Goal: Task Accomplishment & Management: Complete application form

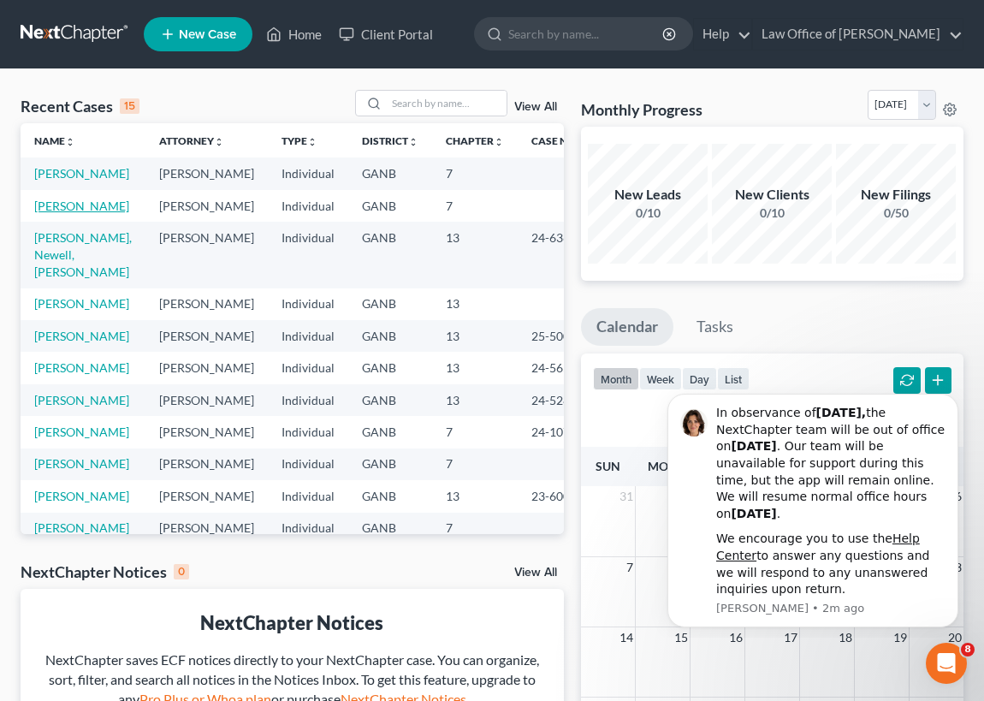
click at [44, 213] on link "[PERSON_NAME]" at bounding box center [81, 205] width 95 height 15
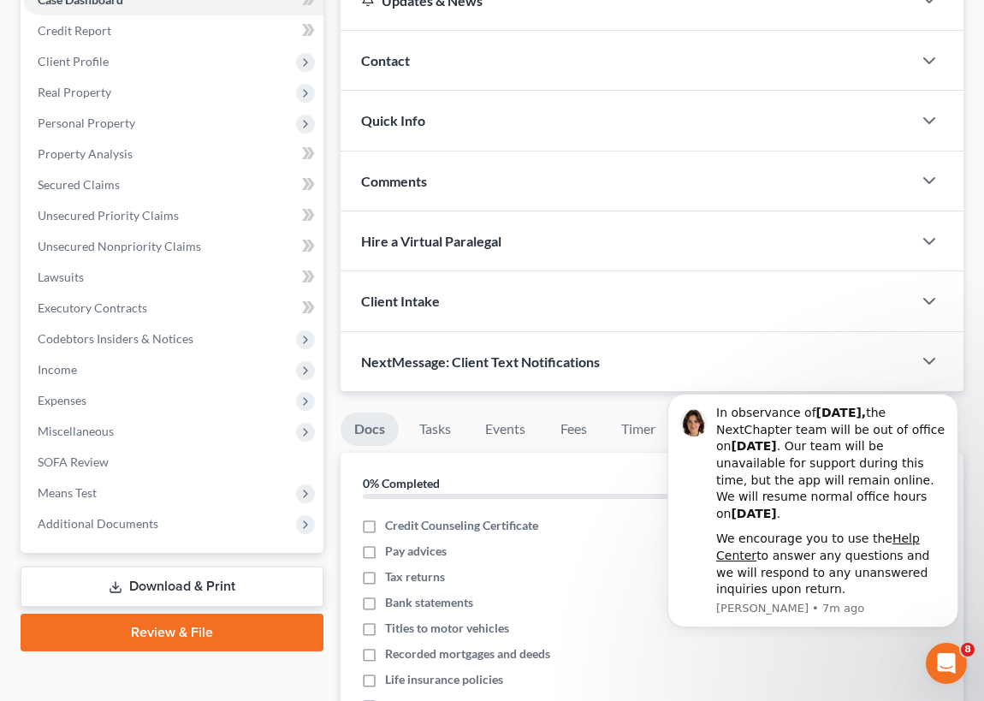
scroll to position [233, 0]
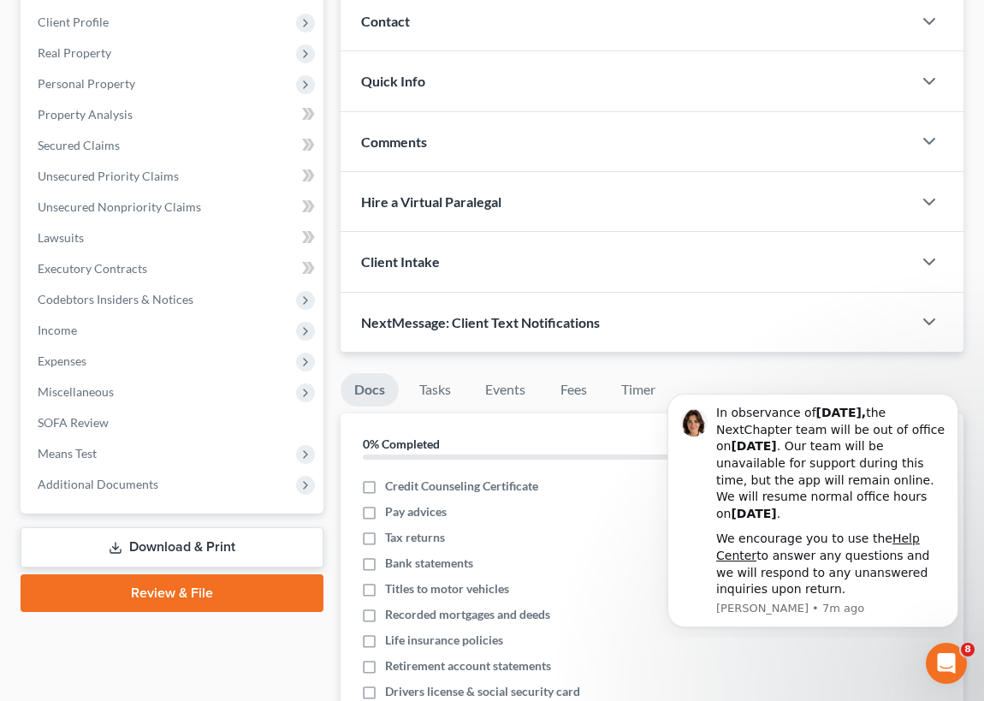
click at [188, 591] on link "Review & File" at bounding box center [172, 593] width 303 height 38
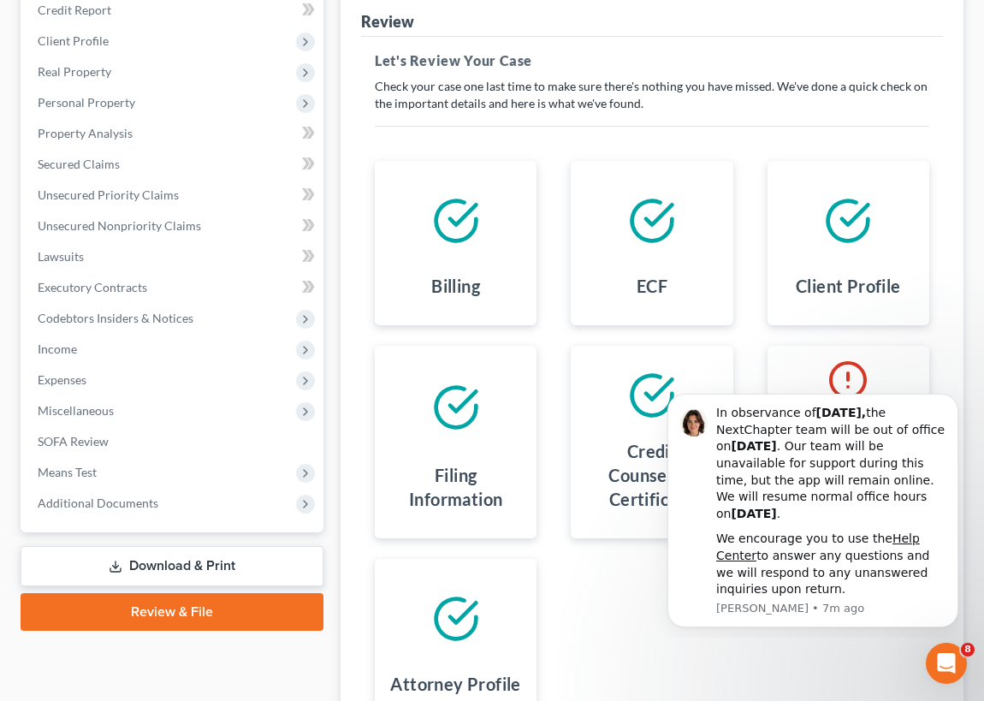
scroll to position [233, 0]
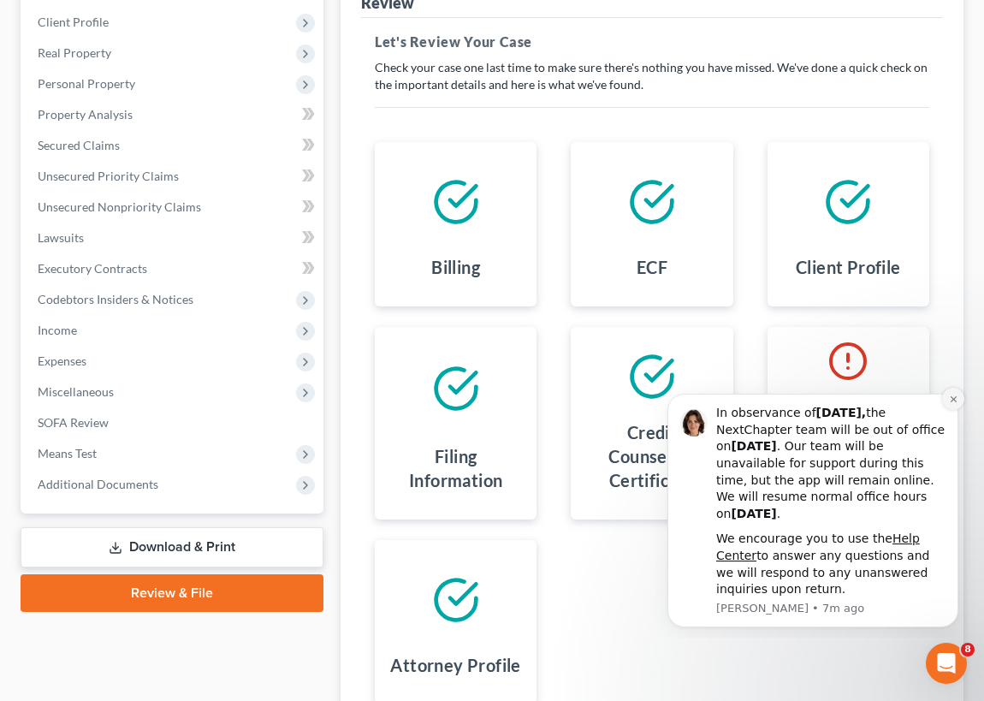
click at [956, 396] on icon "Dismiss notification" at bounding box center [953, 399] width 6 height 6
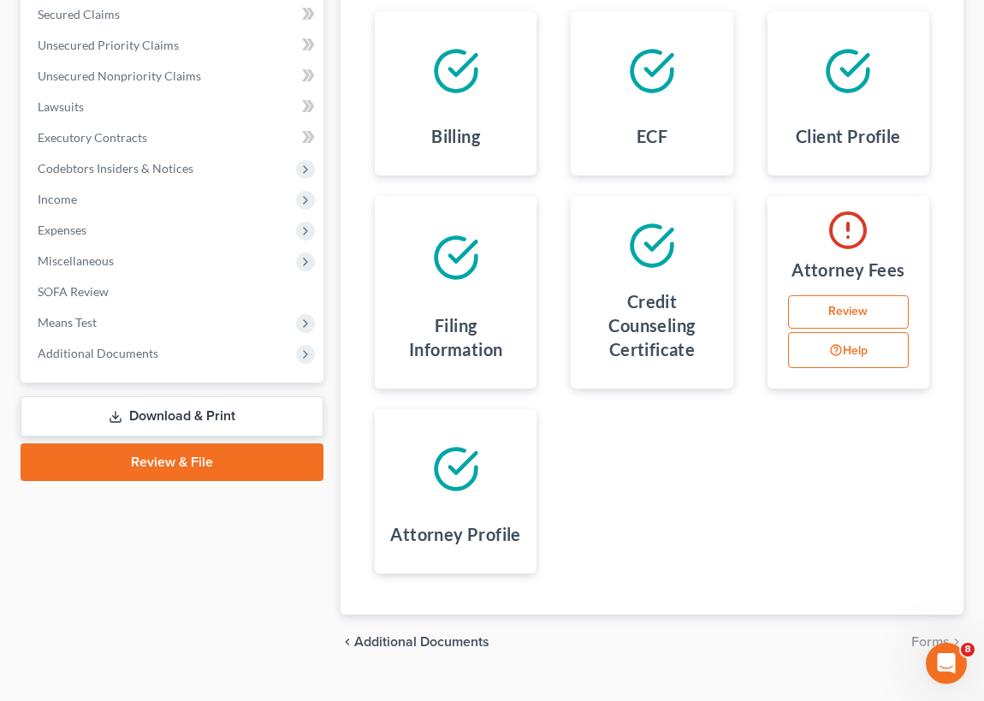
scroll to position [394, 0]
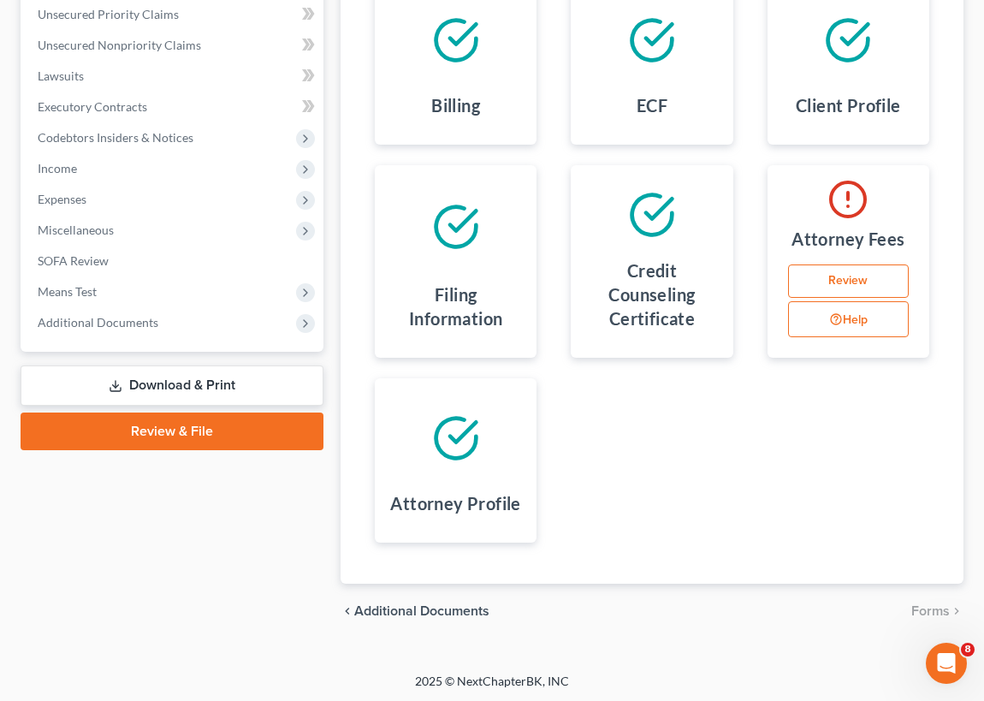
click at [453, 436] on polyline at bounding box center [463, 432] width 26 height 20
click at [460, 437] on icon at bounding box center [456, 438] width 48 height 48
click at [263, 552] on div "Case Dashboard Payments Invoices Payments Payments Credit Report Client Profile" at bounding box center [172, 204] width 320 height 868
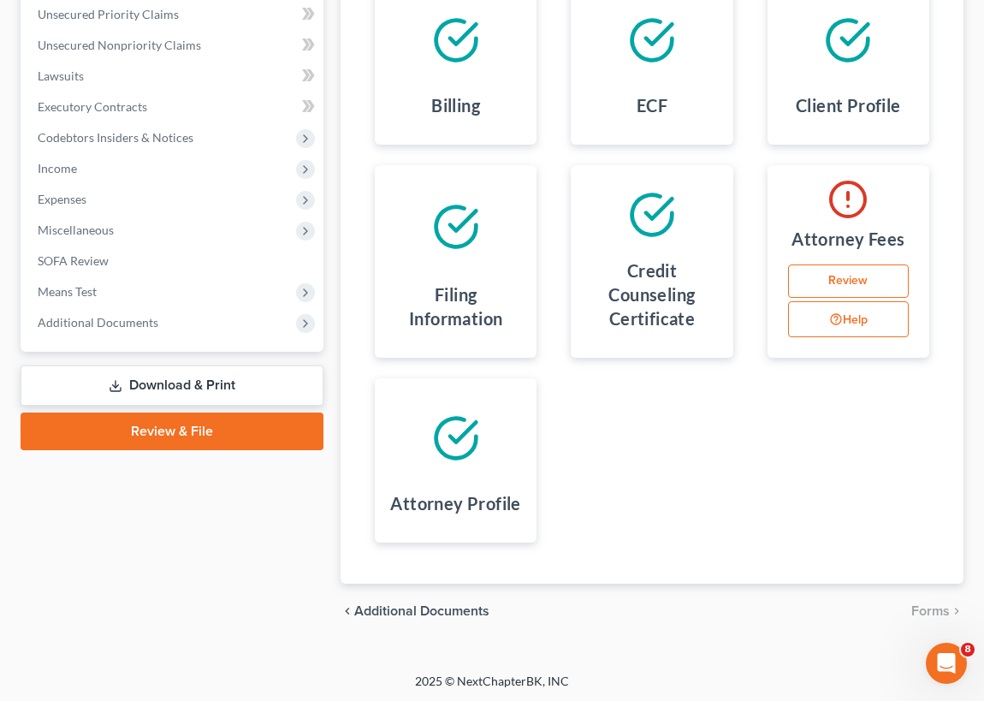
click at [851, 276] on link "Review" at bounding box center [848, 281] width 121 height 34
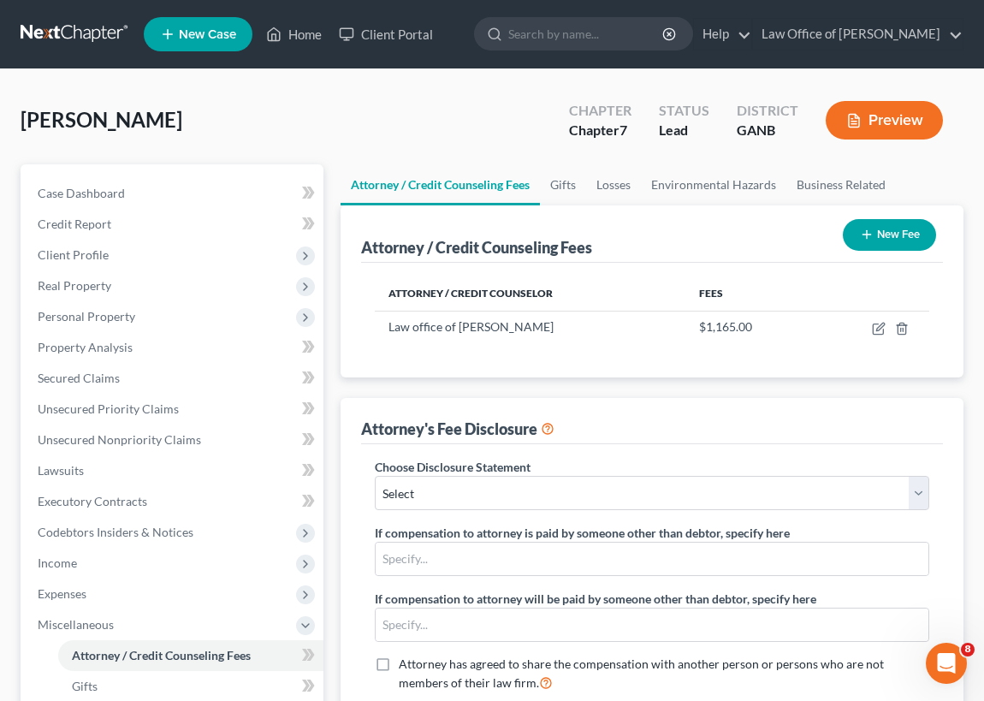
scroll to position [77, 0]
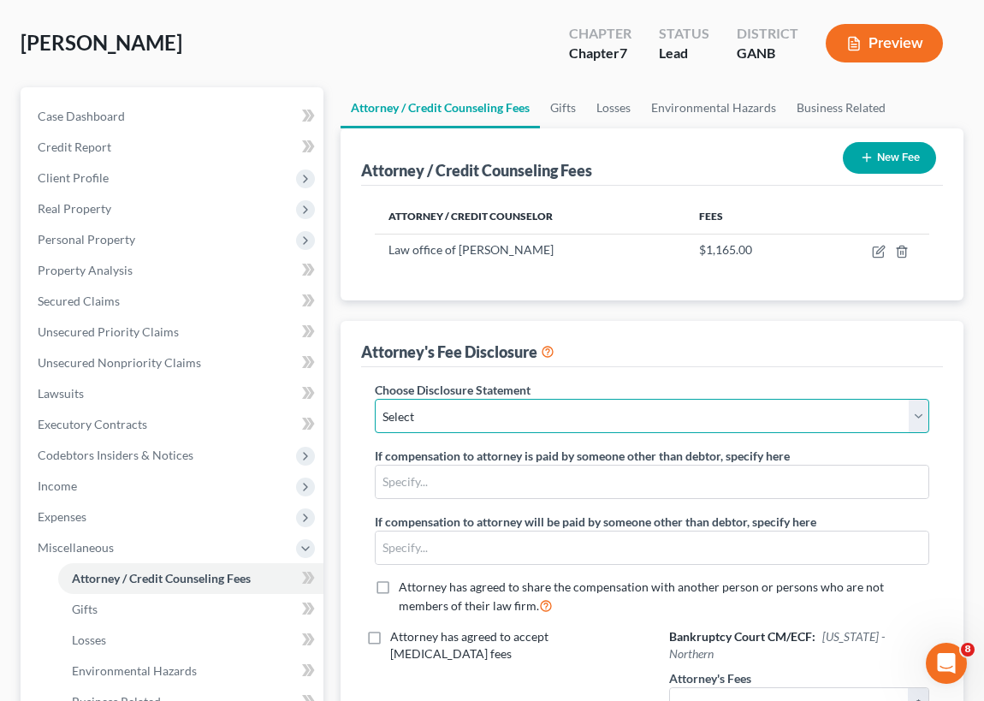
click at [918, 410] on select "Select Atty Disclosure of Comp" at bounding box center [652, 416] width 554 height 34
click at [476, 410] on select "Select Atty Disclosure of Comp" at bounding box center [652, 416] width 554 height 34
click at [922, 410] on select "Select Atty Disclosure of Comp" at bounding box center [652, 416] width 554 height 34
select select "0"
click at [375, 399] on select "Select Atty Disclosure of Comp" at bounding box center [652, 416] width 554 height 34
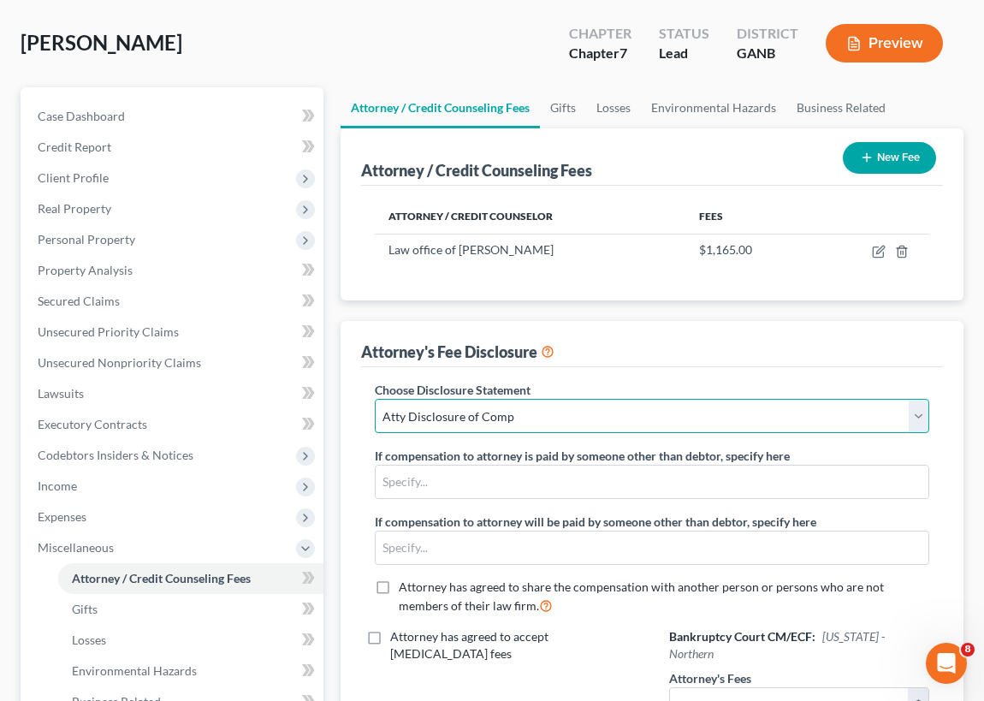
click at [918, 414] on select "Select Atty Disclosure of Comp" at bounding box center [652, 416] width 554 height 34
click at [375, 399] on select "Select Atty Disclosure of Comp" at bounding box center [652, 416] width 554 height 34
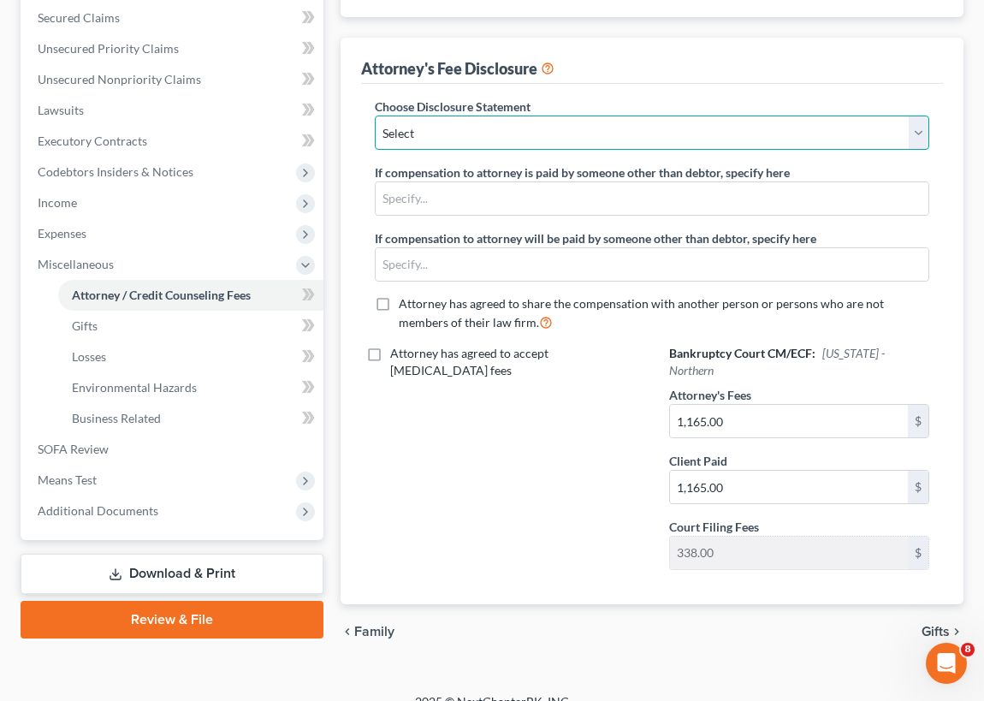
scroll to position [363, 0]
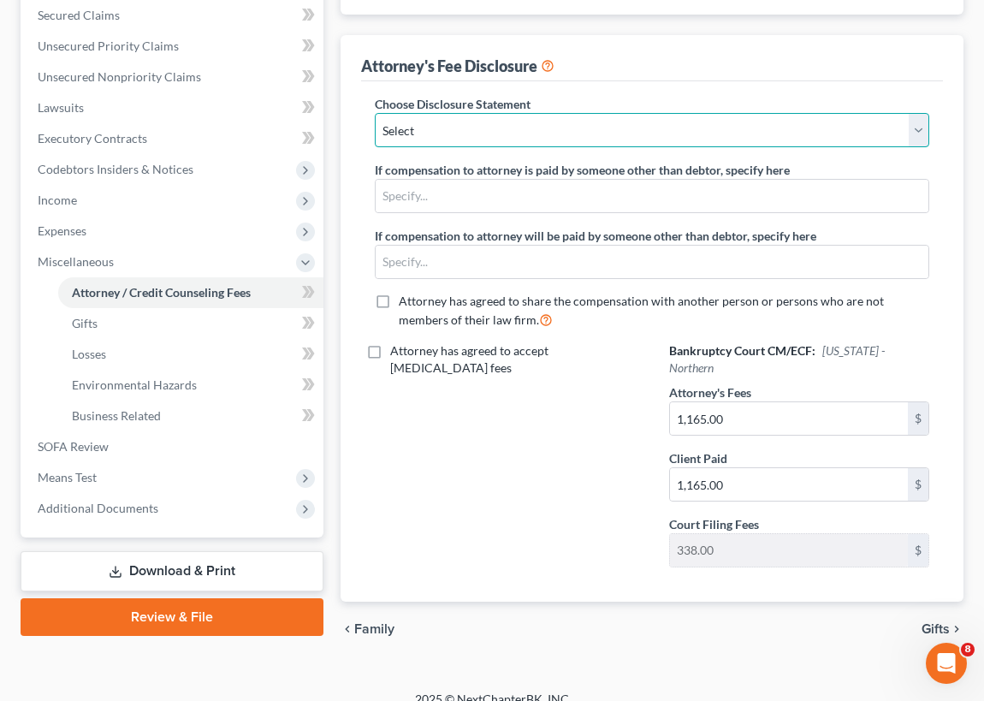
click at [915, 129] on select "Select Atty Disclosure of Comp" at bounding box center [652, 130] width 554 height 34
select select "0"
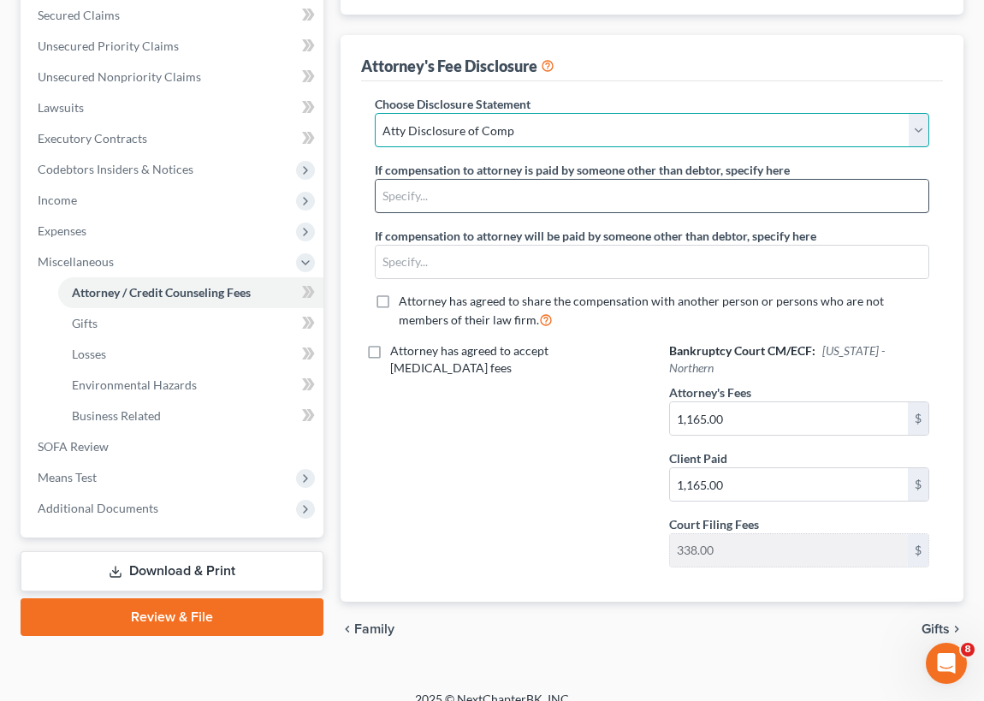
click at [375, 113] on select "Select Atty Disclosure of Comp" at bounding box center [652, 130] width 554 height 34
click at [923, 129] on select "Select Atty Disclosure of Comp" at bounding box center [652, 130] width 554 height 34
select select
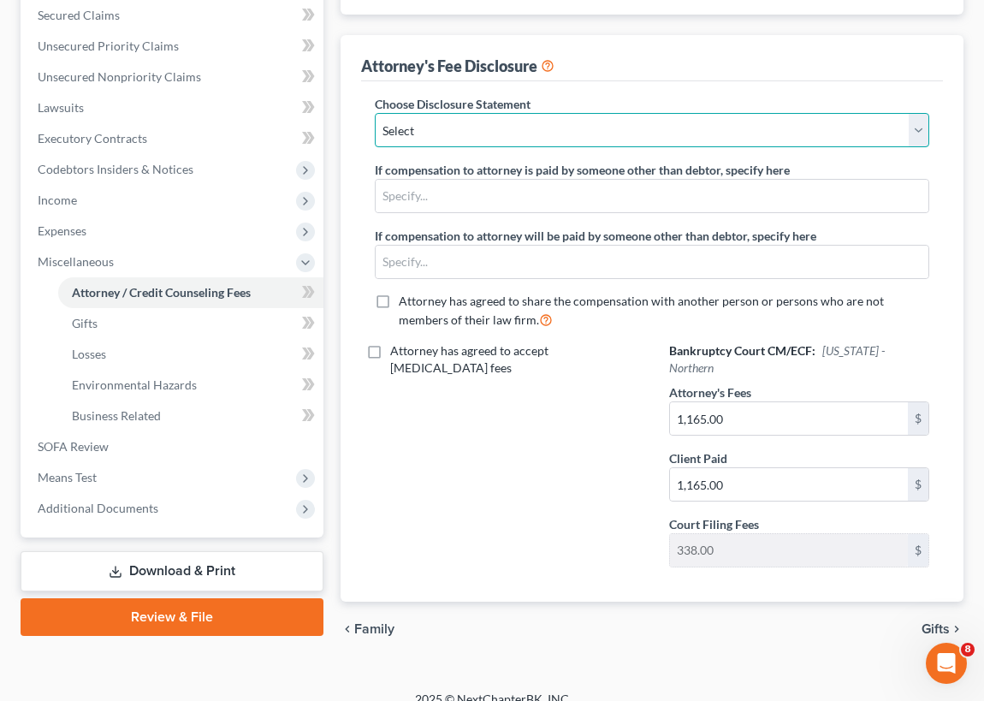
click at [375, 113] on select "Select Atty Disclosure of Comp" at bounding box center [652, 130] width 554 height 34
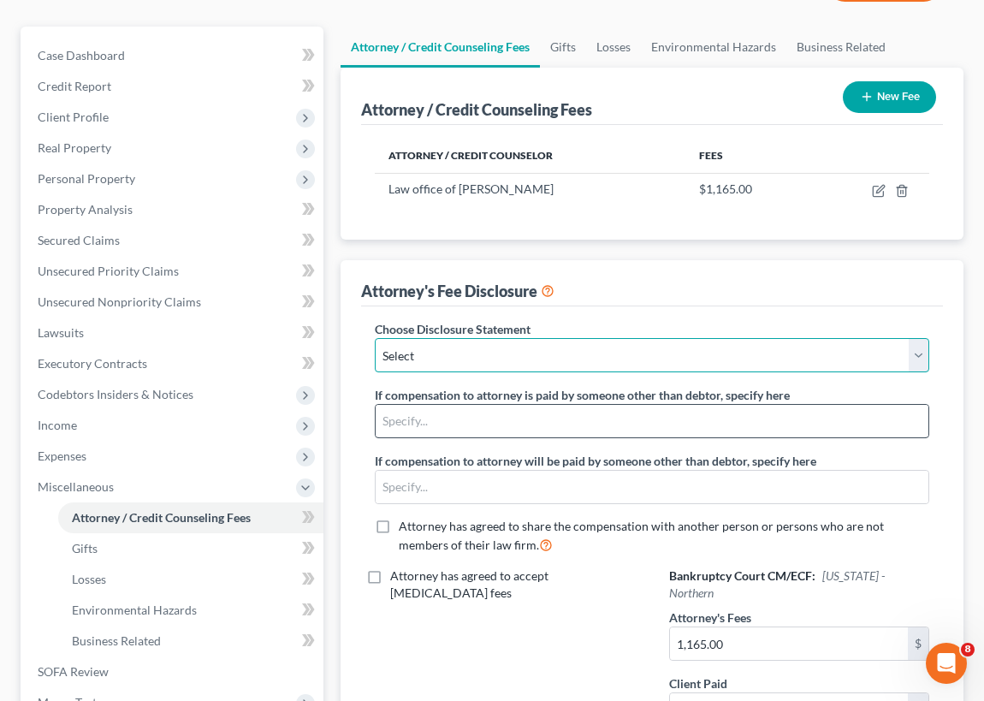
scroll to position [129, 0]
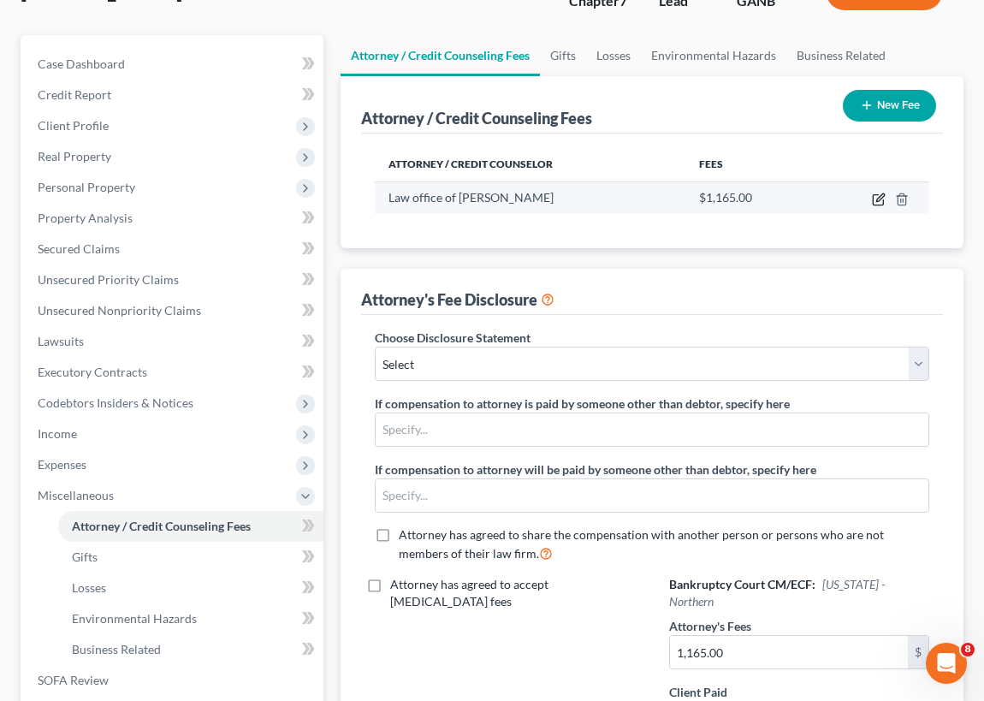
click at [877, 199] on icon "button" at bounding box center [880, 197] width 8 height 8
select select "10"
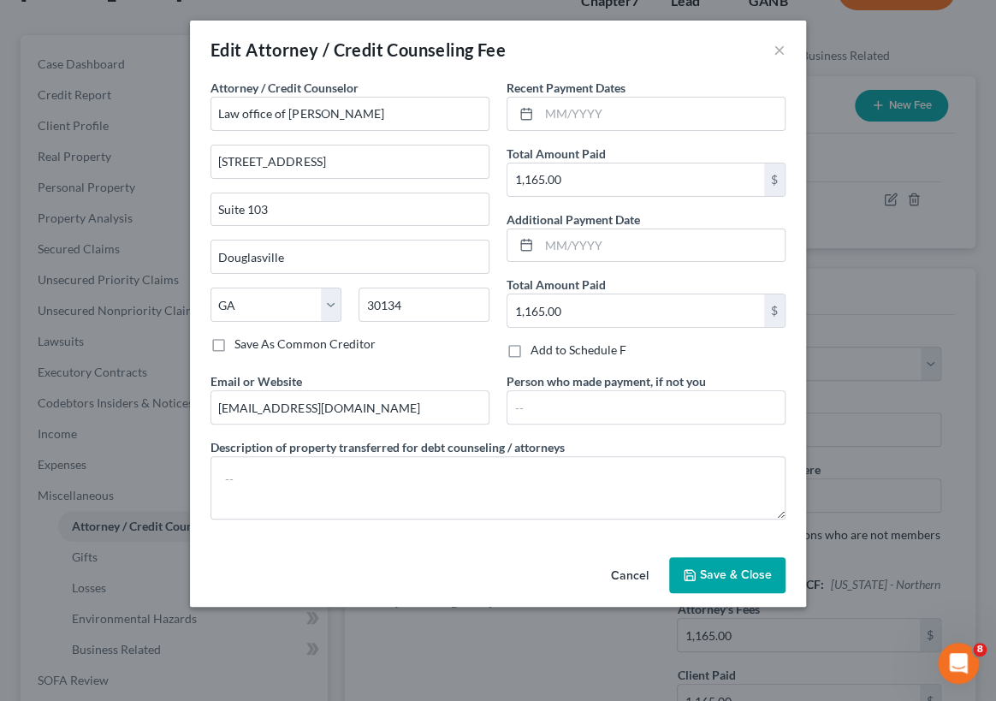
click at [716, 572] on span "Save & Close" at bounding box center [736, 574] width 72 height 15
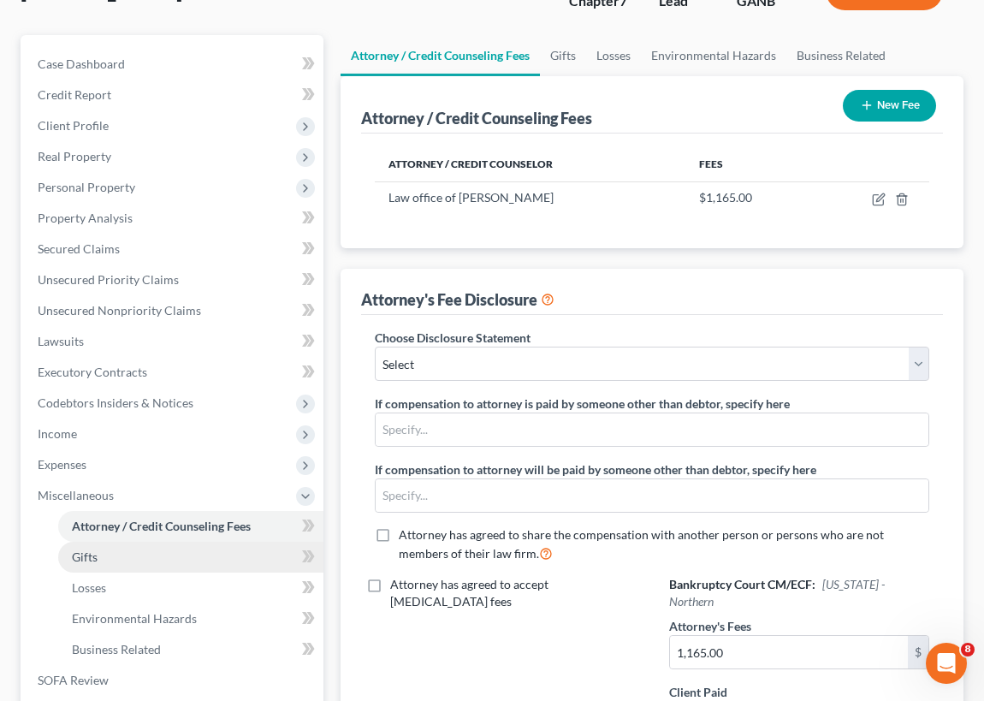
click at [92, 550] on span "Gifts" at bounding box center [85, 556] width 26 height 15
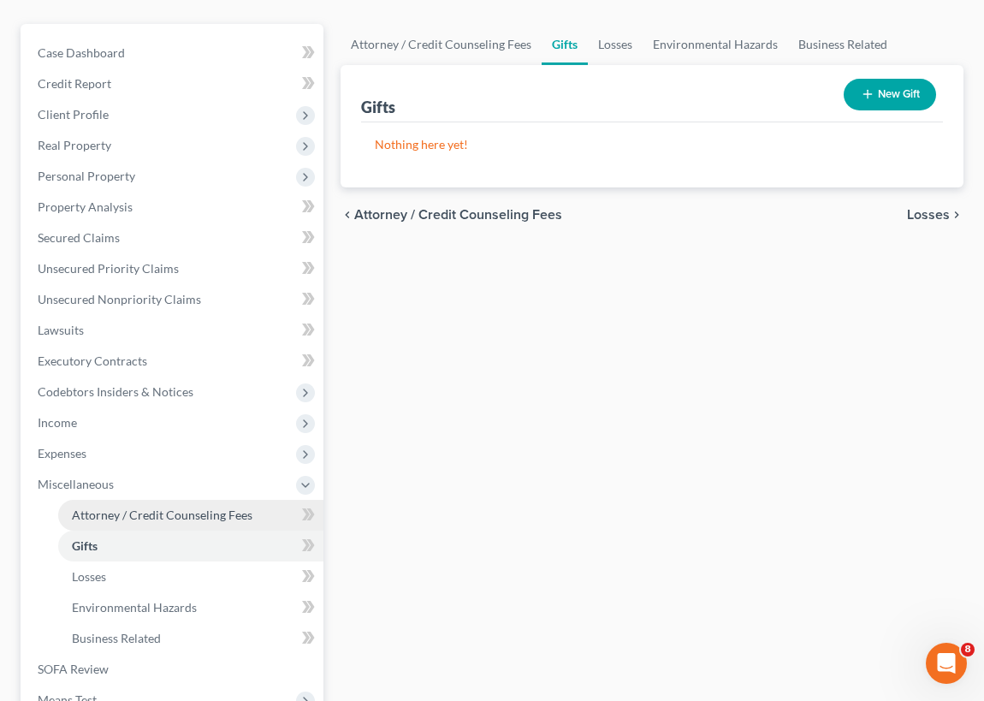
scroll to position [155, 0]
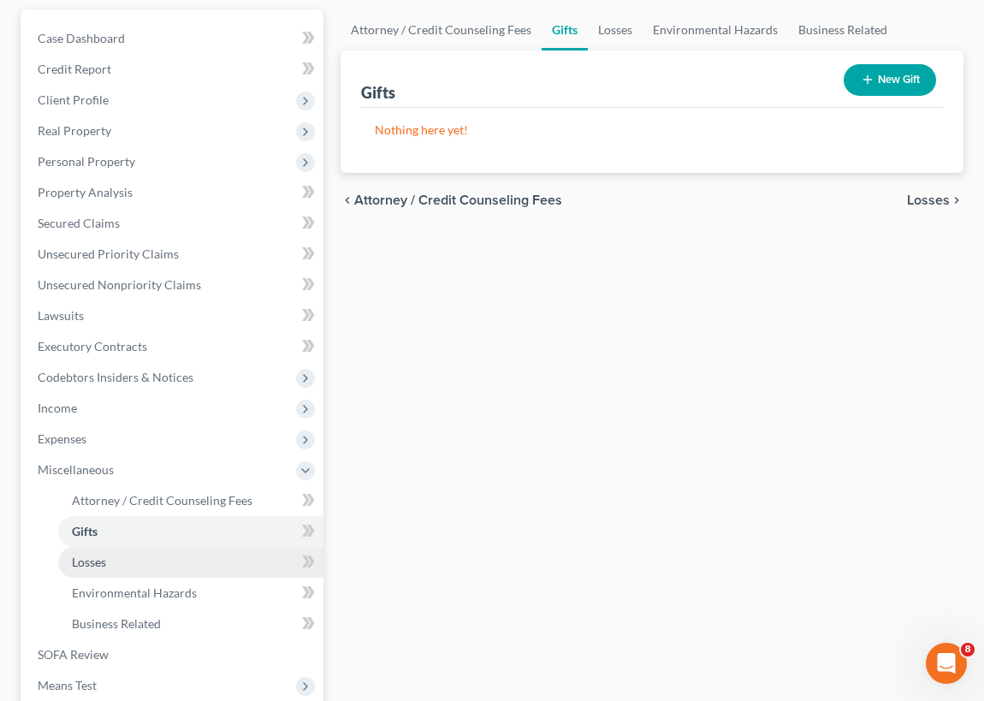
click at [99, 560] on span "Losses" at bounding box center [89, 561] width 34 height 15
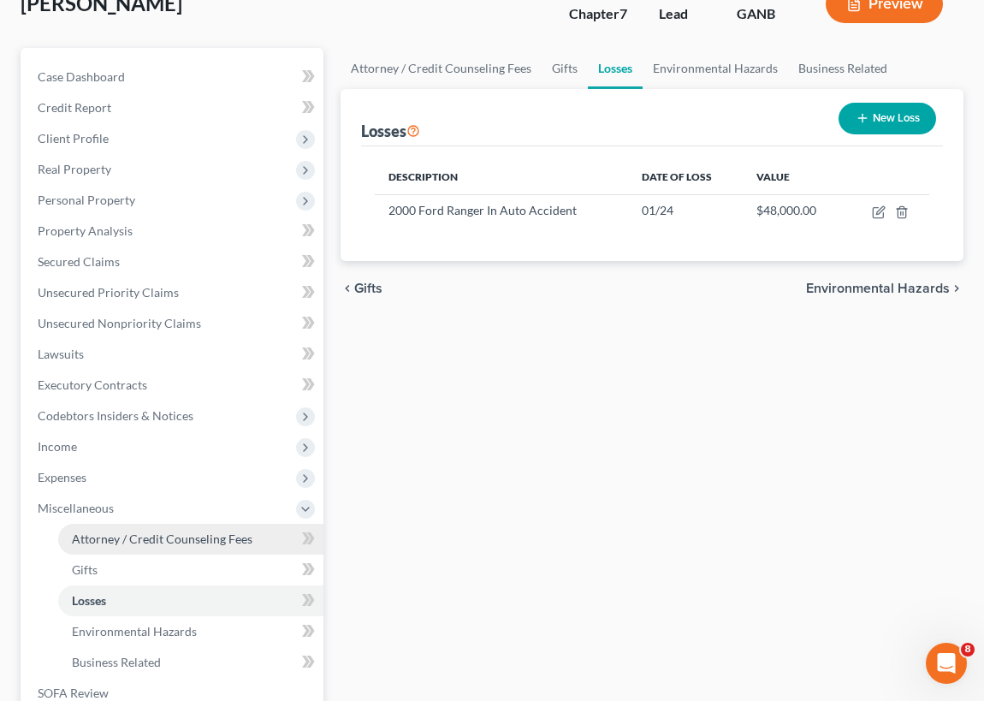
scroll to position [155, 0]
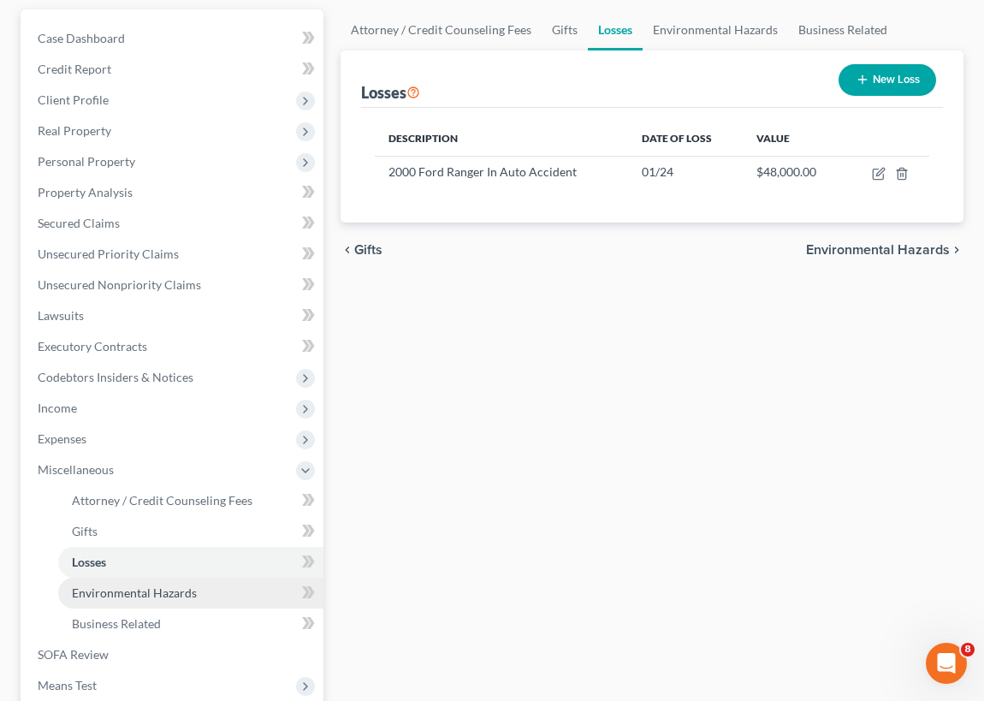
click at [157, 589] on span "Environmental Hazards" at bounding box center [134, 592] width 125 height 15
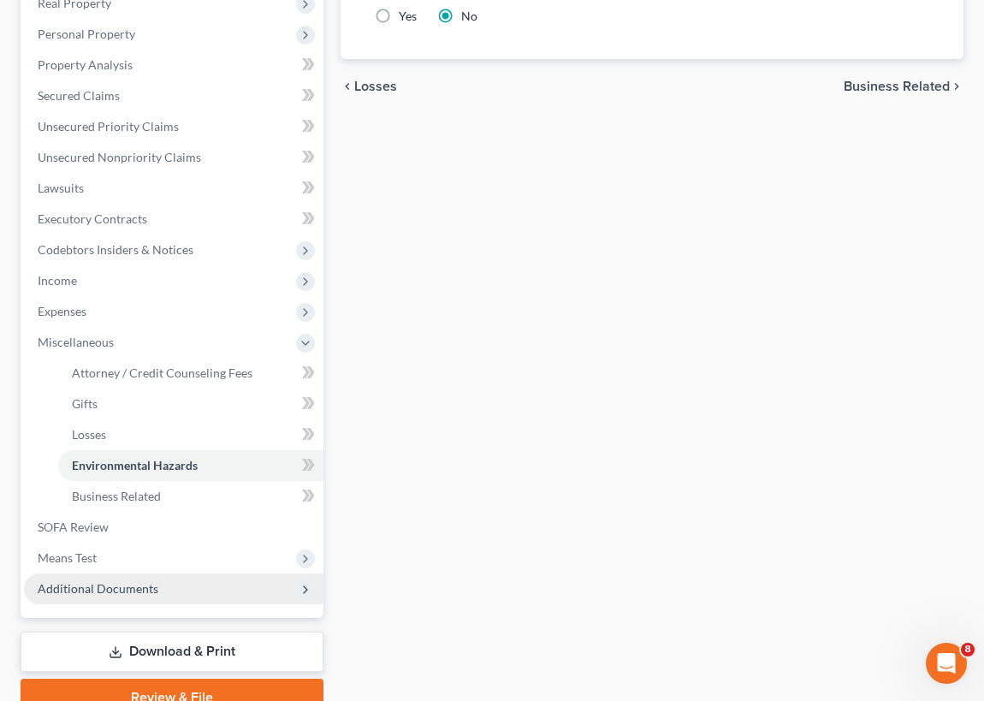
scroll to position [311, 0]
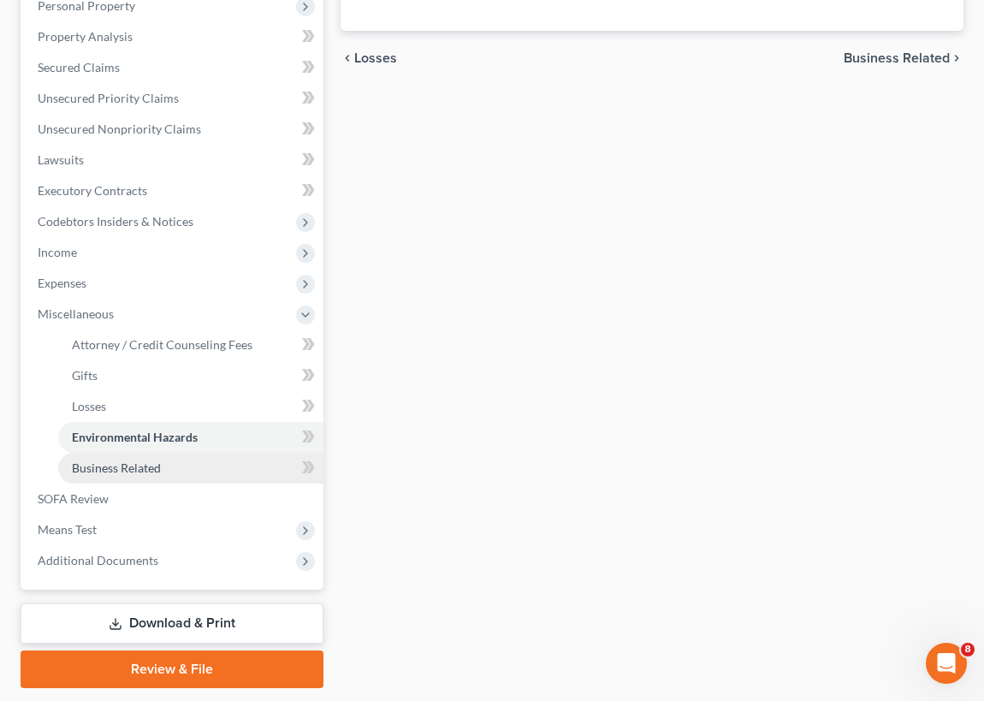
click at [141, 464] on span "Business Related" at bounding box center [116, 467] width 89 height 15
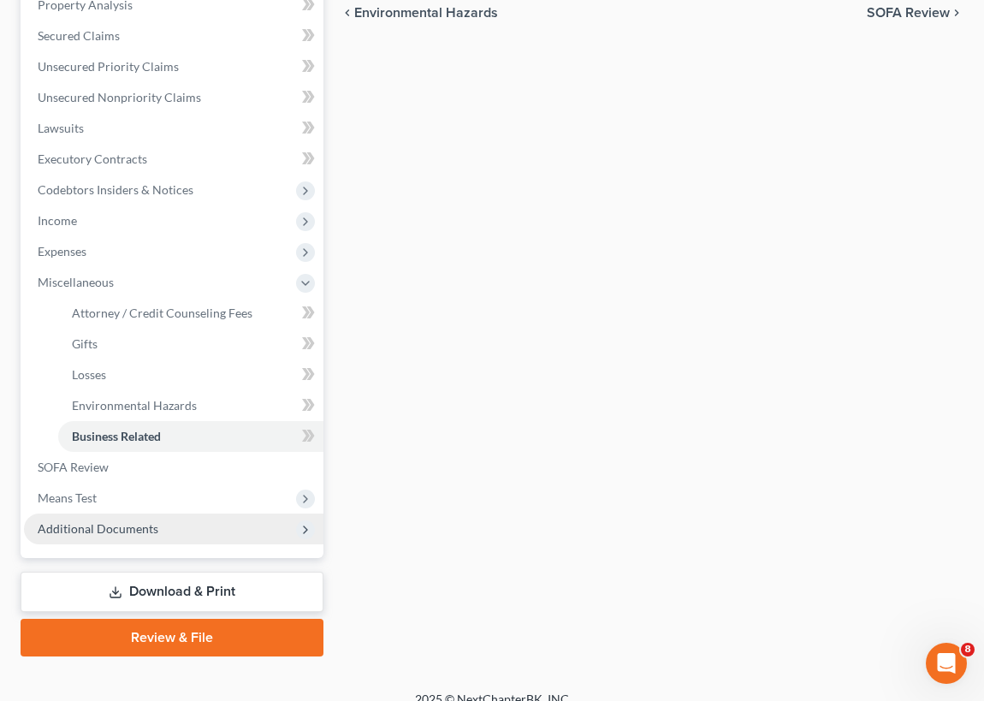
scroll to position [360, 0]
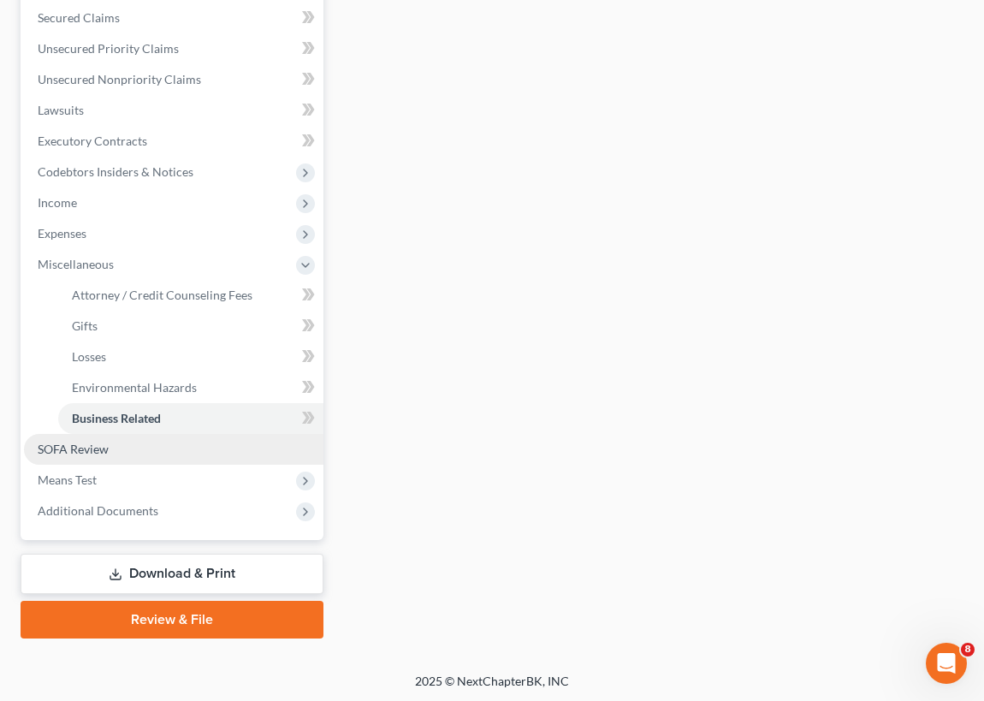
click at [80, 449] on span "SOFA Review" at bounding box center [73, 448] width 71 height 15
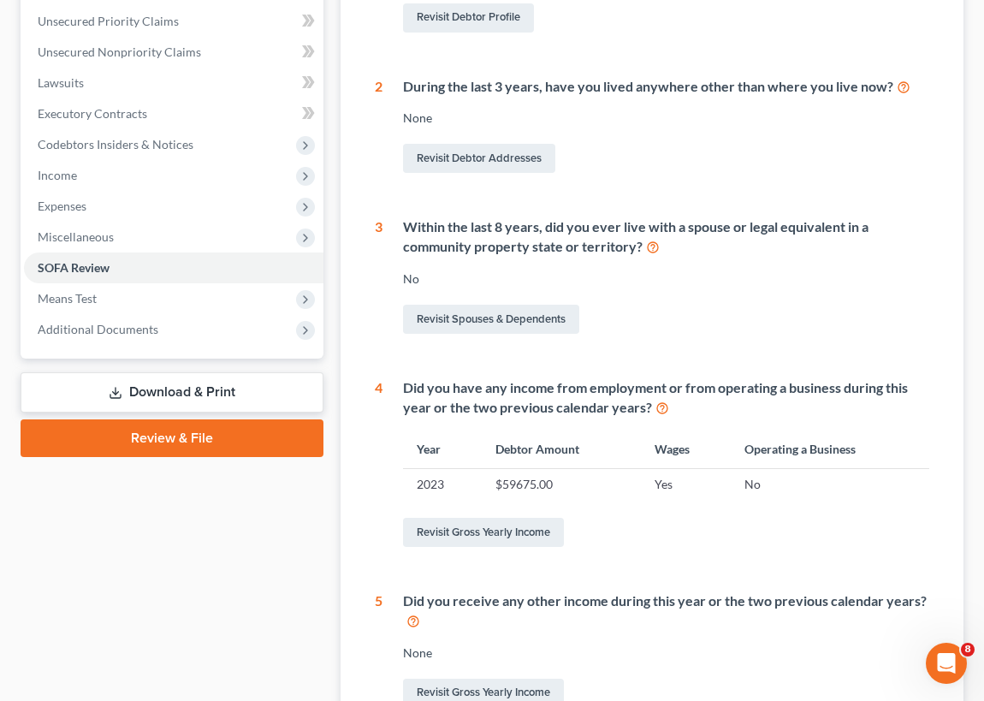
scroll to position [388, 0]
click at [495, 525] on link "Revisit Gross Yearly Income" at bounding box center [483, 531] width 161 height 29
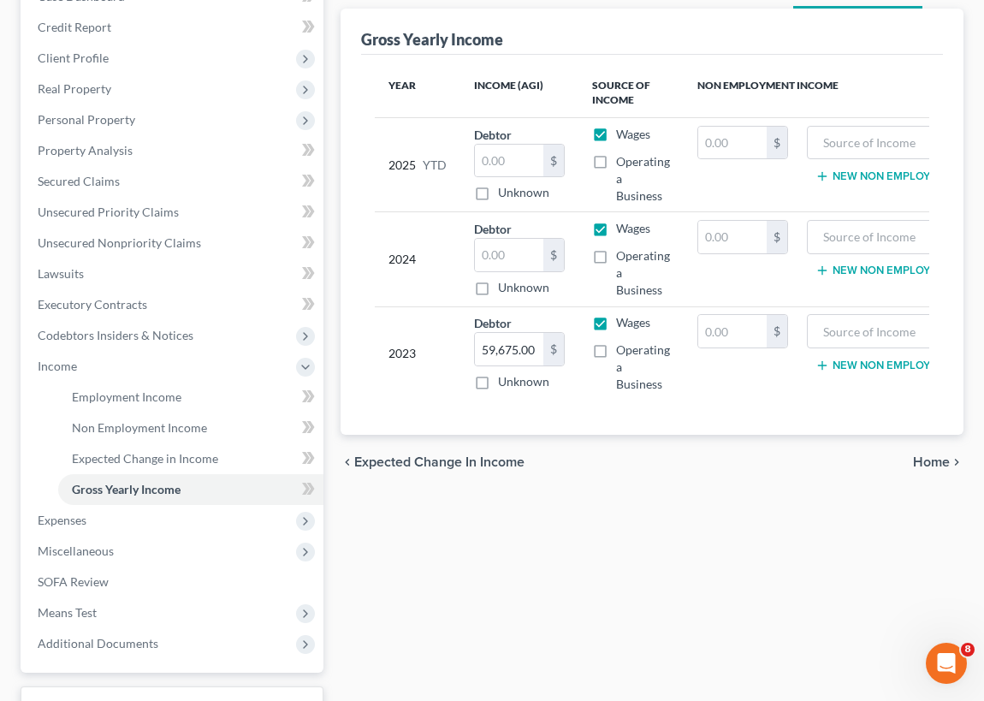
scroll to position [233, 0]
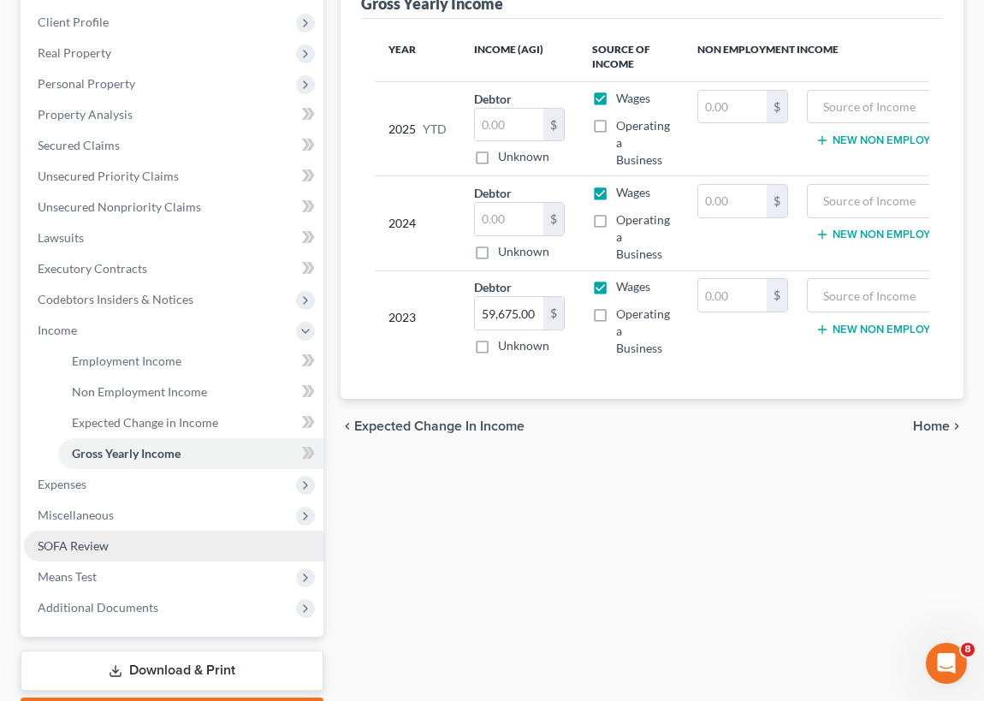
click at [99, 540] on span "SOFA Review" at bounding box center [73, 545] width 71 height 15
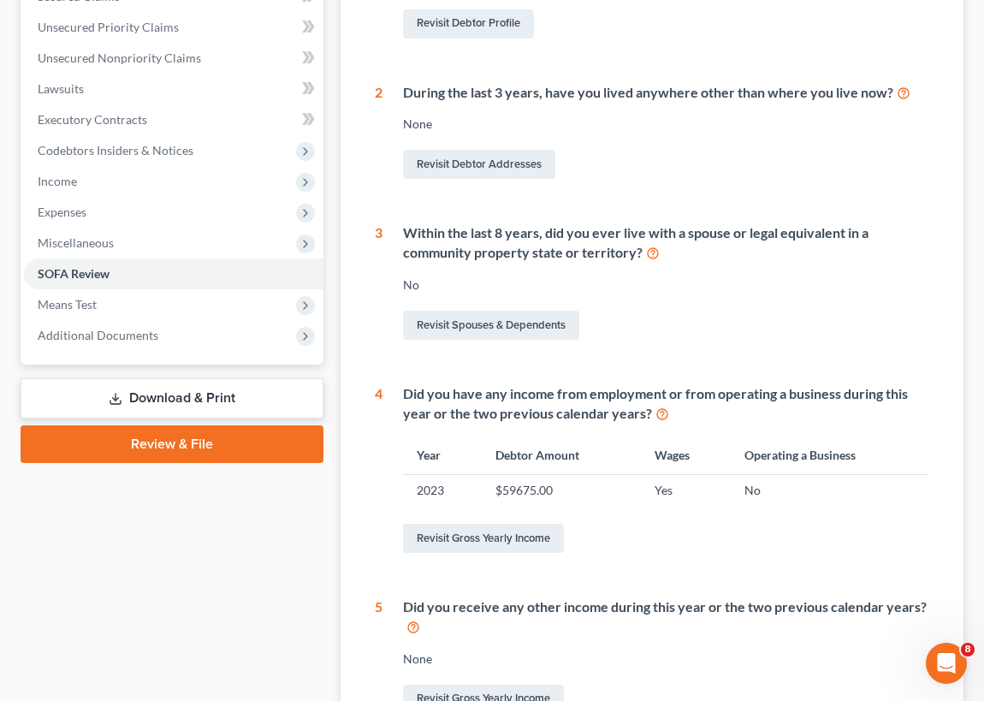
scroll to position [343, 0]
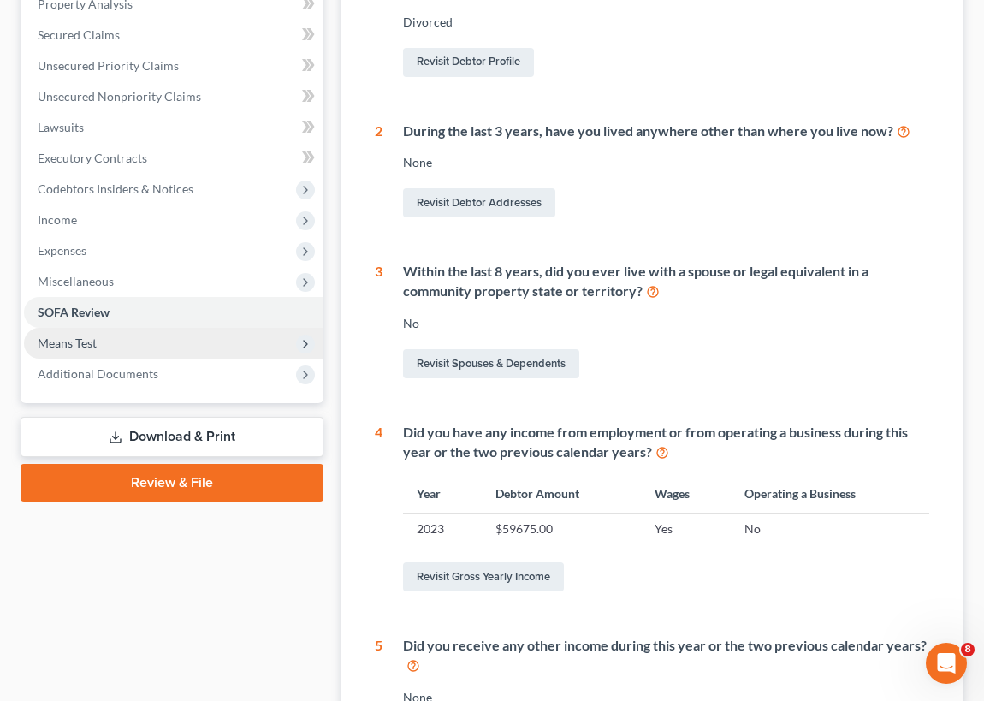
click at [88, 342] on span "Means Test" at bounding box center [67, 342] width 59 height 15
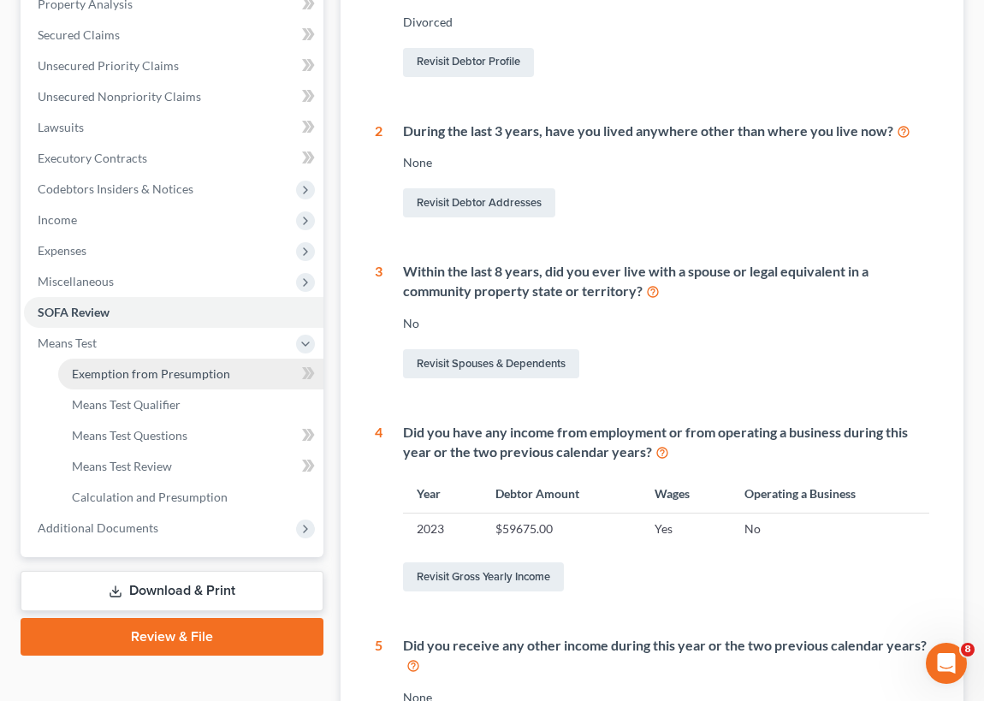
click at [146, 372] on span "Exemption from Presumption" at bounding box center [151, 373] width 158 height 15
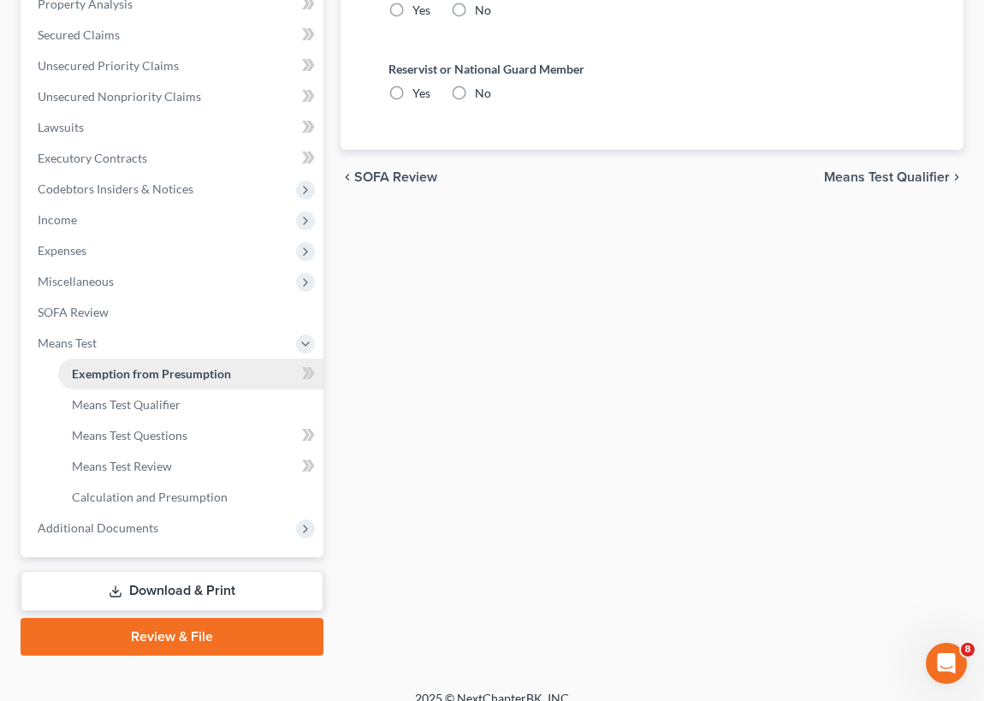
radio input "true"
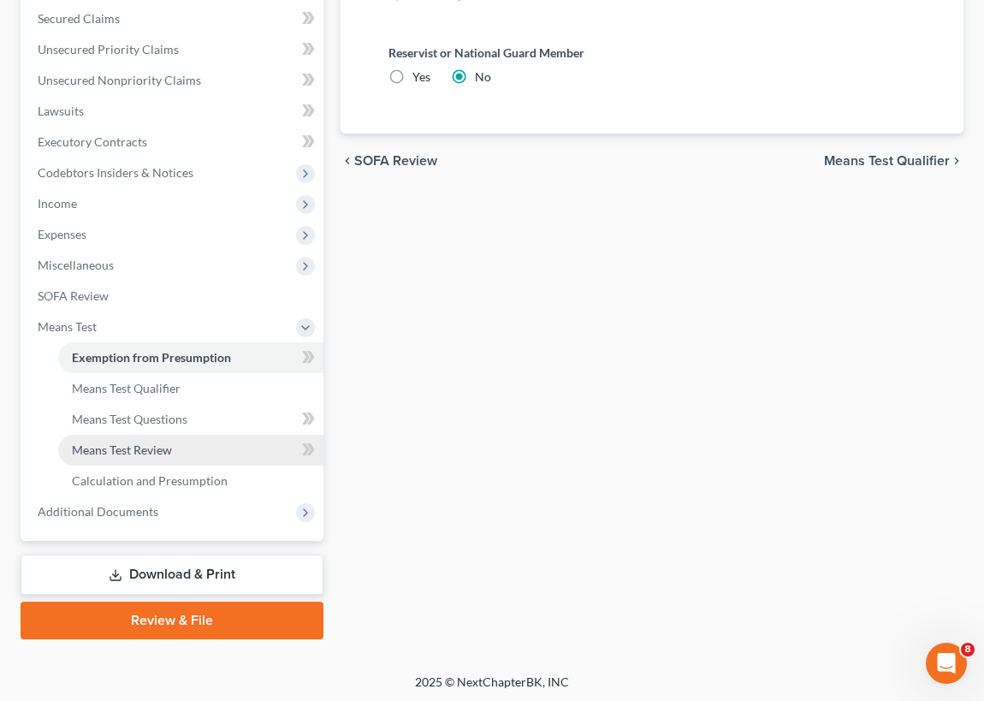
scroll to position [360, 0]
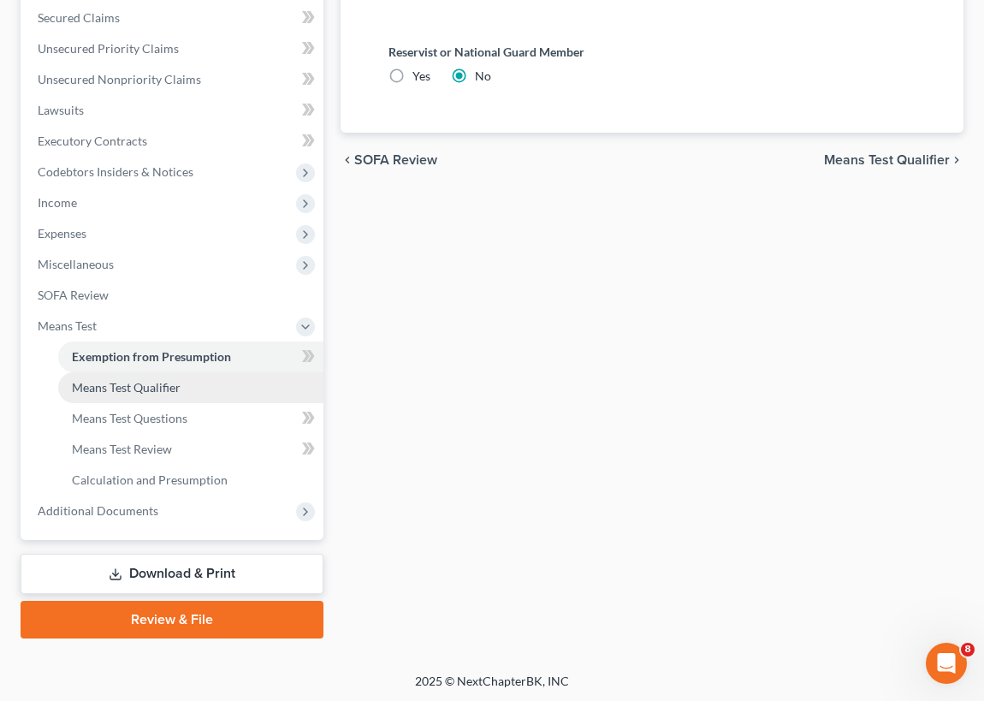
click at [121, 384] on span "Means Test Qualifier" at bounding box center [126, 387] width 109 height 15
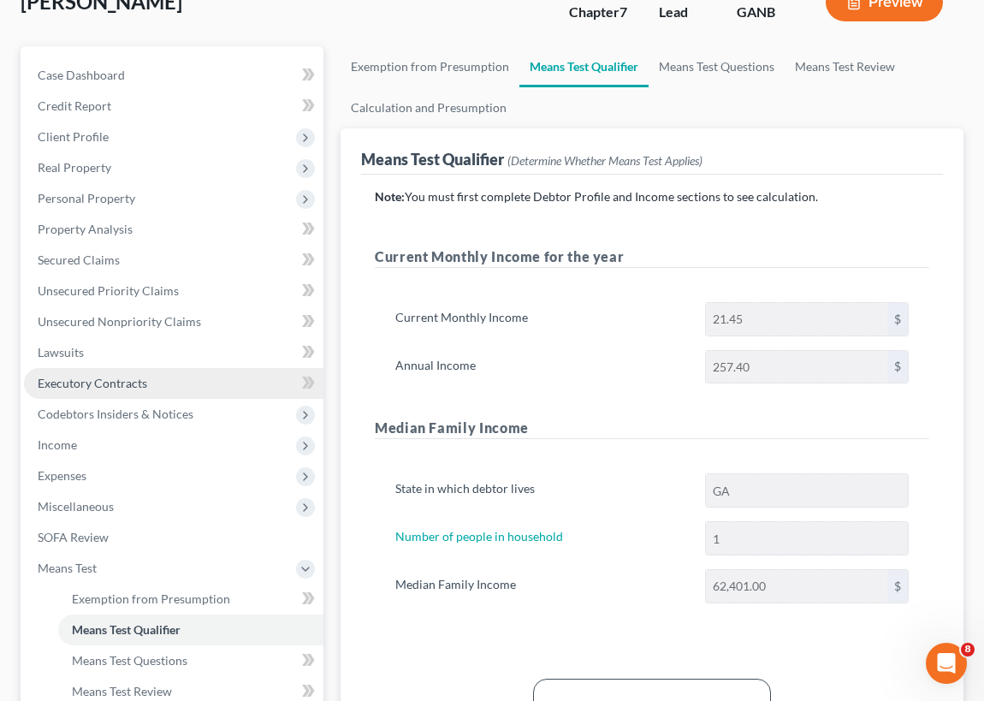
scroll to position [77, 0]
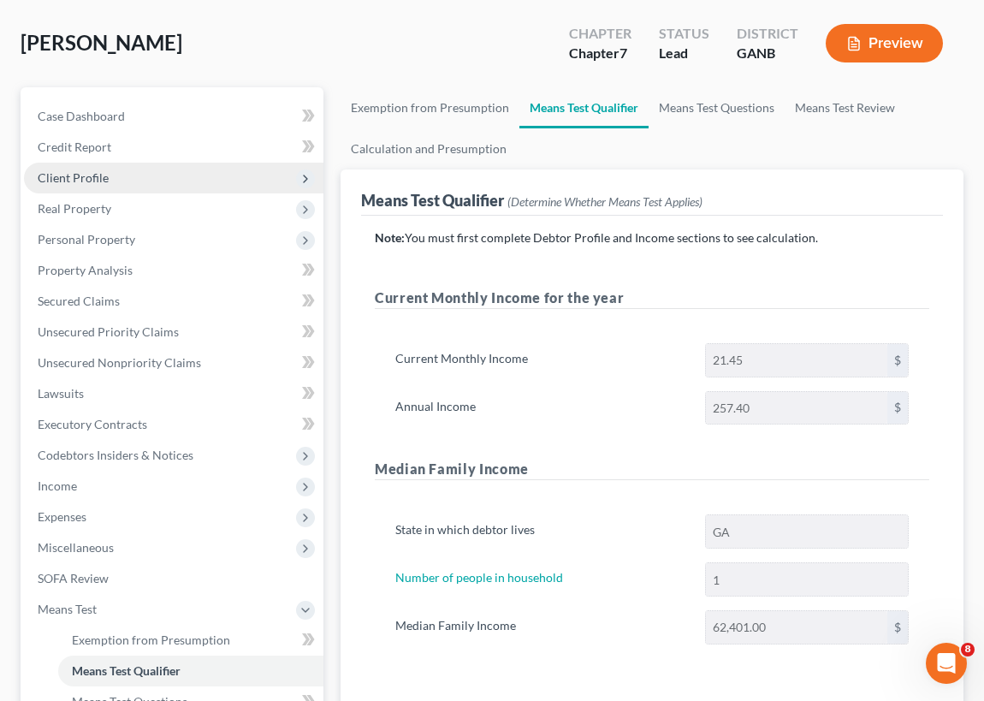
click at [84, 175] on span "Client Profile" at bounding box center [73, 177] width 71 height 15
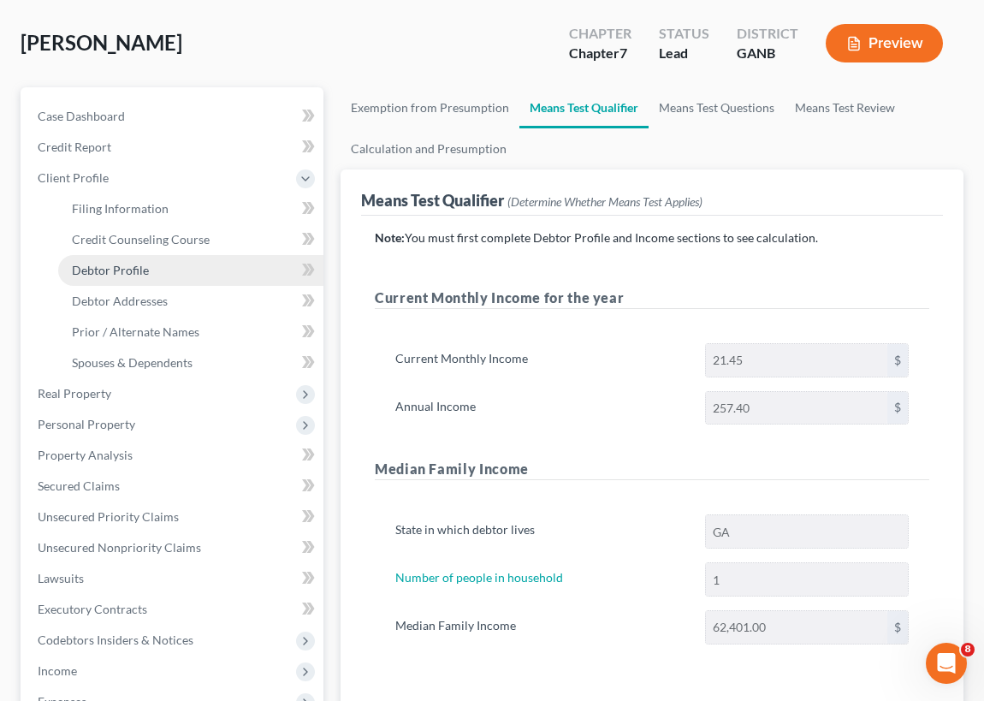
click at [106, 269] on span "Debtor Profile" at bounding box center [110, 270] width 77 height 15
select select "3"
select select "0"
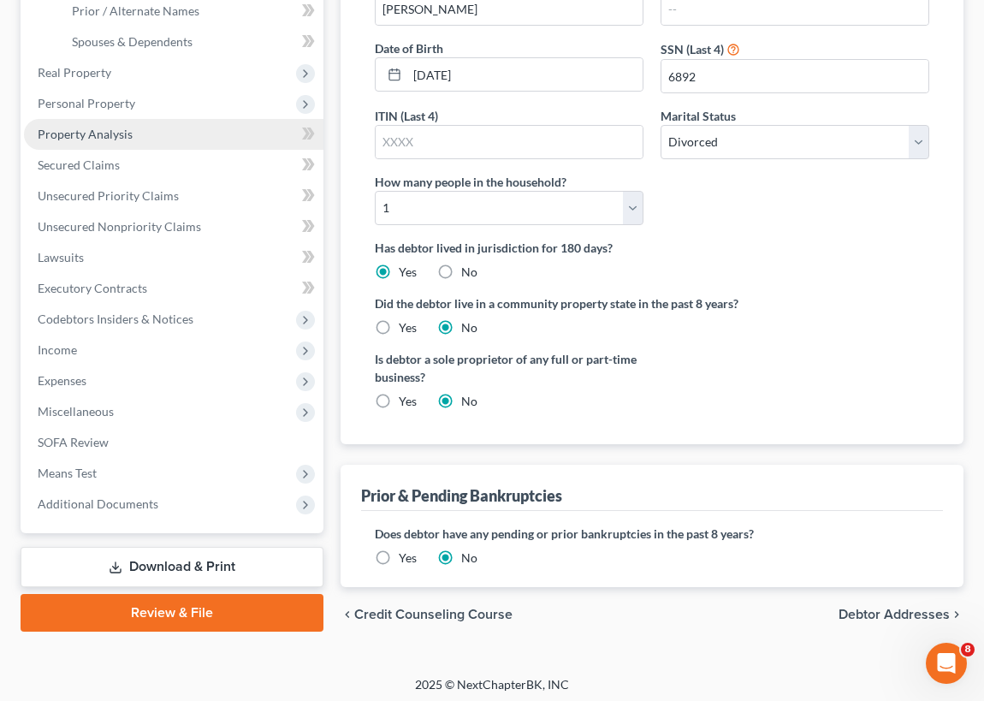
scroll to position [401, 0]
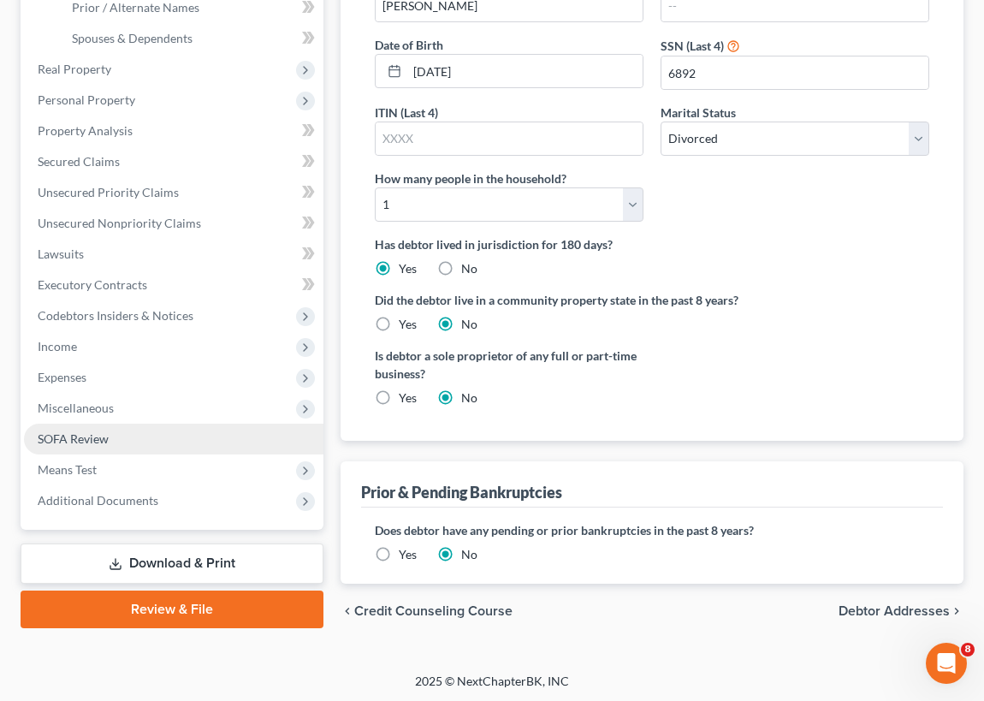
click at [90, 438] on span "SOFA Review" at bounding box center [73, 438] width 71 height 15
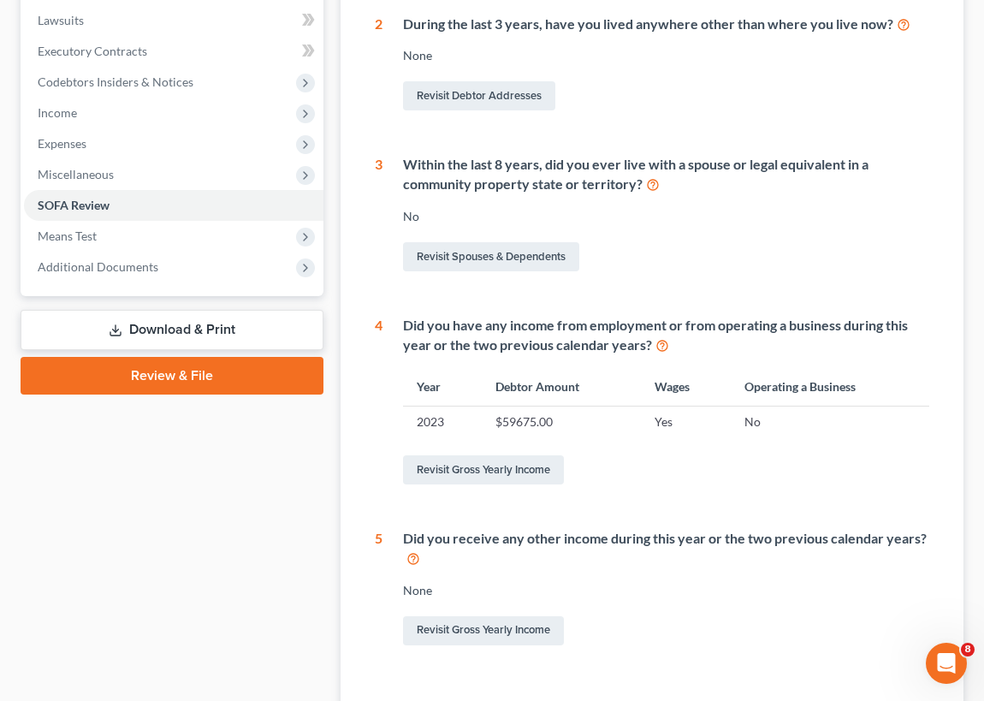
scroll to position [577, 0]
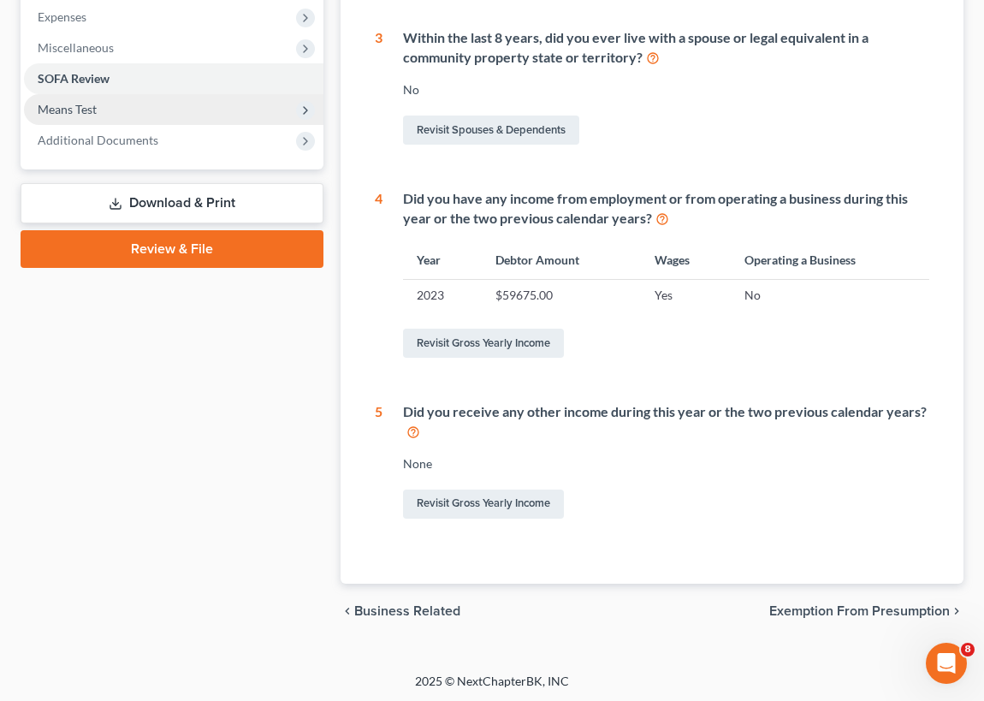
click at [75, 109] on span "Means Test" at bounding box center [67, 109] width 59 height 15
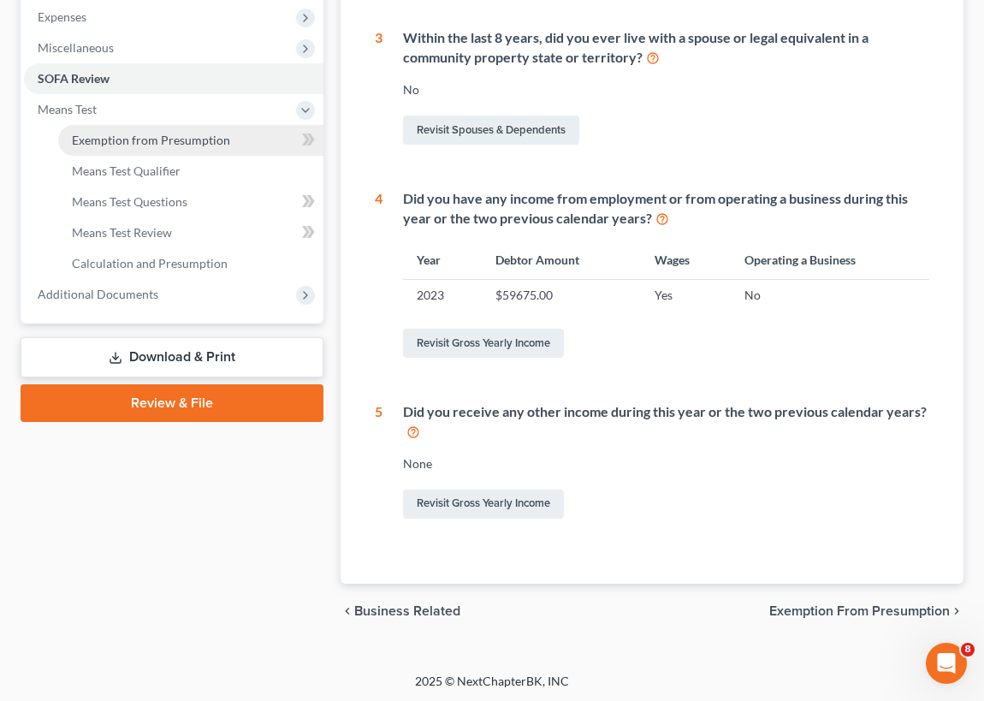
click at [163, 143] on span "Exemption from Presumption" at bounding box center [151, 140] width 158 height 15
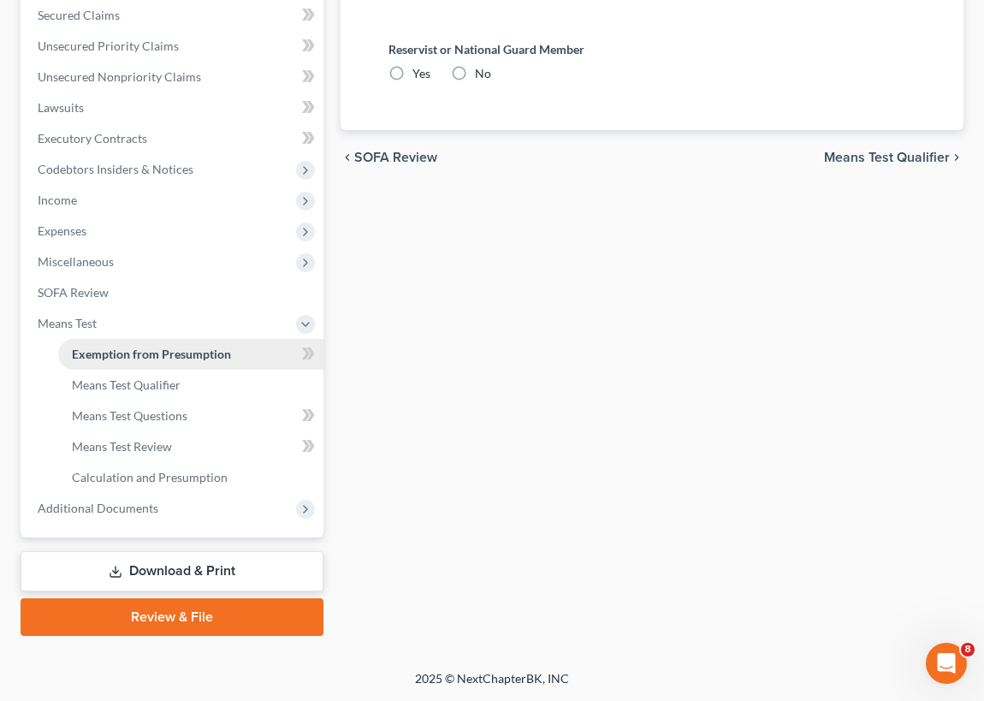
radio input "true"
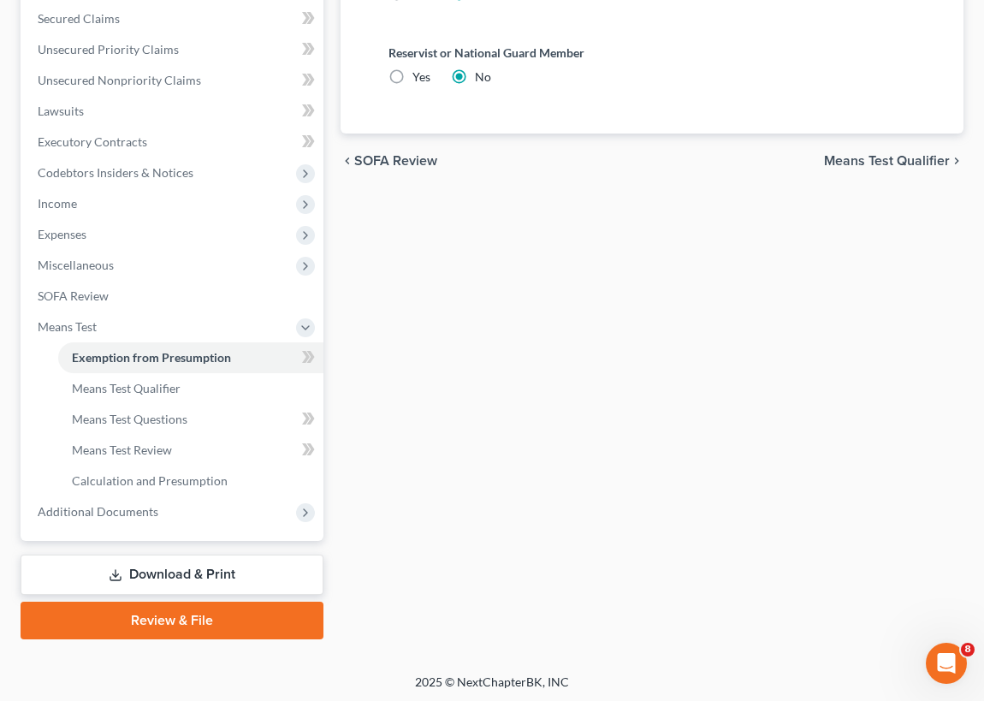
scroll to position [360, 0]
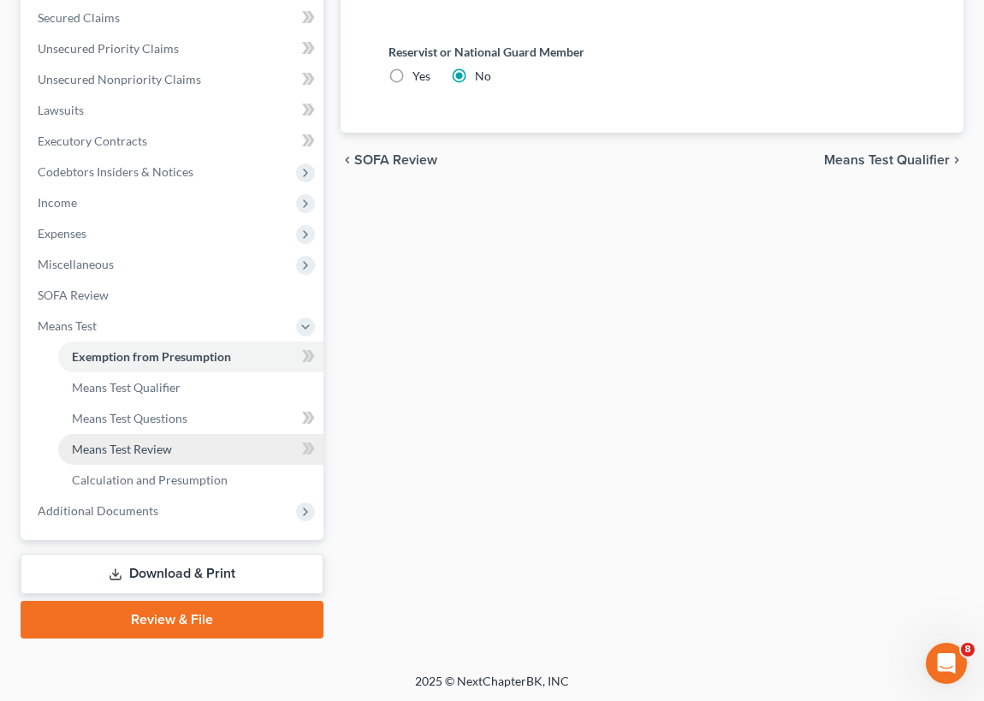
click at [159, 445] on span "Means Test Review" at bounding box center [122, 448] width 100 height 15
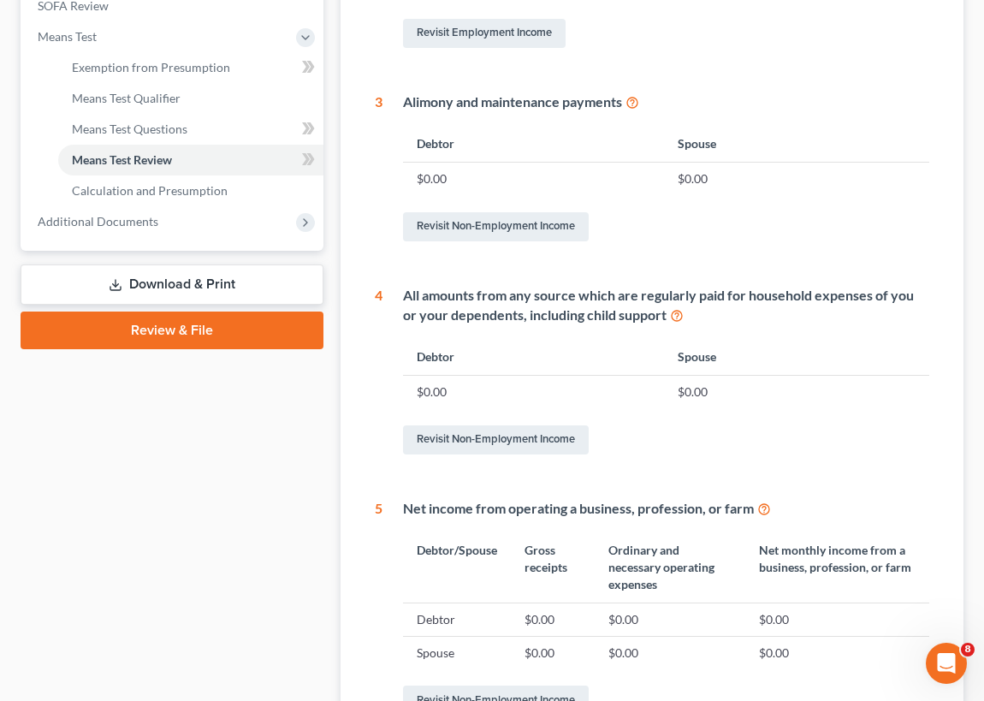
scroll to position [535, 0]
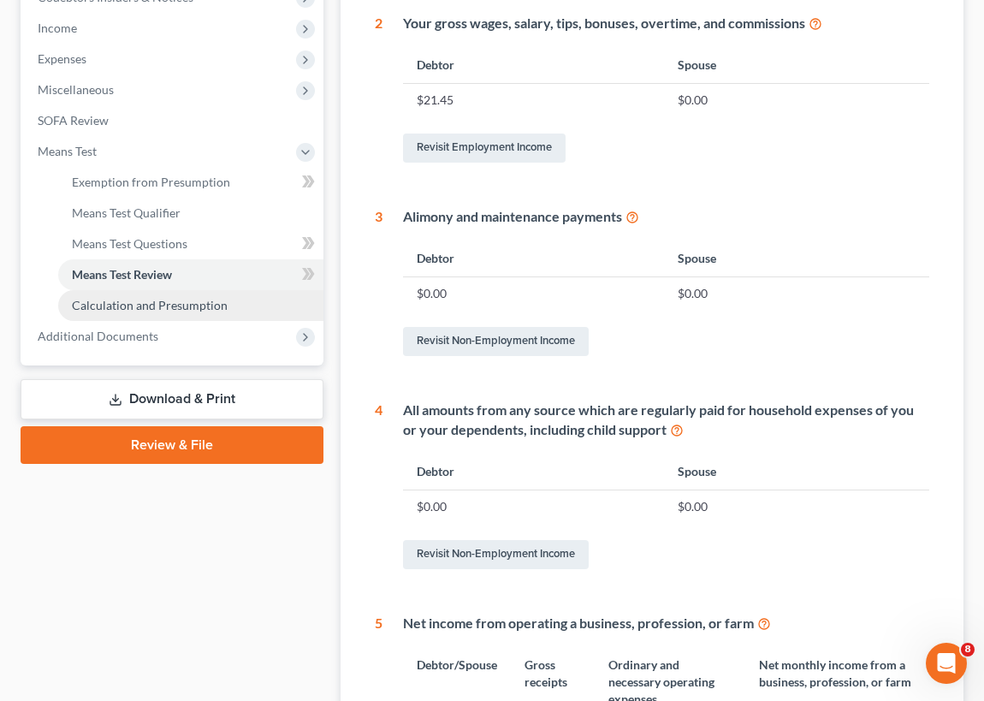
click at [143, 304] on span "Calculation and Presumption" at bounding box center [150, 305] width 156 height 15
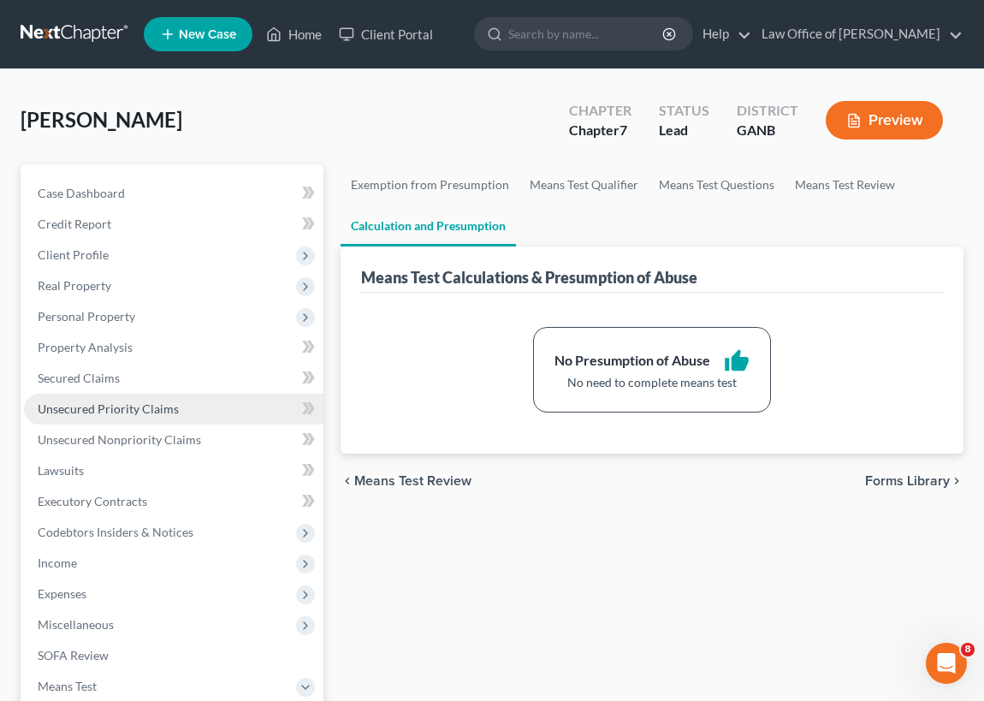
click at [113, 410] on span "Unsecured Priority Claims" at bounding box center [108, 408] width 141 height 15
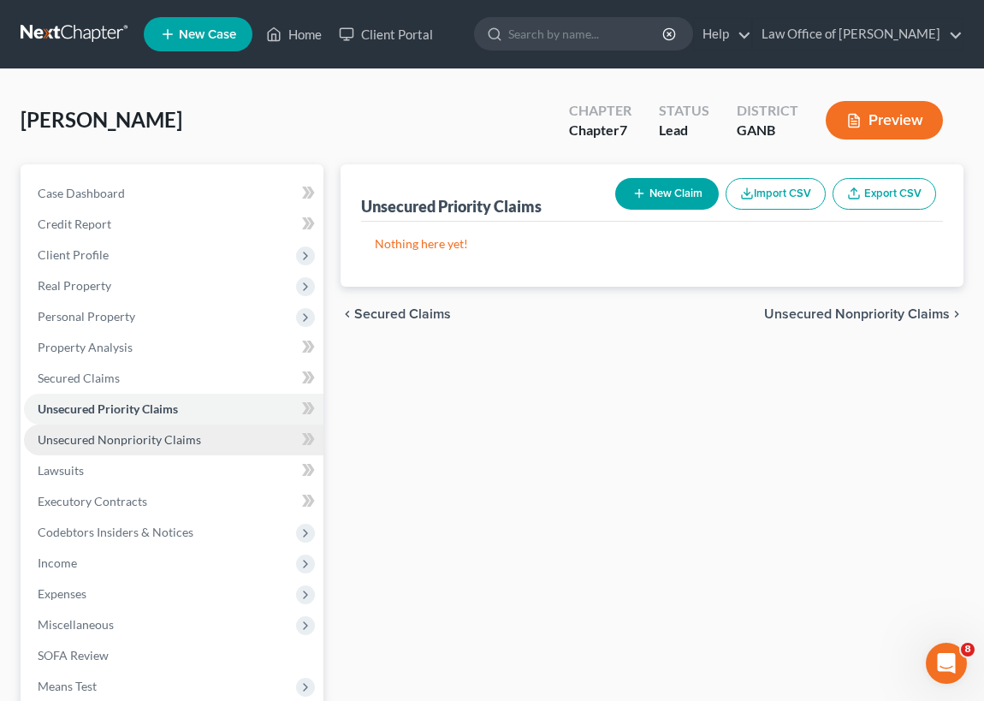
click at [132, 439] on span "Unsecured Nonpriority Claims" at bounding box center [119, 439] width 163 height 15
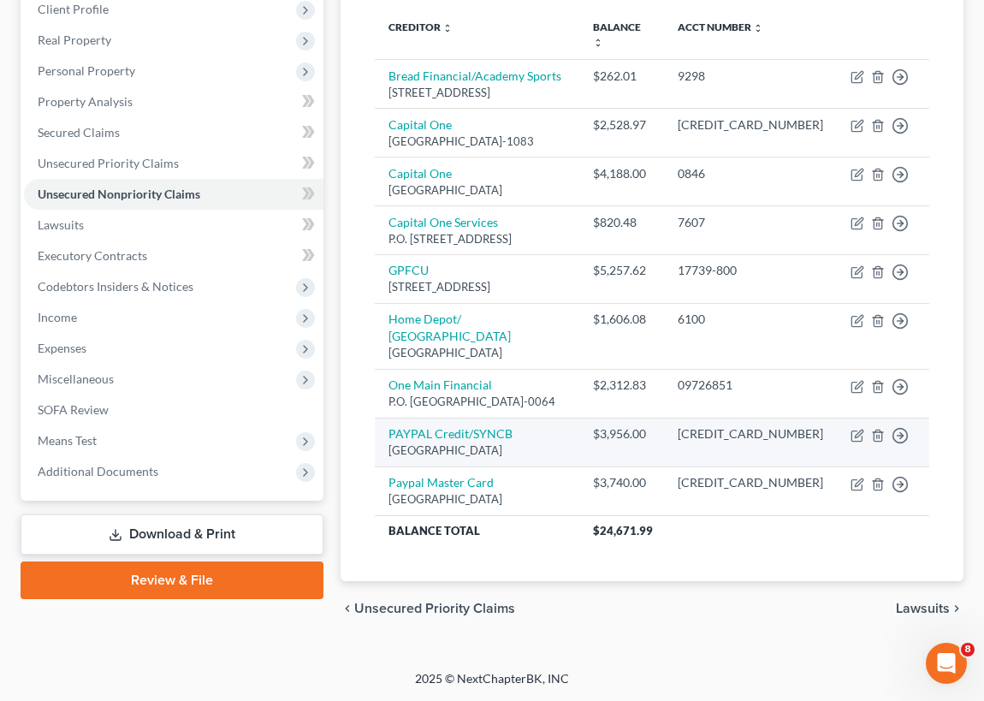
scroll to position [258, 0]
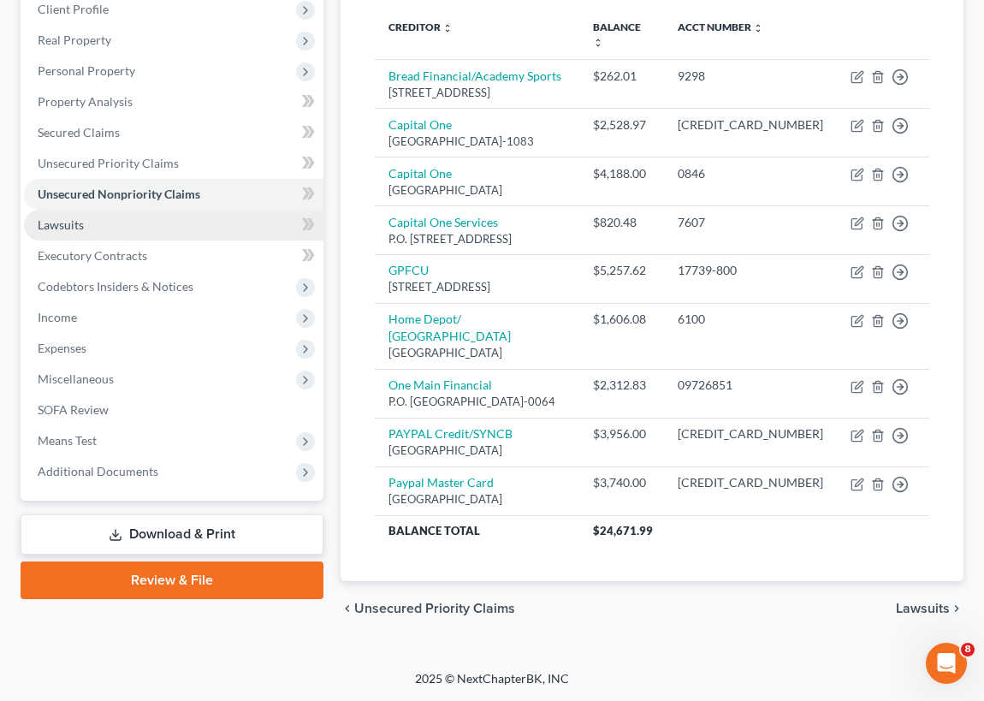
click at [90, 216] on link "Lawsuits" at bounding box center [173, 225] width 299 height 31
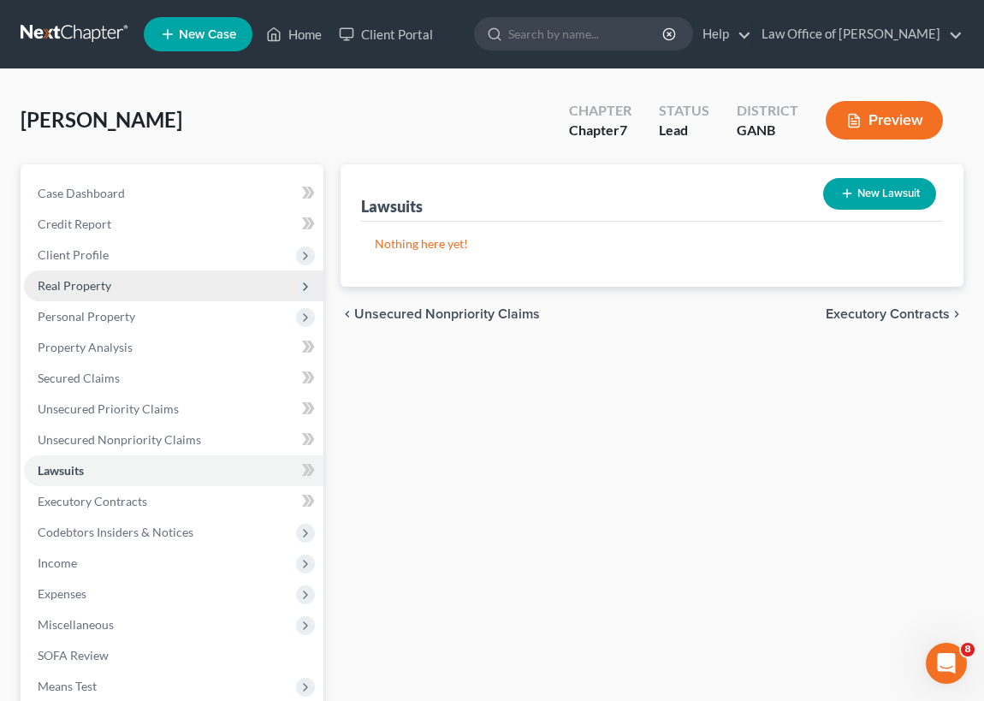
click at [93, 285] on span "Real Property" at bounding box center [75, 285] width 74 height 15
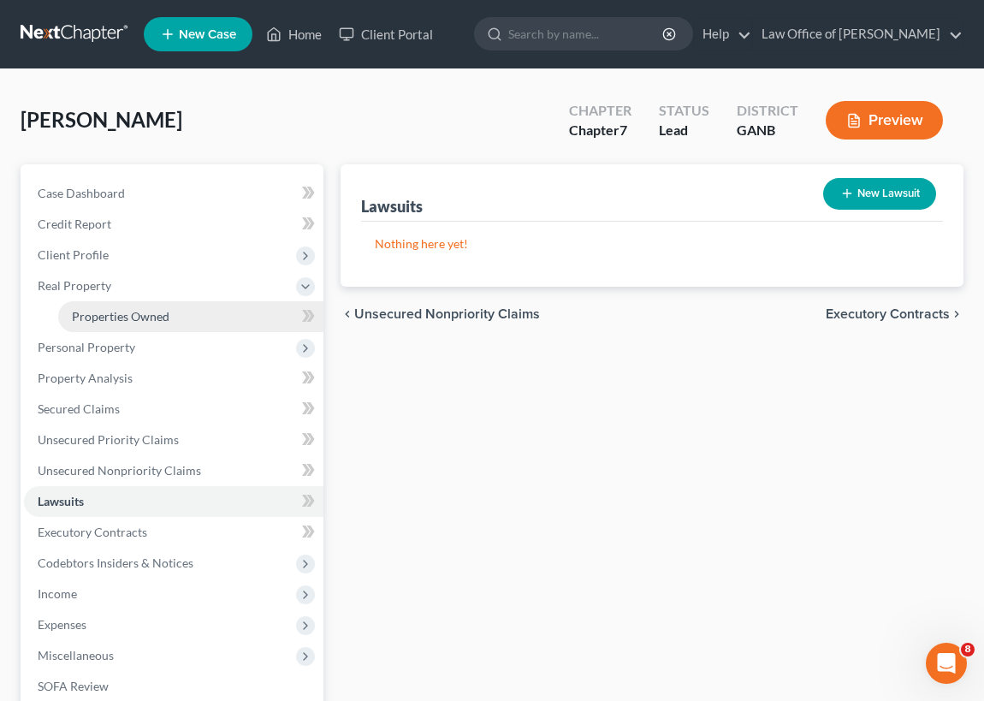
click at [110, 317] on span "Properties Owned" at bounding box center [121, 316] width 98 height 15
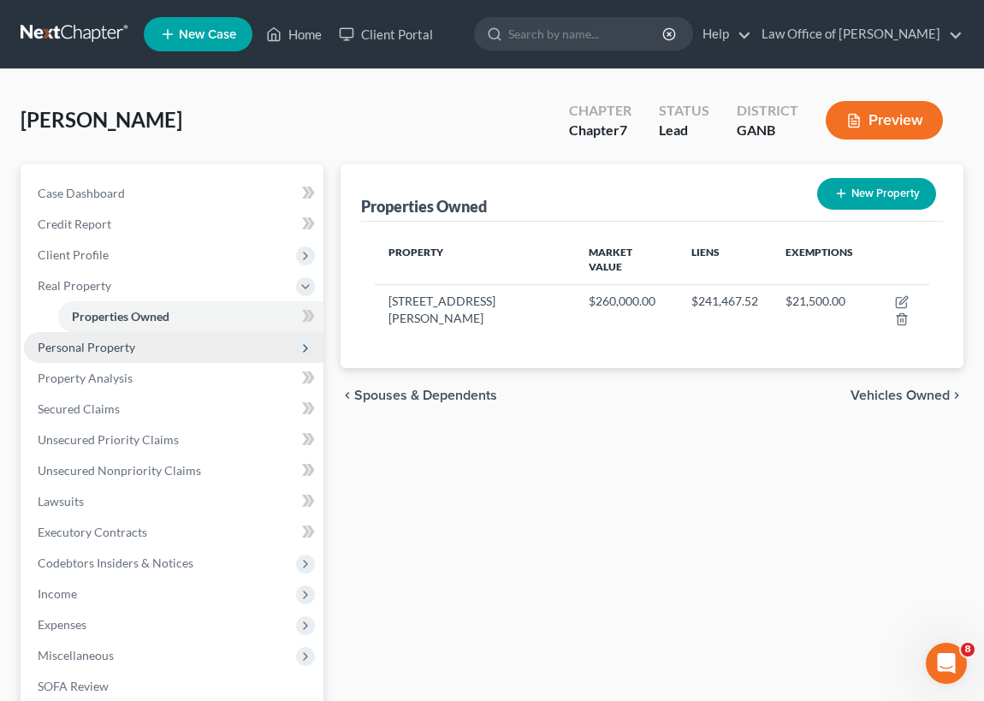
click at [108, 346] on span "Personal Property" at bounding box center [87, 347] width 98 height 15
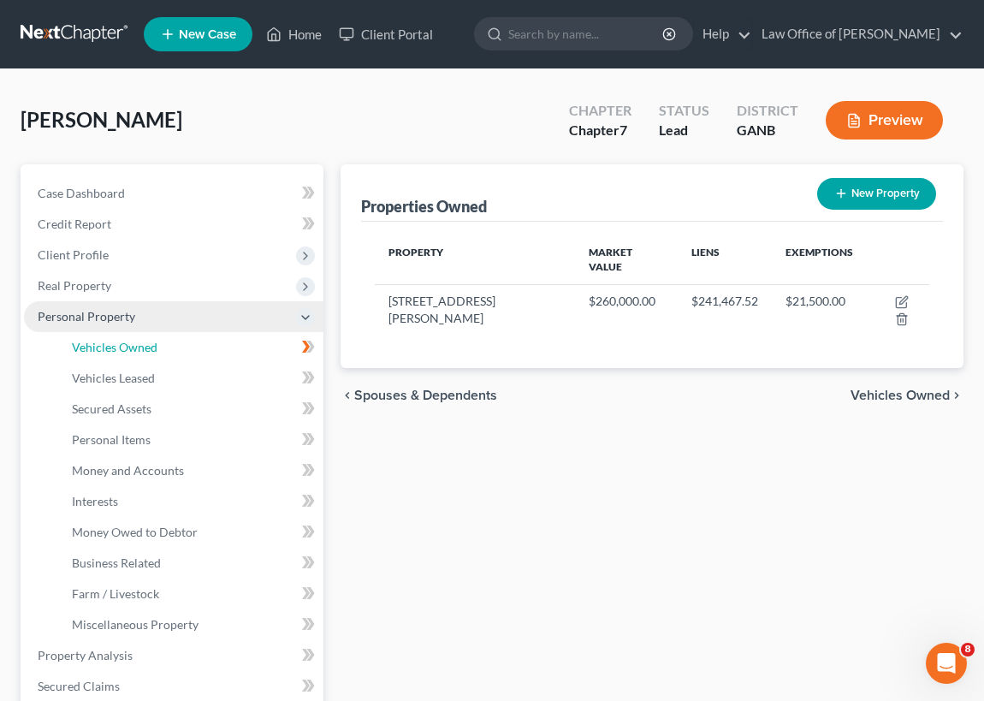
click at [108, 346] on span "Vehicles Owned" at bounding box center [115, 347] width 86 height 15
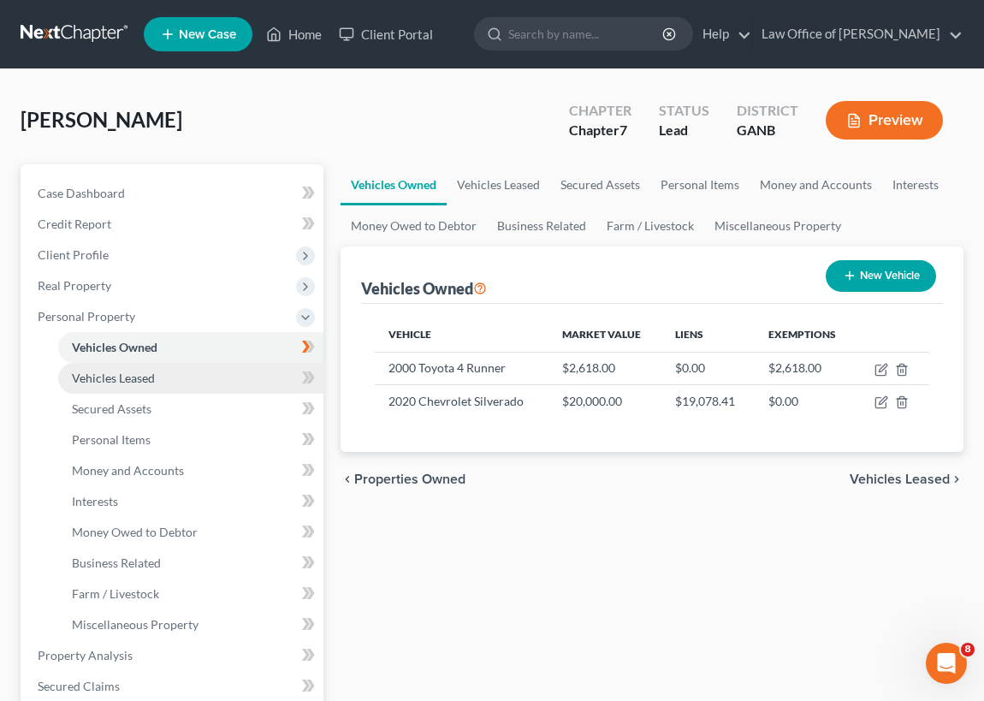
click at [108, 380] on span "Vehicles Leased" at bounding box center [113, 377] width 83 height 15
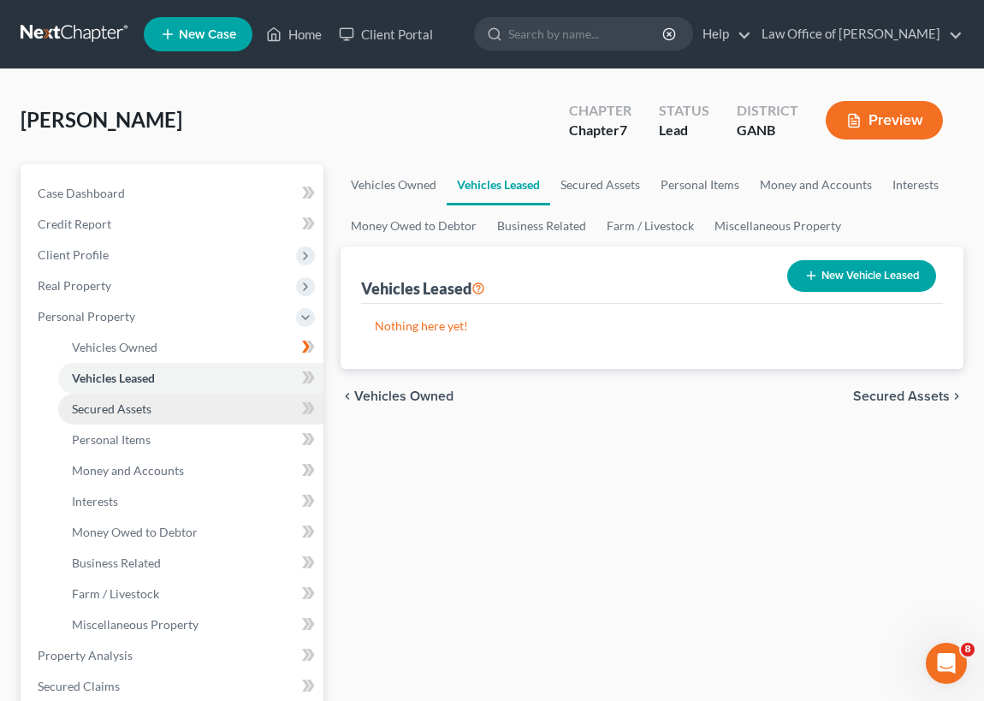
click at [112, 408] on span "Secured Assets" at bounding box center [112, 408] width 80 height 15
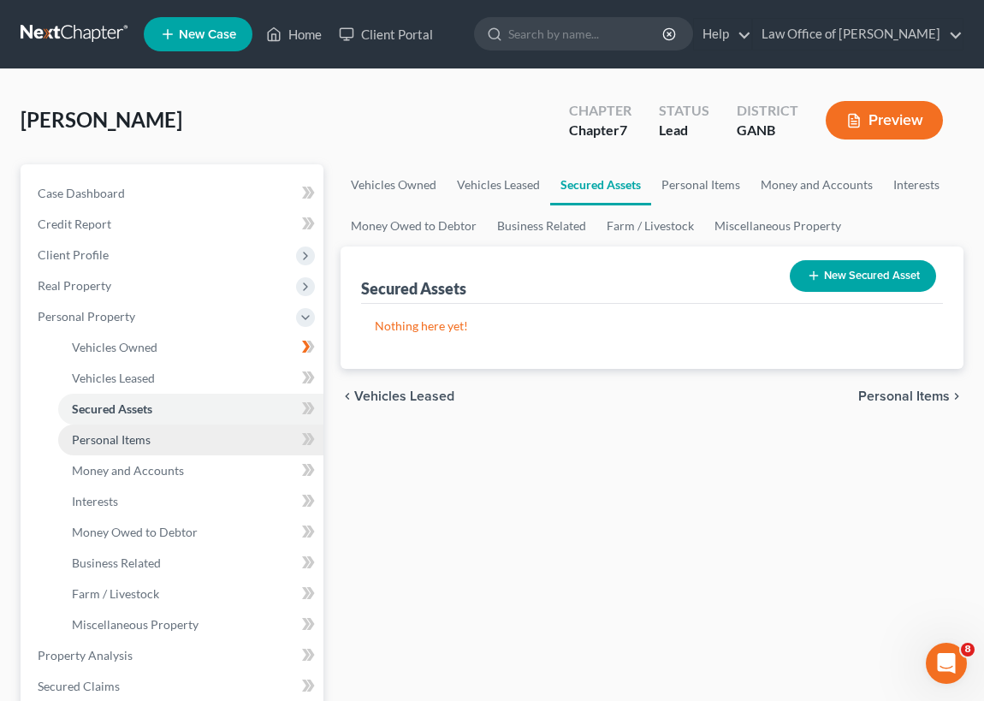
click at [120, 440] on span "Personal Items" at bounding box center [111, 439] width 79 height 15
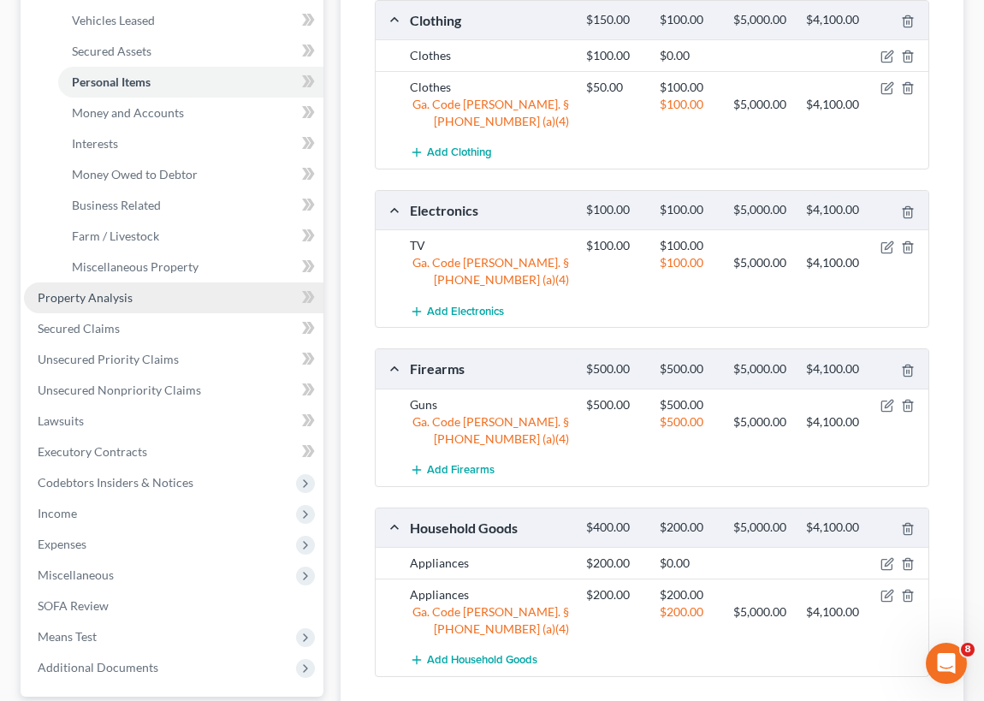
scroll to position [281, 0]
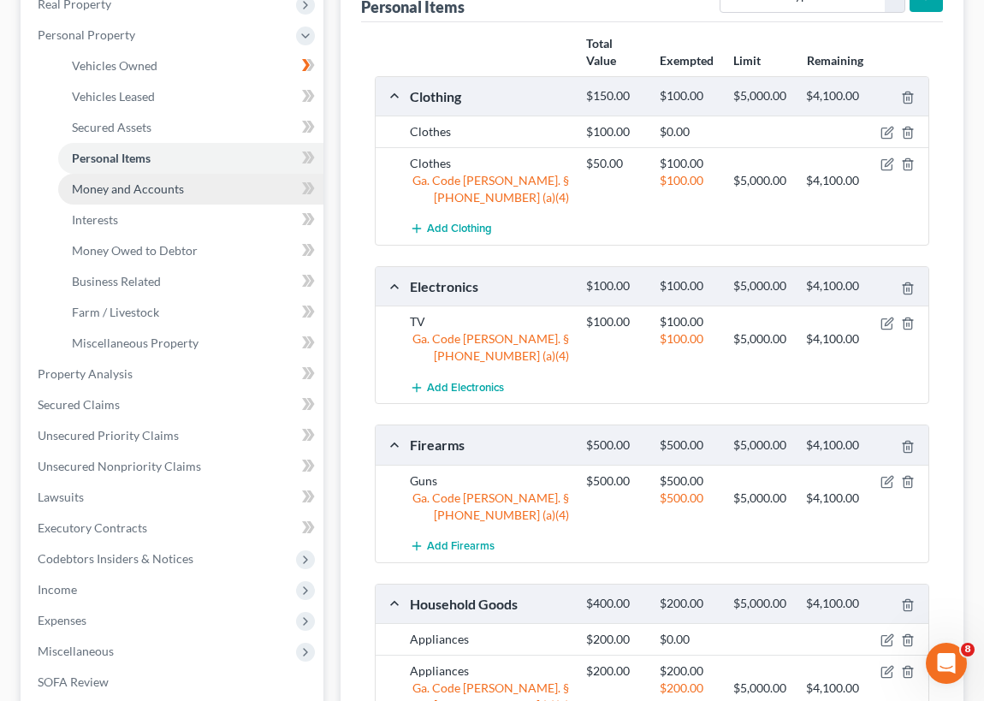
click at [150, 189] on span "Money and Accounts" at bounding box center [128, 188] width 112 height 15
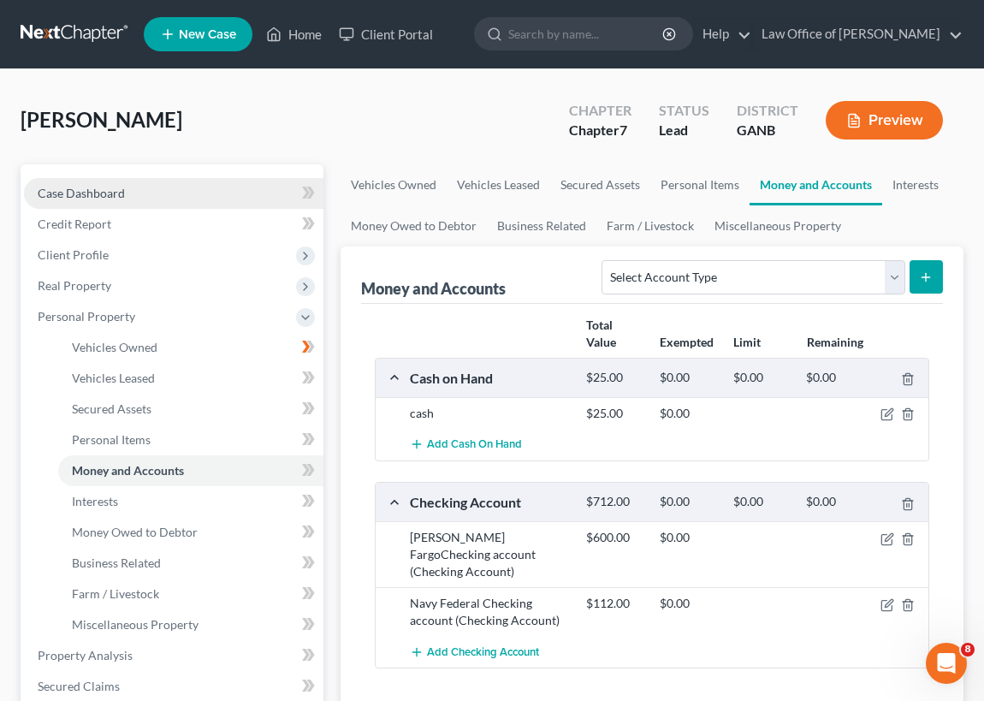
click at [115, 195] on span "Case Dashboard" at bounding box center [81, 193] width 87 height 15
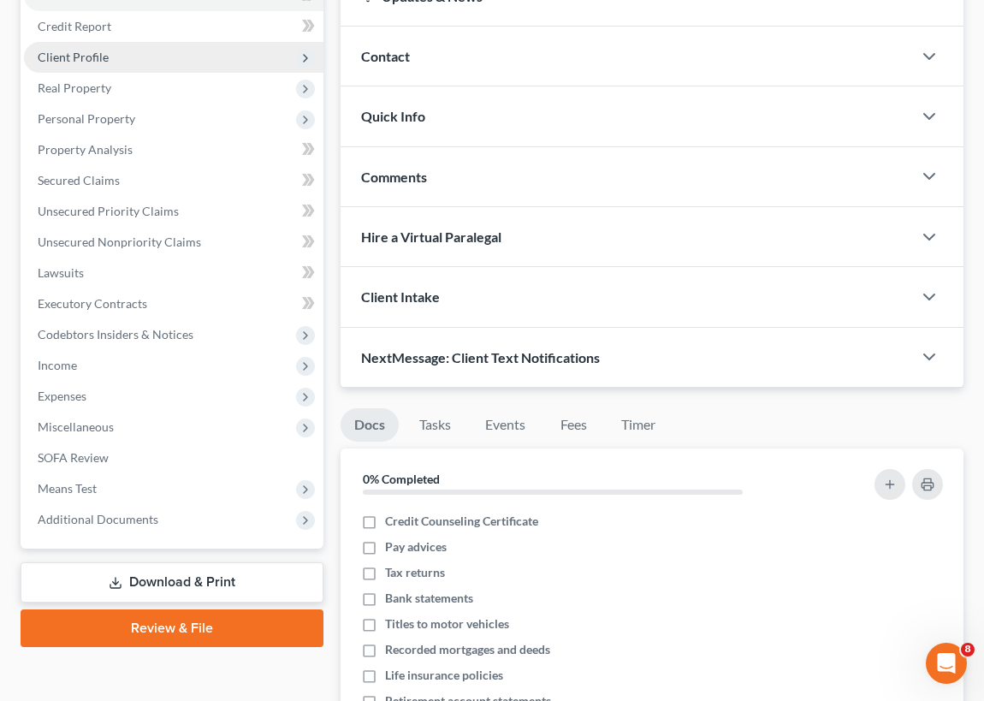
scroll to position [233, 0]
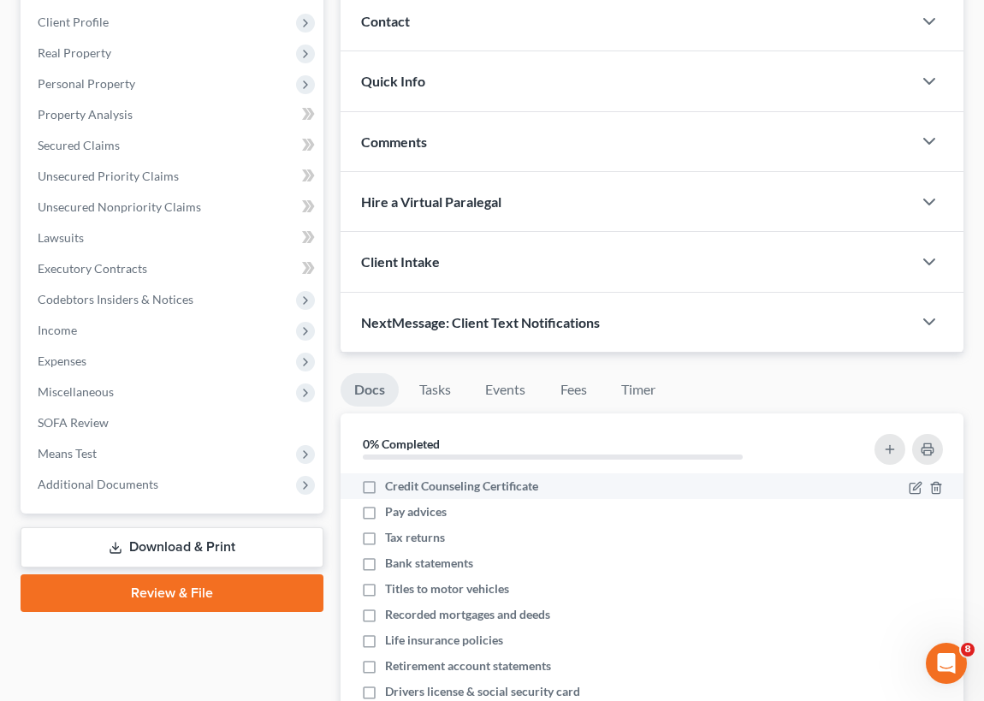
click at [385, 482] on label "Credit Counseling Certificate" at bounding box center [461, 485] width 153 height 17
click at [392, 482] on input "Credit Counseling Certificate" at bounding box center [397, 482] width 11 height 11
checkbox input "true"
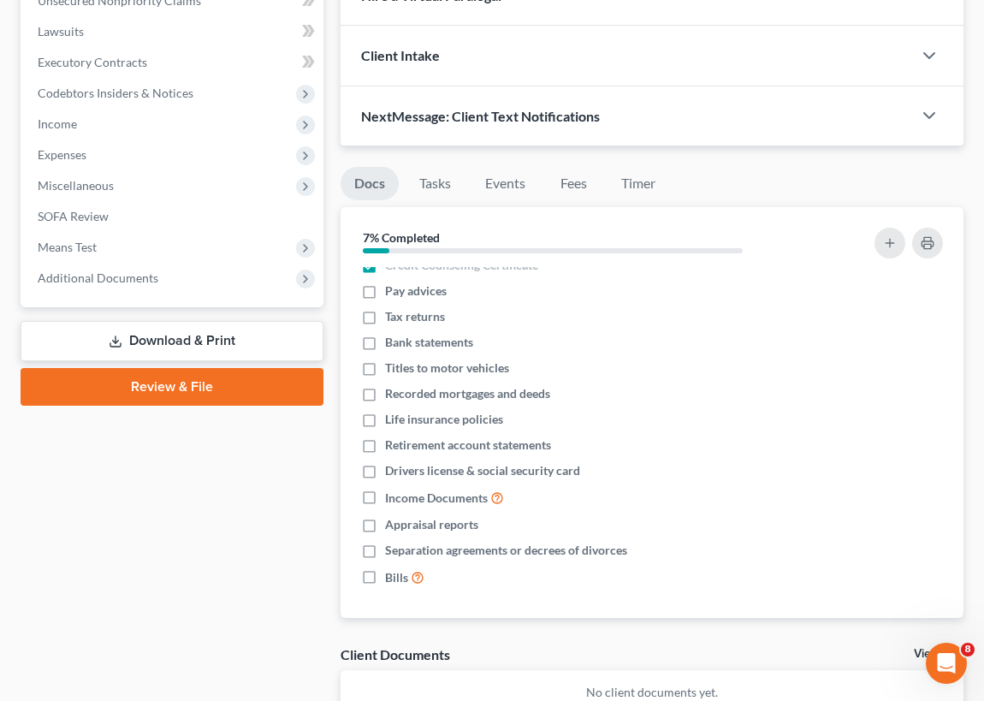
scroll to position [466, 0]
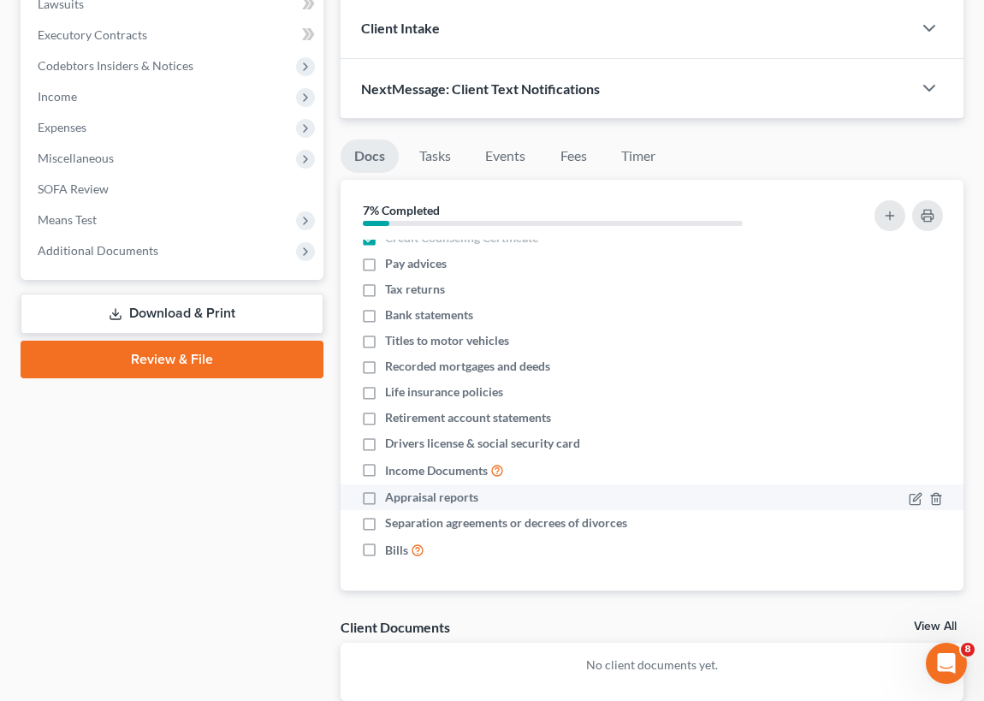
click at [385, 496] on label "Appraisal reports" at bounding box center [431, 496] width 93 height 17
click at [392, 496] on input "Appraisal reports" at bounding box center [397, 493] width 11 height 11
checkbox input "true"
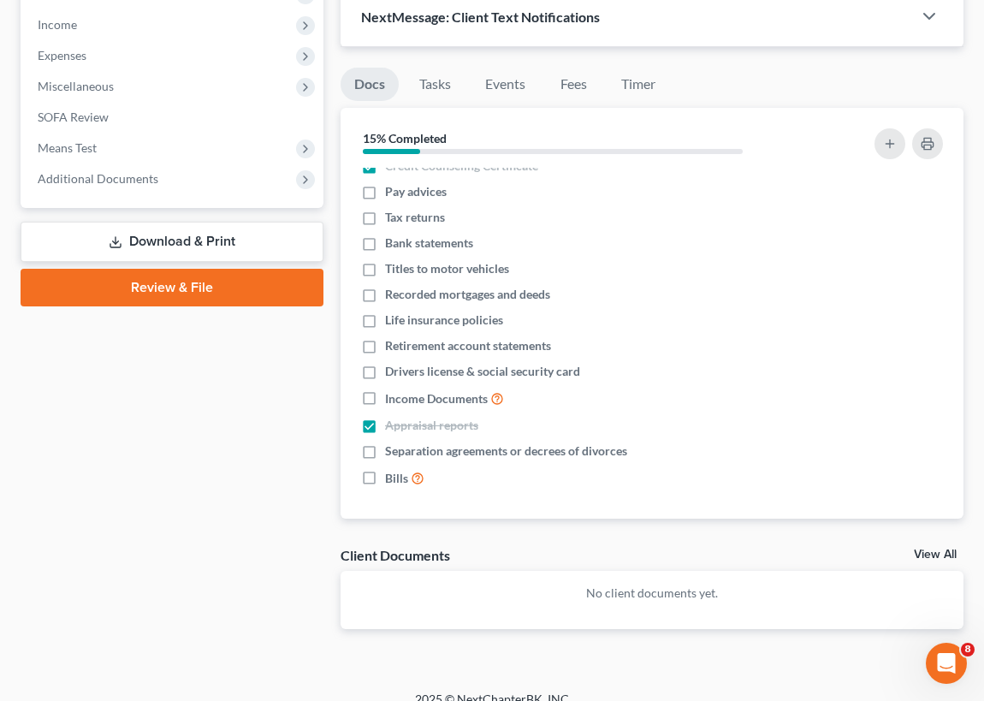
scroll to position [544, 0]
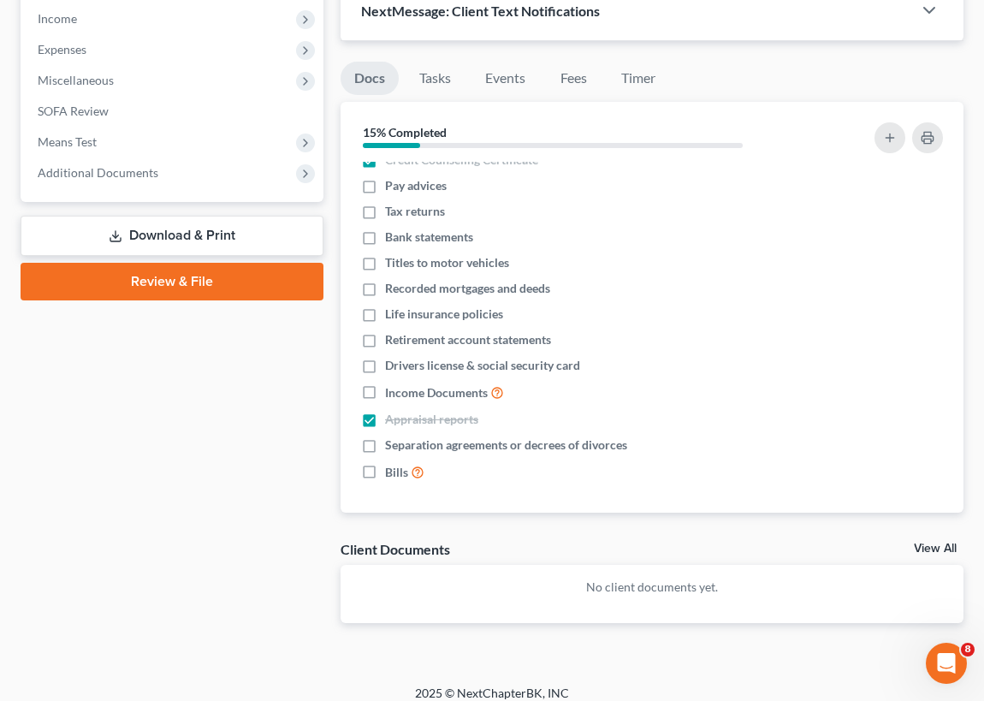
click at [179, 232] on link "Download & Print" at bounding box center [172, 236] width 303 height 40
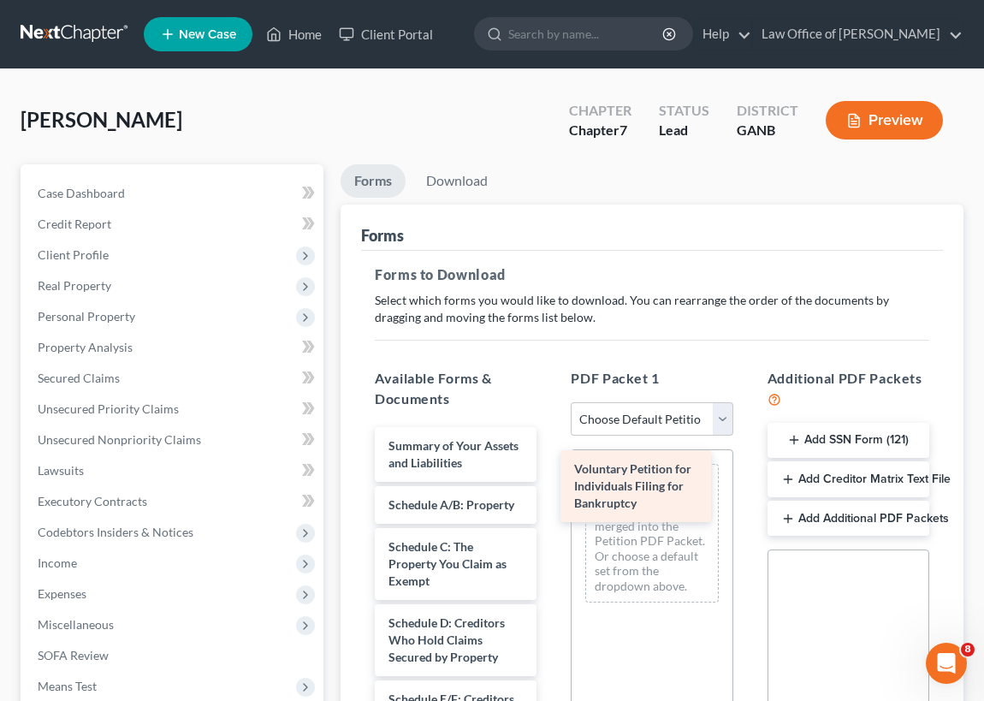
drag, startPoint x: 431, startPoint y: 453, endPoint x: 624, endPoint y: 476, distance: 193.8
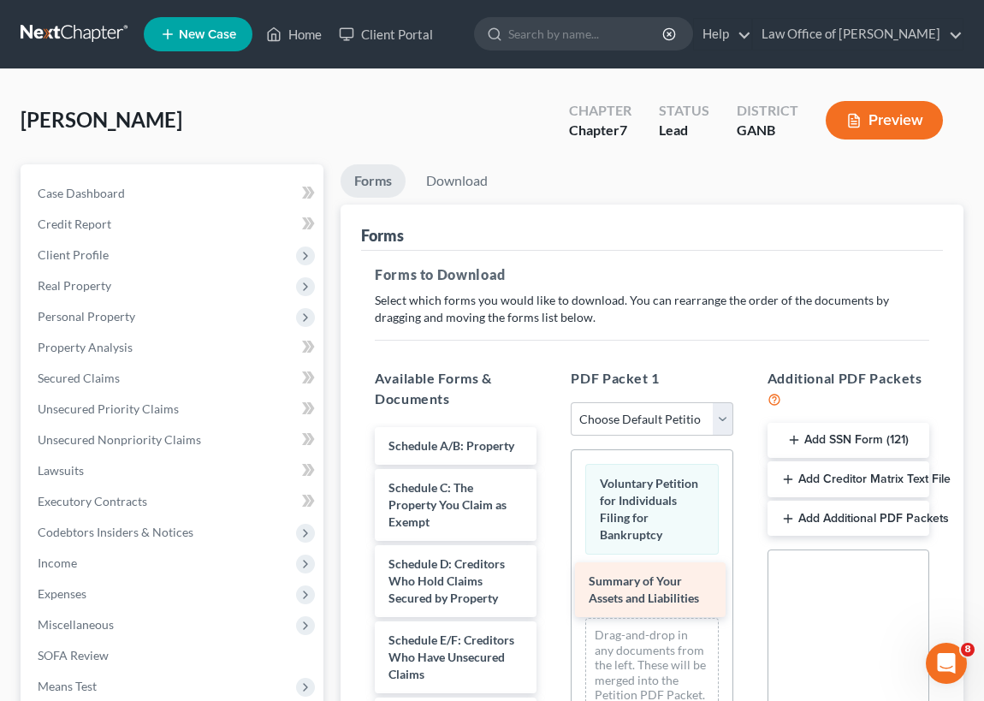
drag, startPoint x: 433, startPoint y: 443, endPoint x: 642, endPoint y: 572, distance: 245.5
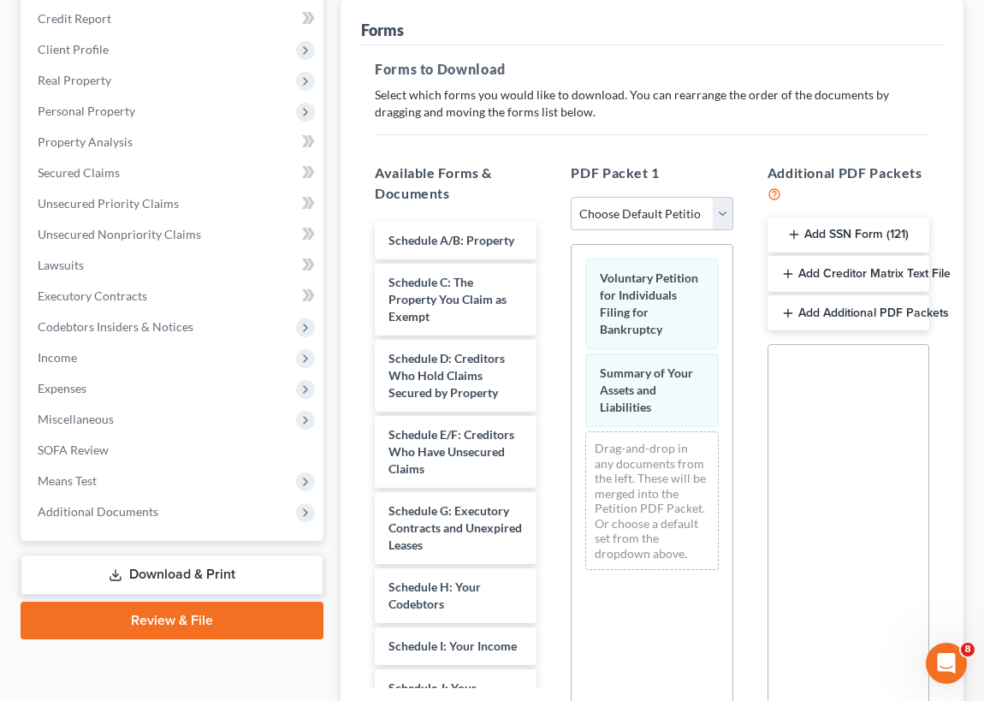
scroll to position [233, 0]
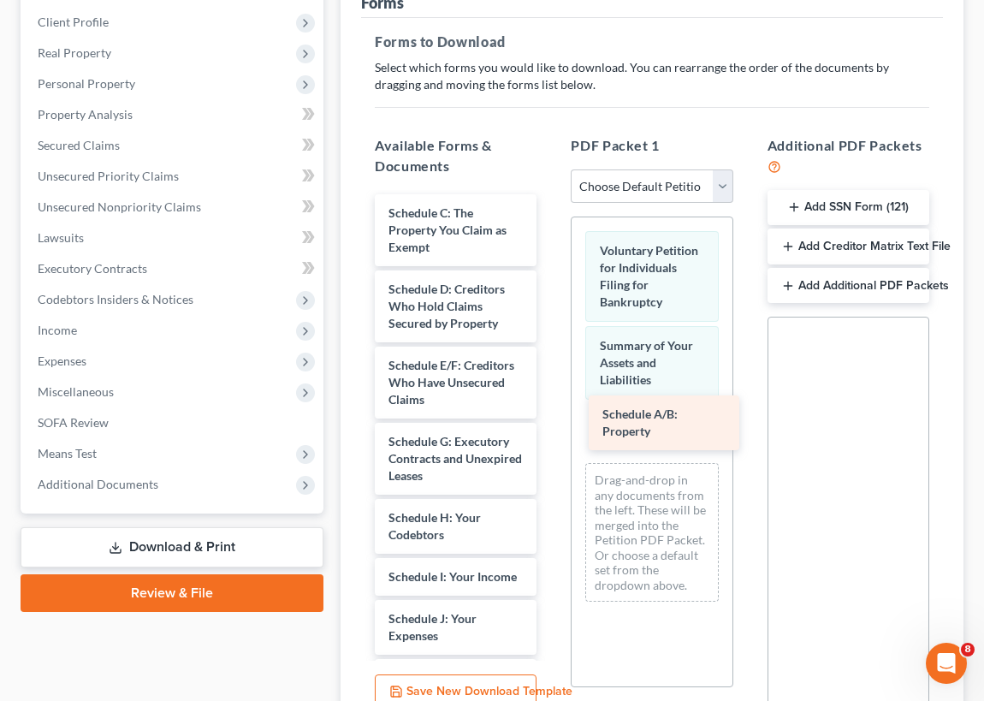
drag, startPoint x: 418, startPoint y: 216, endPoint x: 632, endPoint y: 419, distance: 294.7
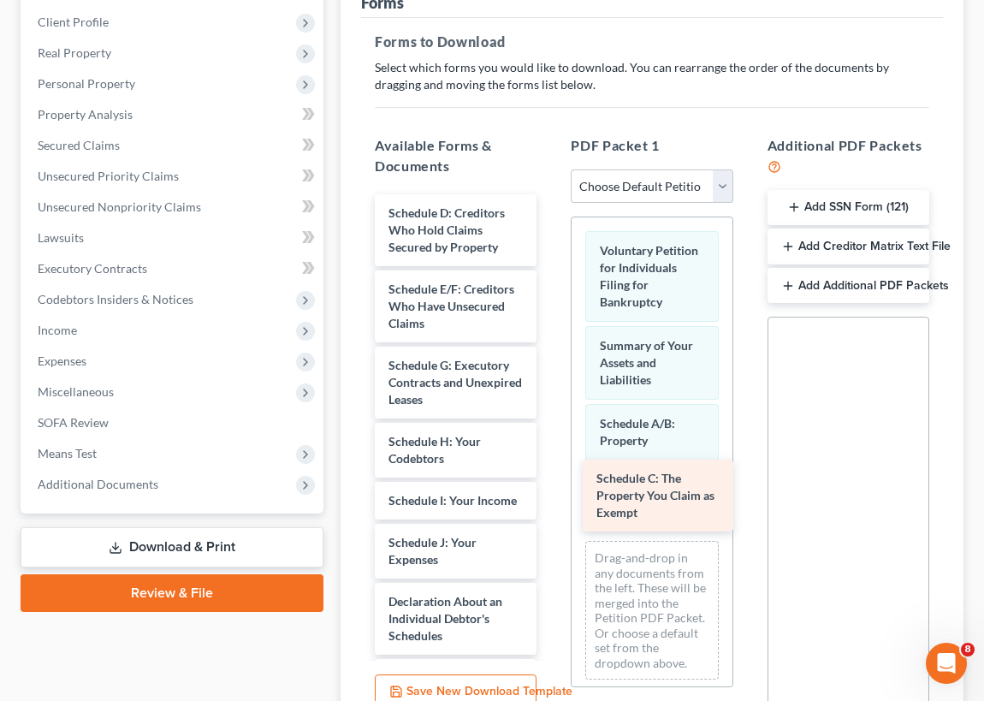
drag, startPoint x: 442, startPoint y: 215, endPoint x: 650, endPoint y: 479, distance: 336.3
click at [550, 480] on div "Schedule C: The Property You Claim as Exempt Schedule C: The Property You Claim…" at bounding box center [455, 682] width 189 height 976
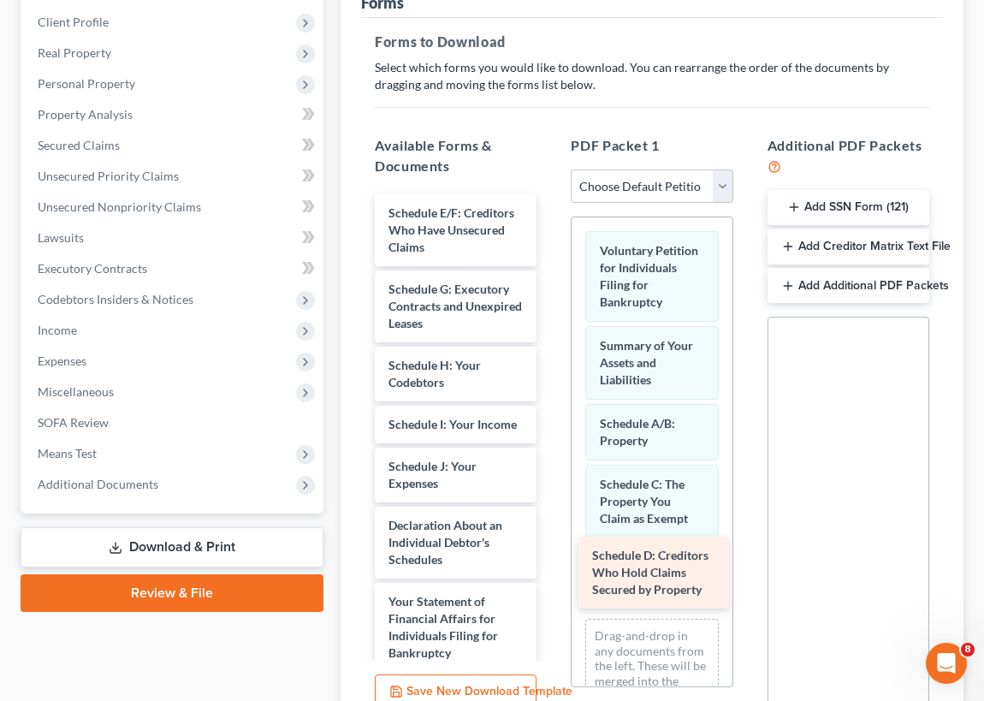
drag, startPoint x: 455, startPoint y: 223, endPoint x: 659, endPoint y: 566, distance: 398.9
click at [550, 566] on div "Schedule D: Creditors Who Hold Claims Secured by Property Schedule D: Creditors…" at bounding box center [455, 644] width 189 height 900
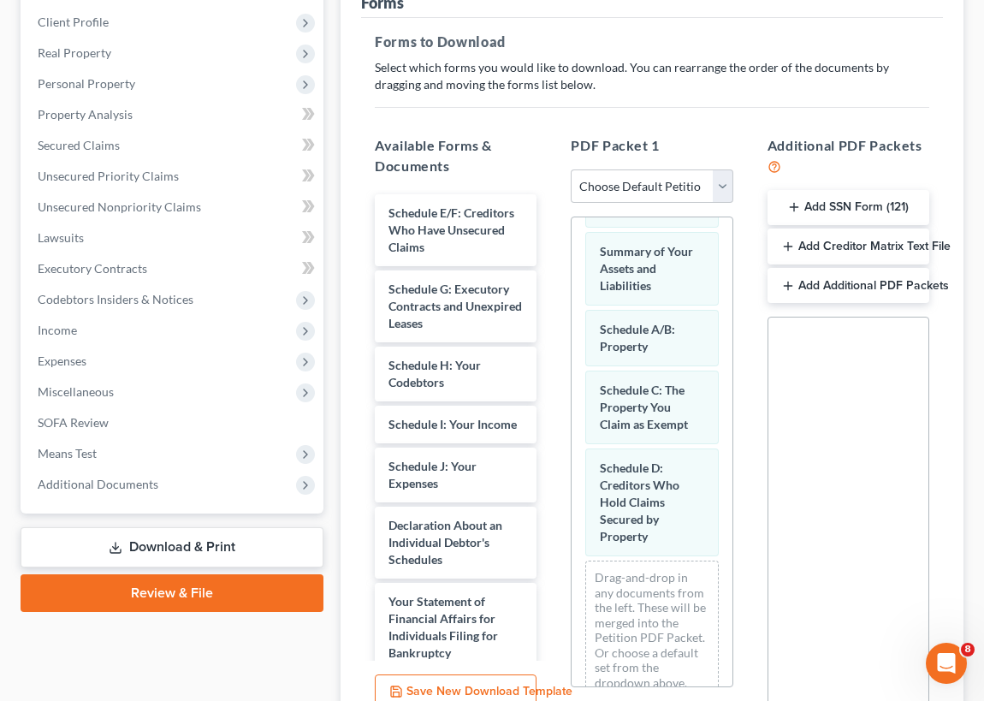
scroll to position [124, 0]
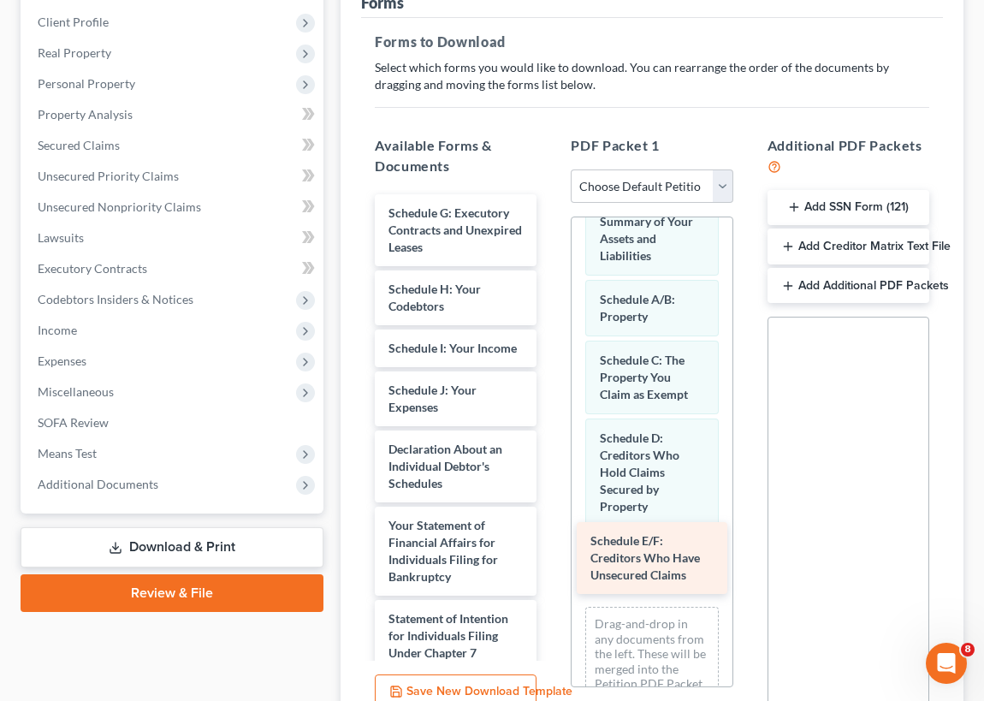
drag, startPoint x: 422, startPoint y: 222, endPoint x: 624, endPoint y: 552, distance: 387.0
click at [550, 552] on div "Schedule E/F: Creditors Who Have Unsecured Claims Schedule E/F: Creditors Who H…" at bounding box center [455, 606] width 189 height 824
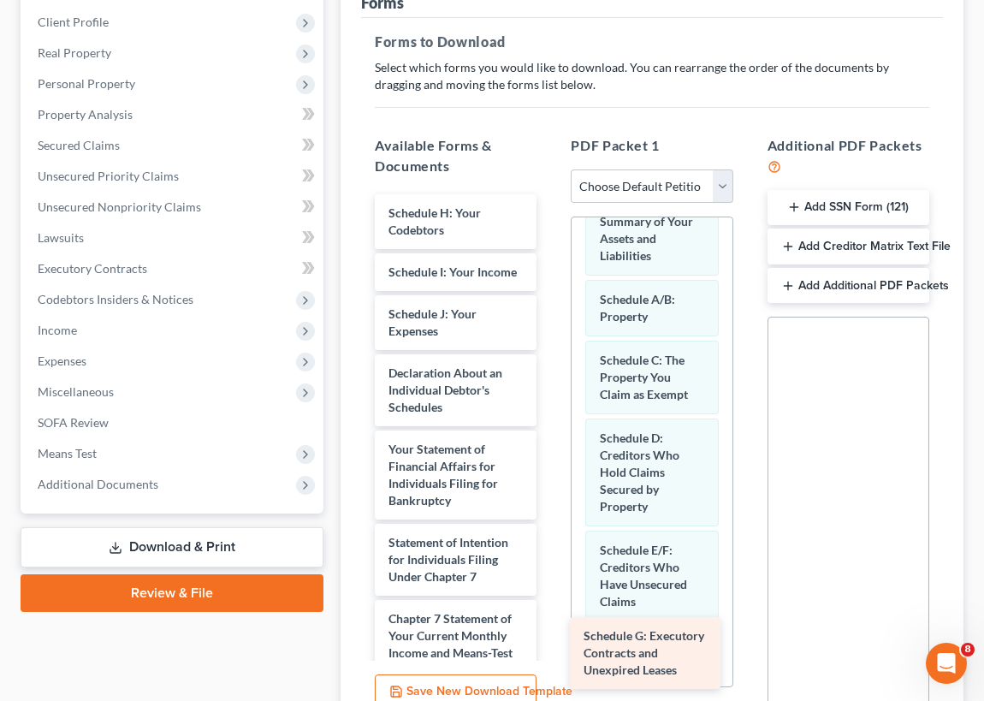
drag, startPoint x: 439, startPoint y: 217, endPoint x: 636, endPoint y: 643, distance: 469.2
click at [550, 642] on div "Schedule G: Executory Contracts and Unexpired Leases Schedule G: Executory Cont…" at bounding box center [455, 568] width 189 height 748
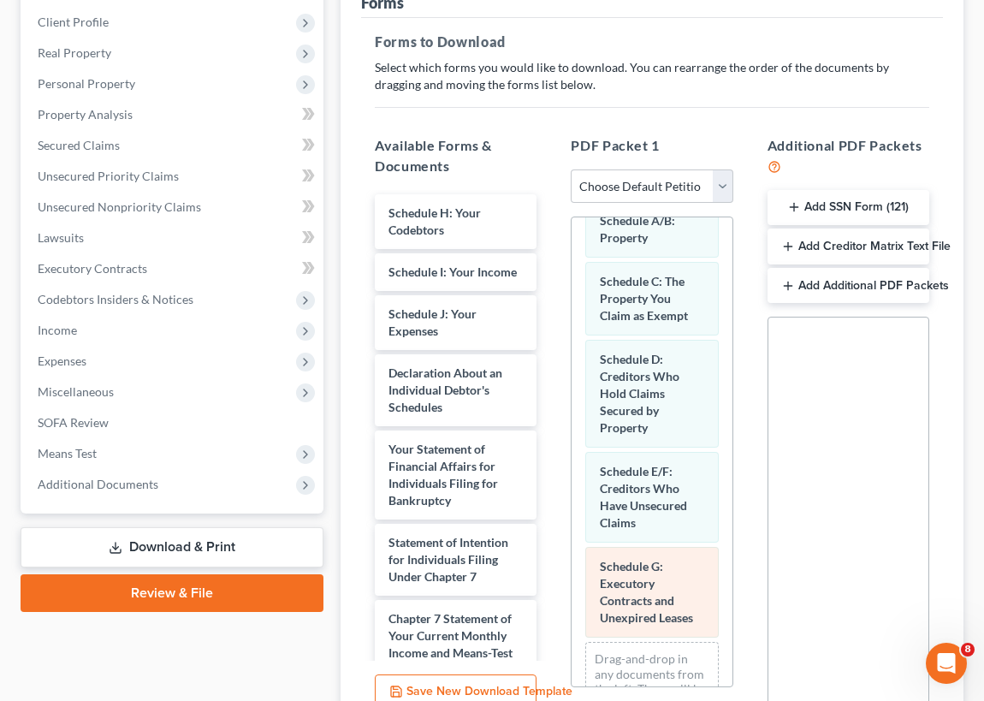
scroll to position [217, 0]
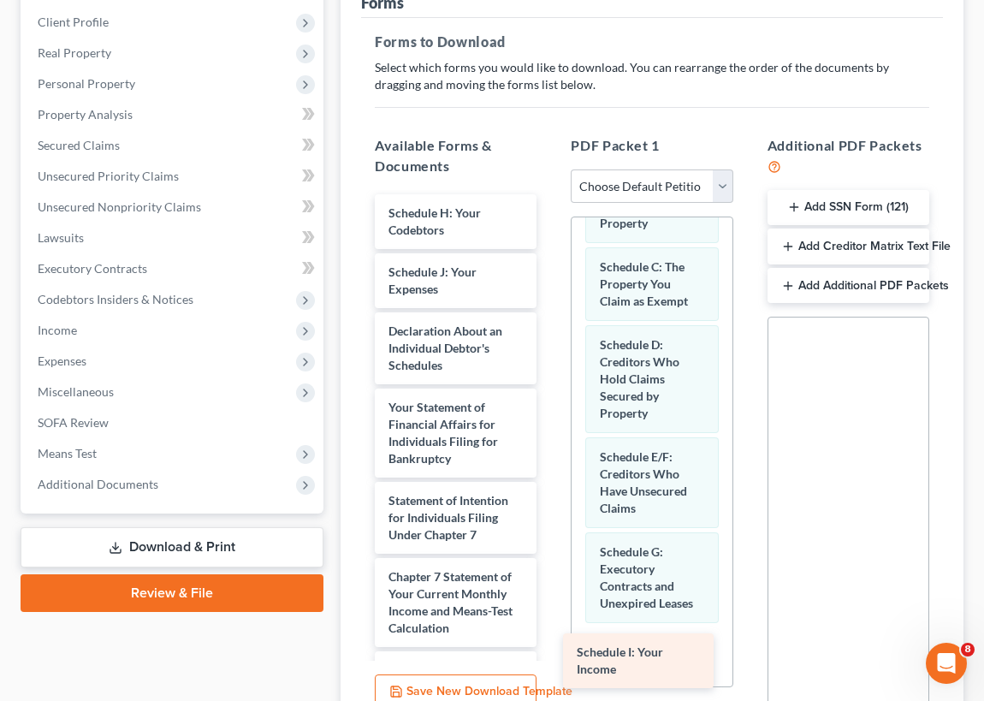
drag, startPoint x: 417, startPoint y: 274, endPoint x: 605, endPoint y: 654, distance: 423.5
click at [550, 654] on div "Schedule I: Your Income Schedule H: Your Codebtors Schedule I: Your Income Sche…" at bounding box center [455, 547] width 189 height 706
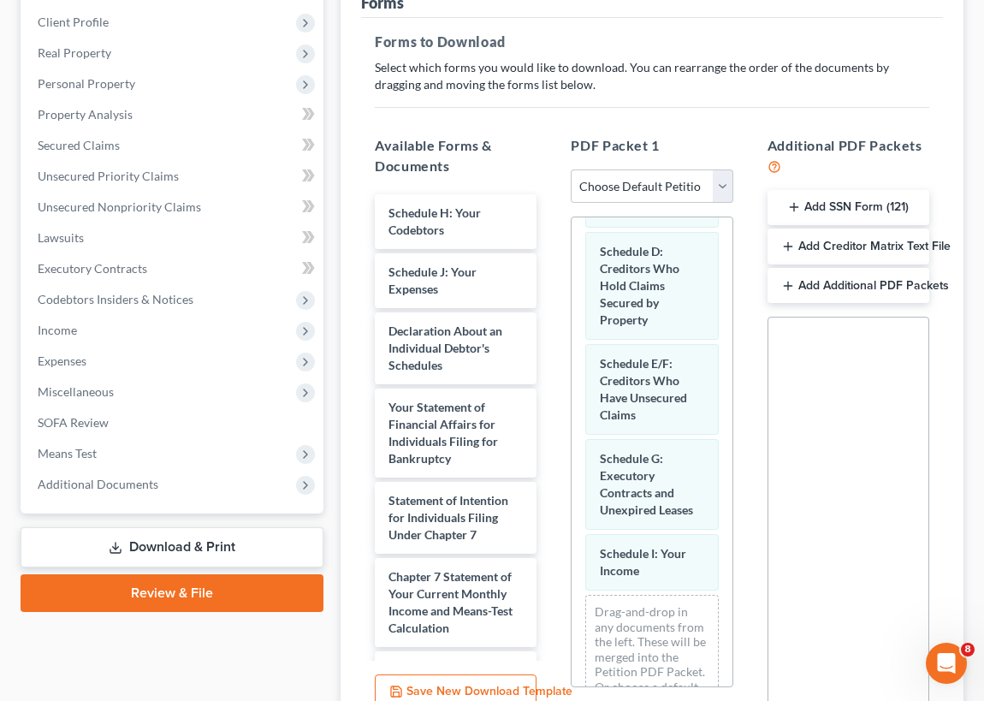
scroll to position [342, 0]
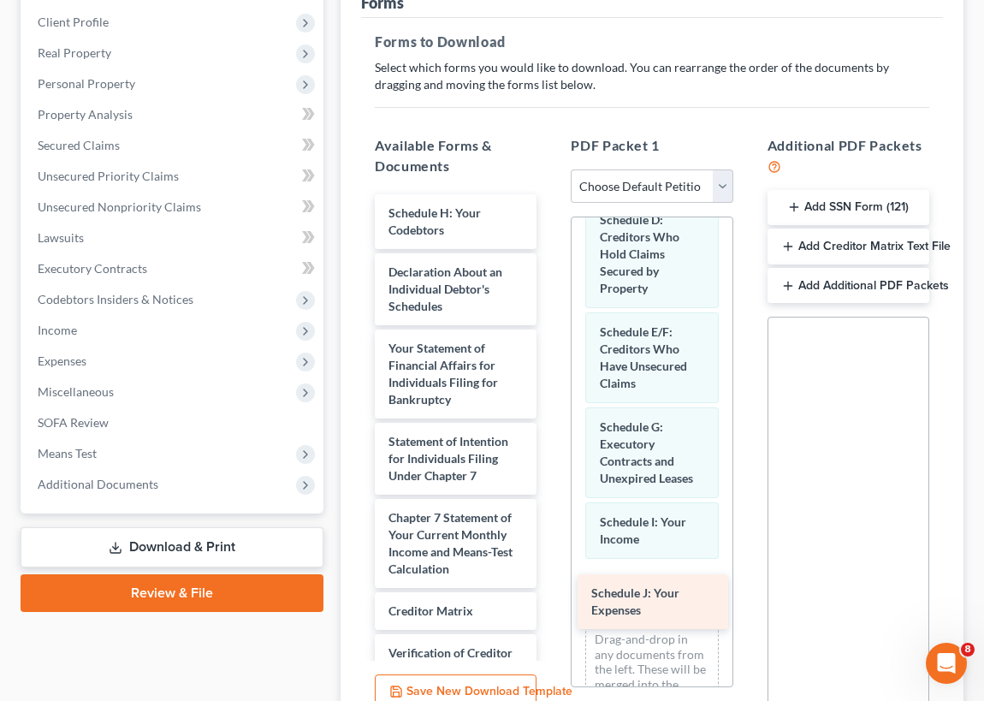
drag, startPoint x: 422, startPoint y: 267, endPoint x: 624, endPoint y: 589, distance: 380.2
click at [550, 589] on div "Schedule J: Your Expenses Schedule H: Your Codebtors Schedule J: Your Expenses …" at bounding box center [455, 517] width 189 height 647
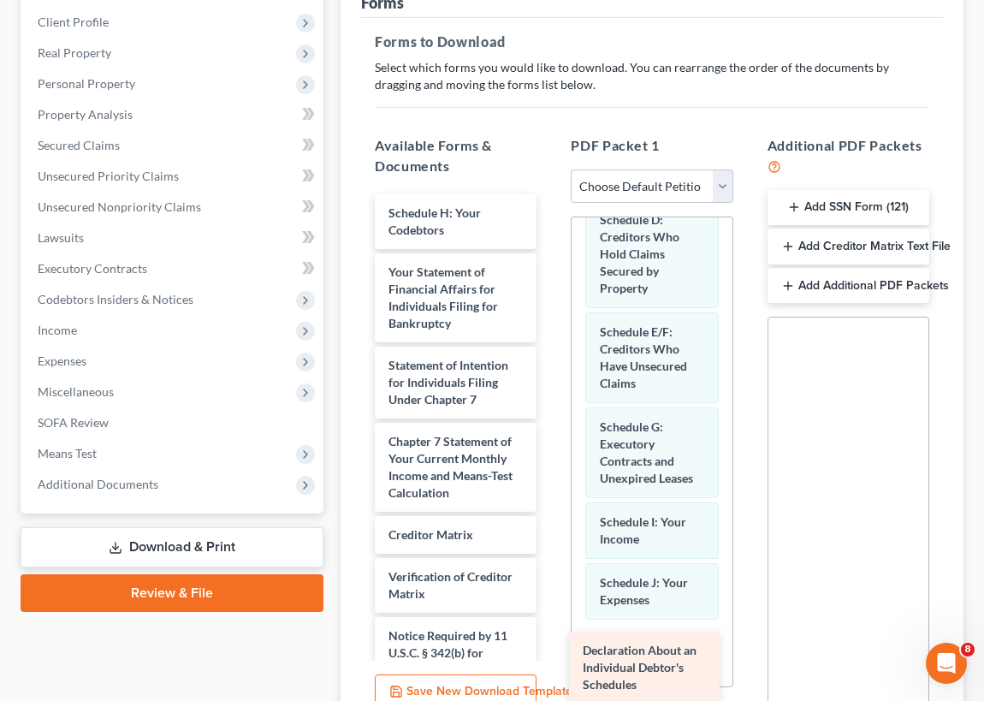
drag, startPoint x: 436, startPoint y: 278, endPoint x: 640, endPoint y: 660, distance: 433.2
click at [550, 658] on div "Declaration About an Individual Debtor's Schedules Schedule H: Your Codebtors D…" at bounding box center [455, 479] width 189 height 571
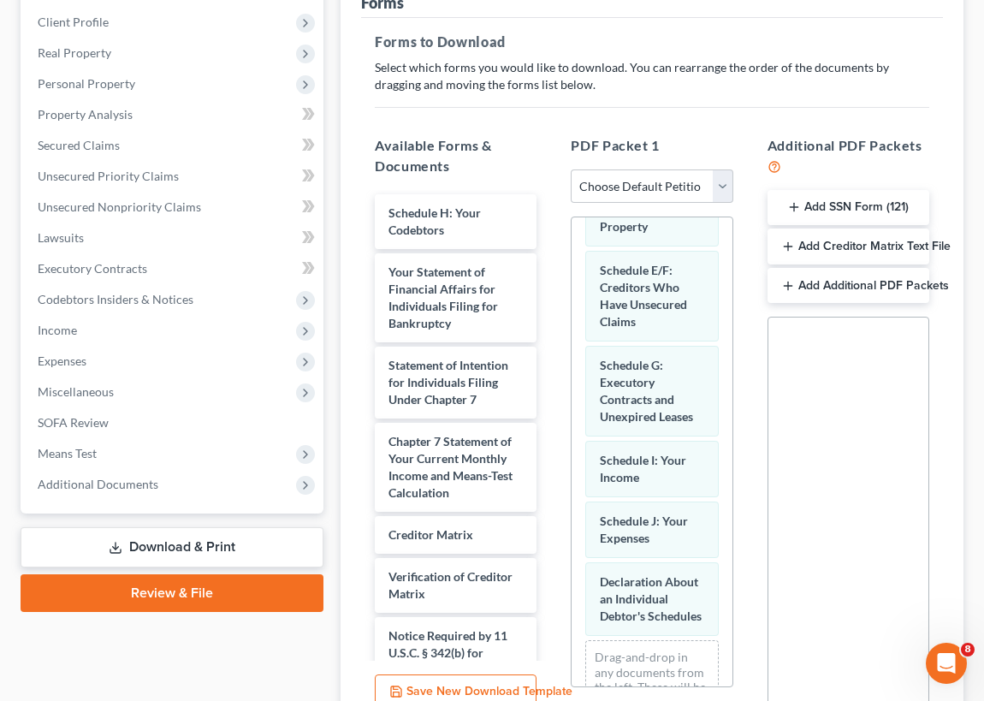
scroll to position [435, 0]
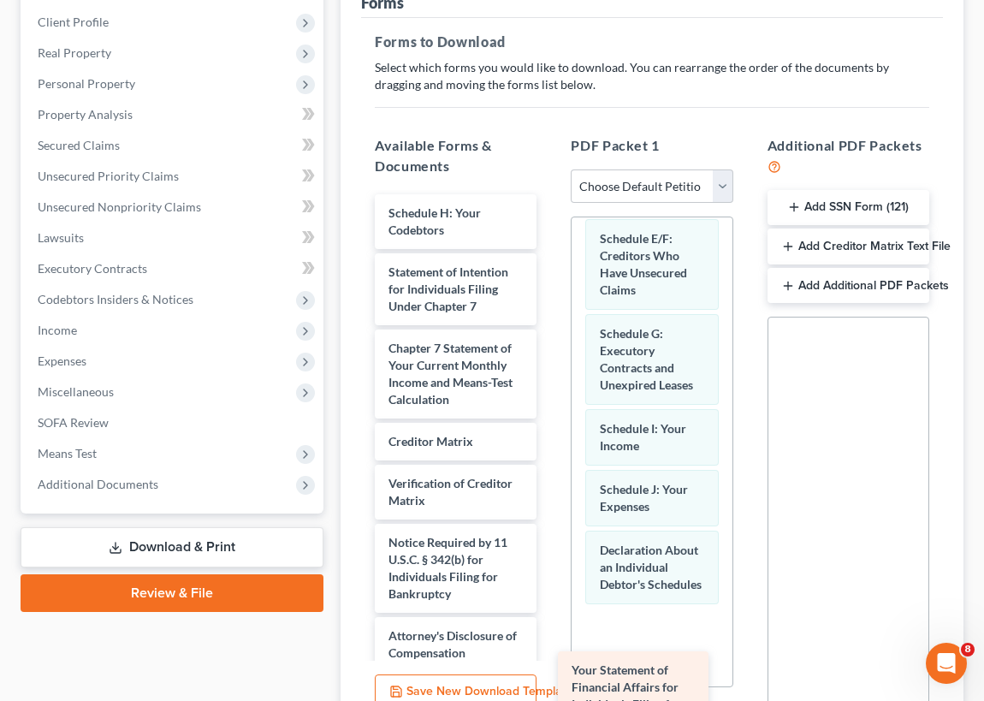
drag, startPoint x: 428, startPoint y: 279, endPoint x: 616, endPoint y: 674, distance: 437.7
click at [550, 672] on div "Your Statement of Financial Affairs for Individuals Filing for Bankruptcy Sched…" at bounding box center [455, 432] width 189 height 477
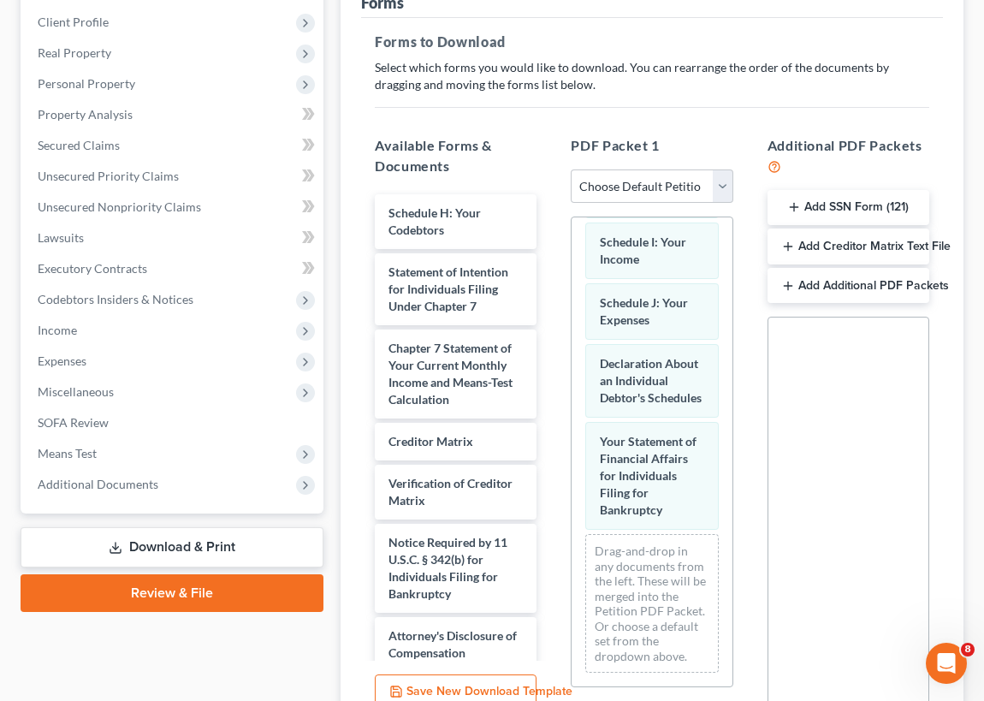
scroll to position [653, 0]
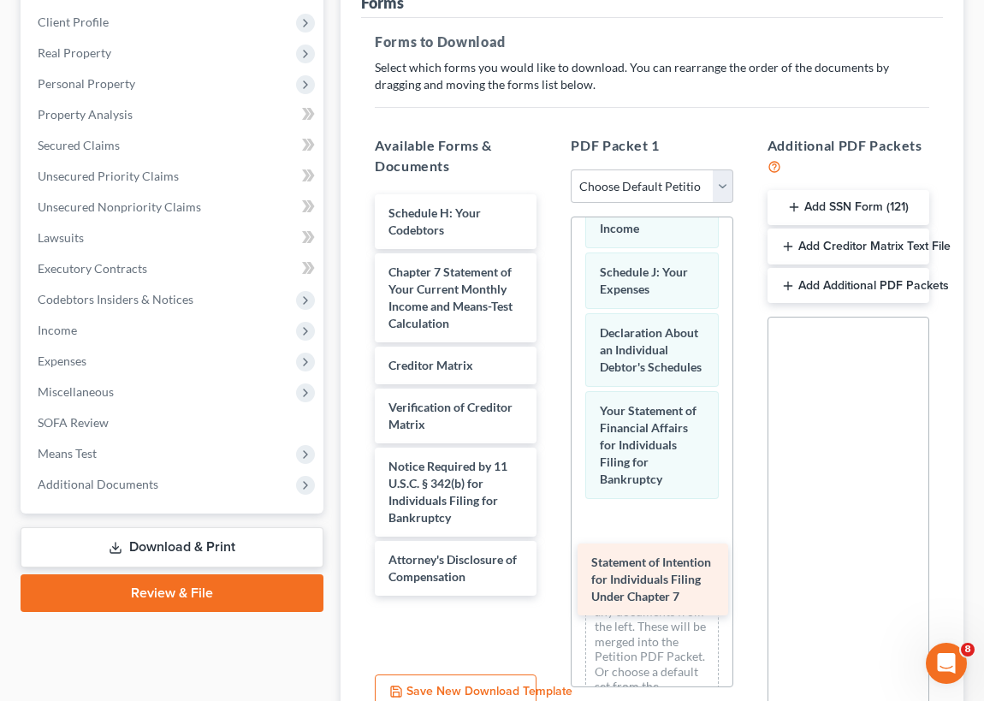
drag, startPoint x: 425, startPoint y: 265, endPoint x: 616, endPoint y: 546, distance: 339.3
click at [550, 557] on div "Statement of Intention for Individuals Filing Under Chapter 7 Schedule H: Your …" at bounding box center [455, 394] width 189 height 401
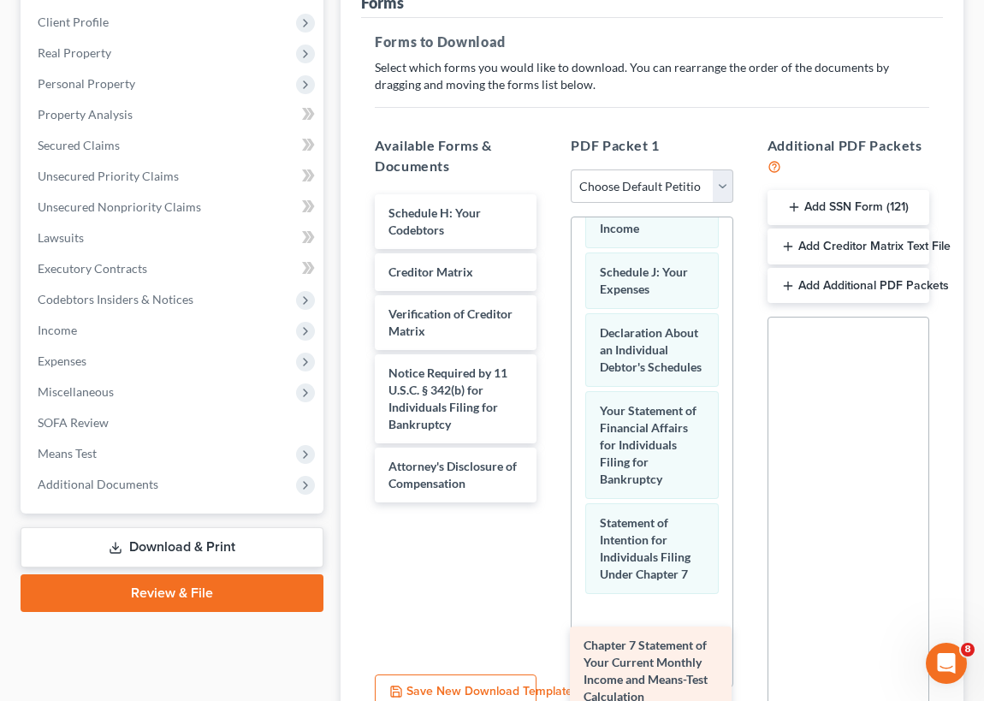
drag, startPoint x: 428, startPoint y: 278, endPoint x: 641, endPoint y: 671, distance: 446.7
click at [550, 502] on div "Chapter 7 Statement of Your Current Monthly Income and Means-Test Calculation S…" at bounding box center [455, 348] width 189 height 308
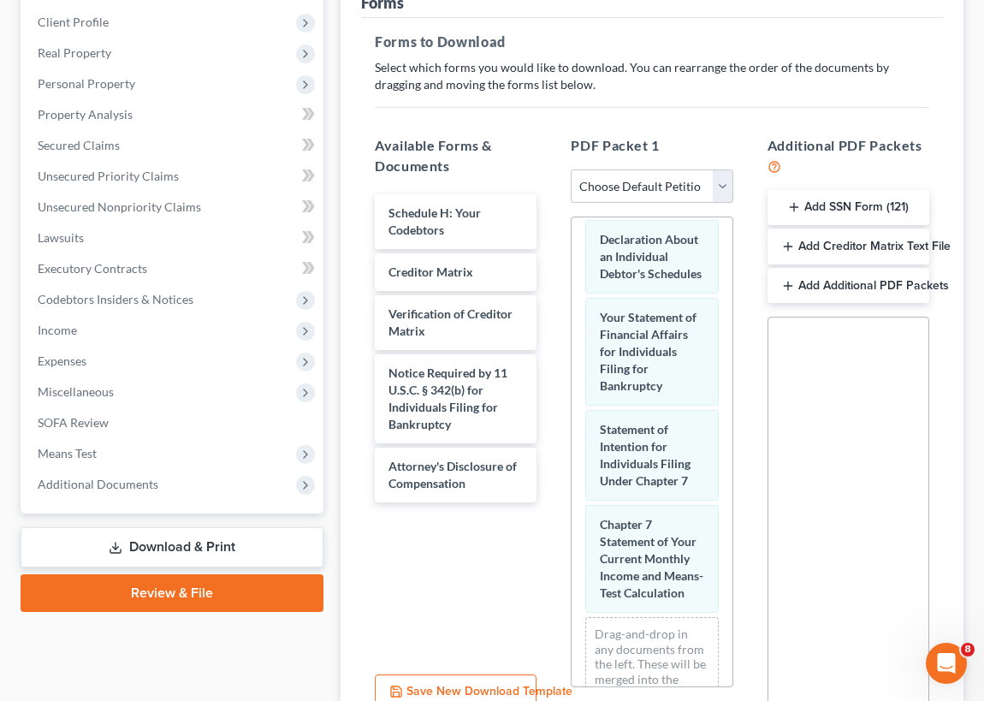
scroll to position [767, 0]
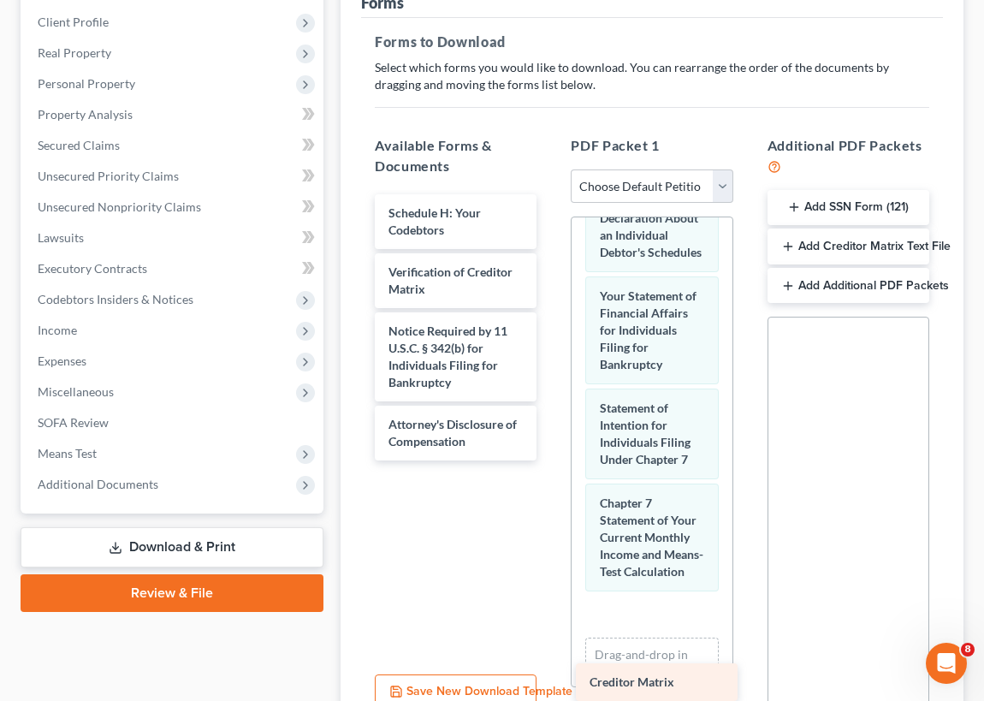
drag, startPoint x: 432, startPoint y: 268, endPoint x: 626, endPoint y: 666, distance: 442.6
click at [550, 460] on div "Creditor Matrix Schedule H: Your Codebtors Creditor Matrix Verification of Cred…" at bounding box center [455, 327] width 189 height 266
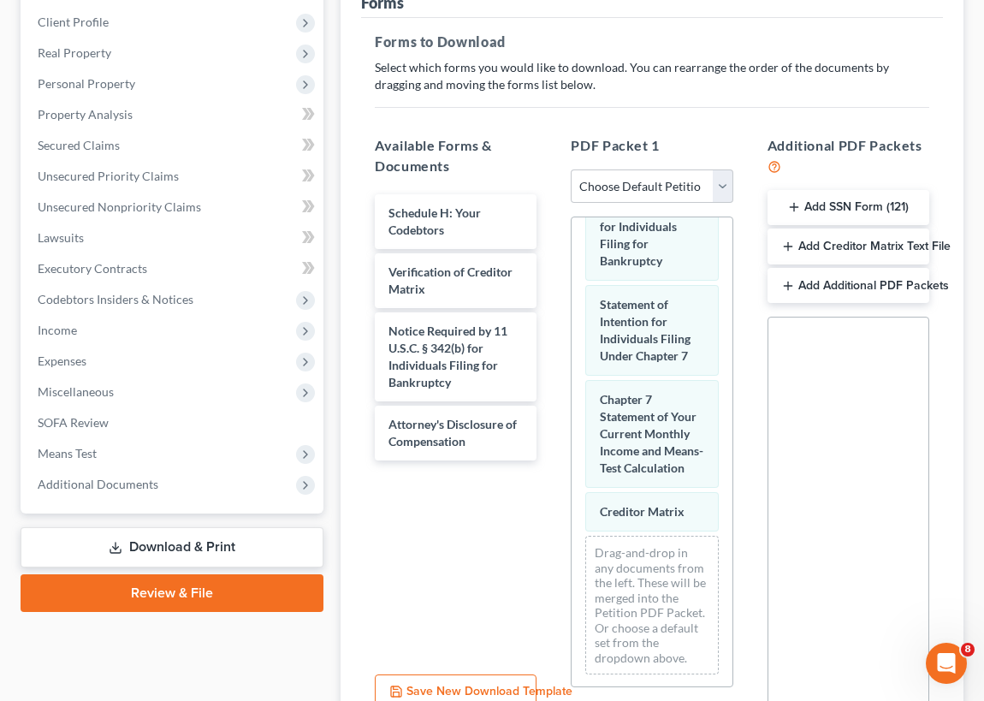
scroll to position [891, 0]
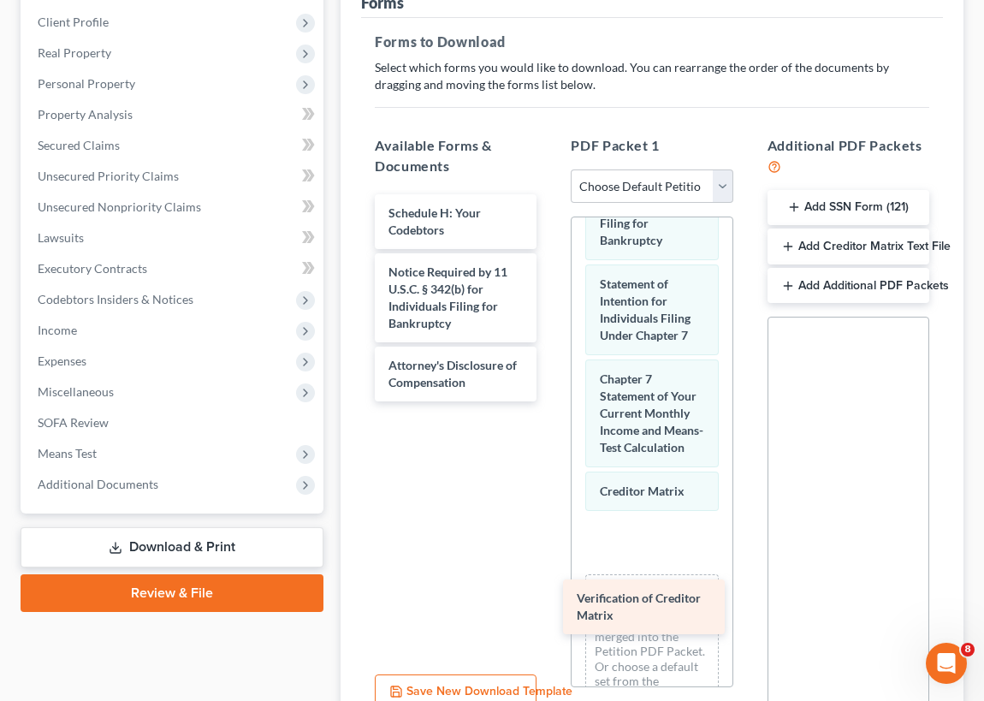
drag, startPoint x: 417, startPoint y: 281, endPoint x: 607, endPoint y: 603, distance: 373.5
click at [550, 401] on div "Verification of Creditor Matrix Schedule H: Your Codebtors Verification of Cred…" at bounding box center [455, 297] width 189 height 207
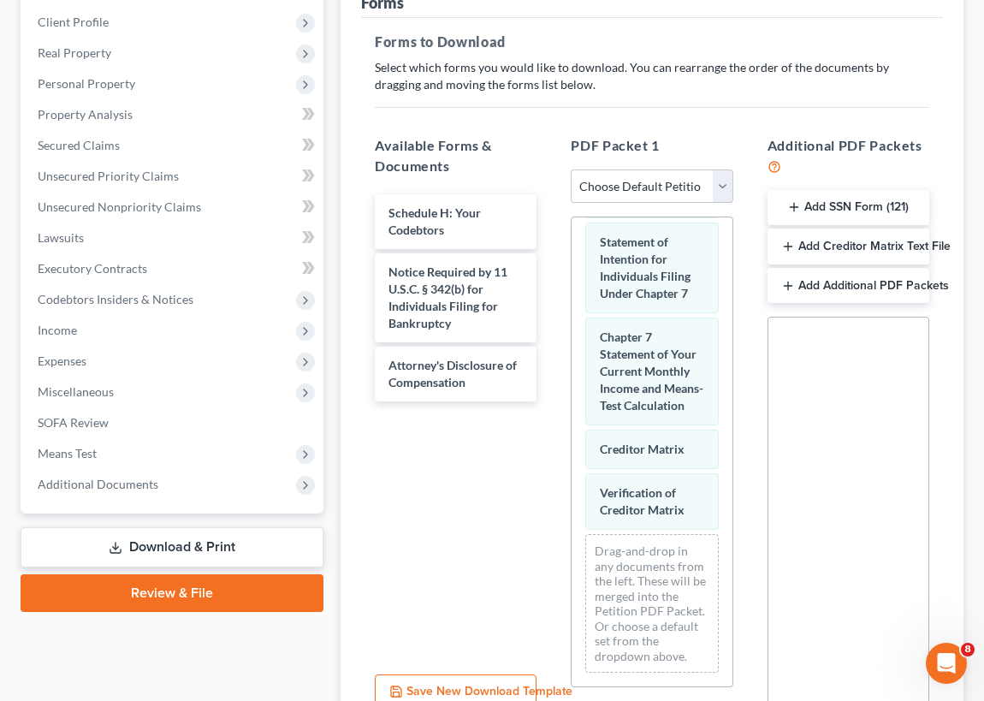
scroll to position [1013, 0]
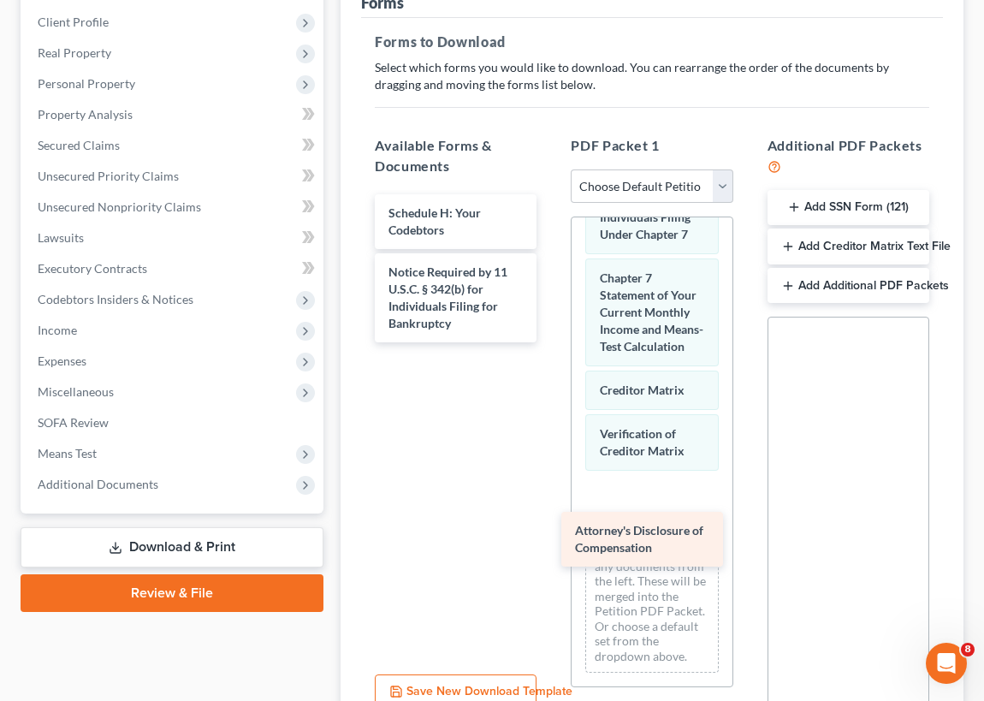
drag, startPoint x: 445, startPoint y: 363, endPoint x: 634, endPoint y: 530, distance: 252.7
click at [550, 342] on div "Attorney's Disclosure of Compensation Schedule H: Your Codebtors Notice Require…" at bounding box center [455, 268] width 189 height 148
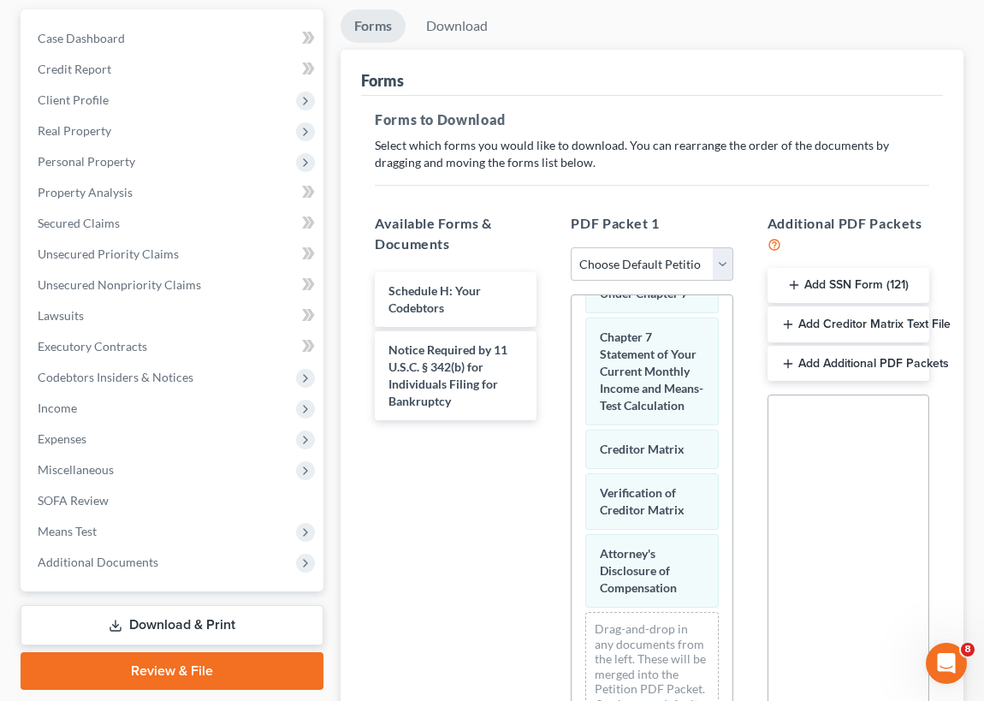
scroll to position [0, 0]
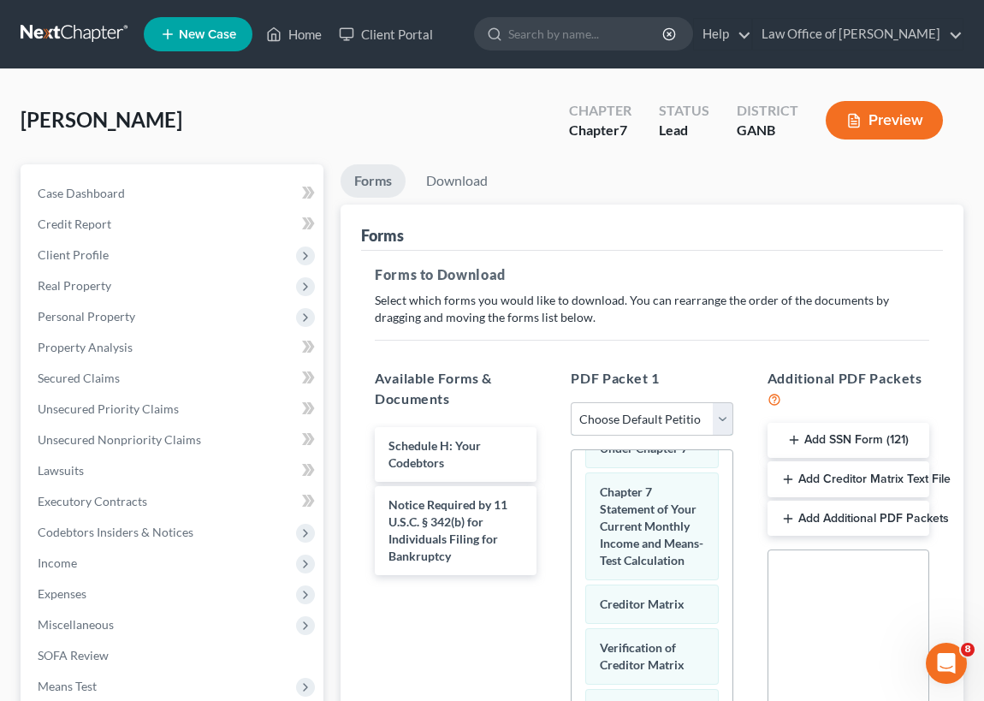
click at [719, 417] on select "Choose Default Petition PDF Packet Complete Bankruptcy Petition (all forms and …" at bounding box center [652, 419] width 162 height 34
select select "8"
click at [571, 402] on select "Choose Default Petition PDF Packet Complete Bankruptcy Petition (all forms and …" at bounding box center [652, 419] width 162 height 34
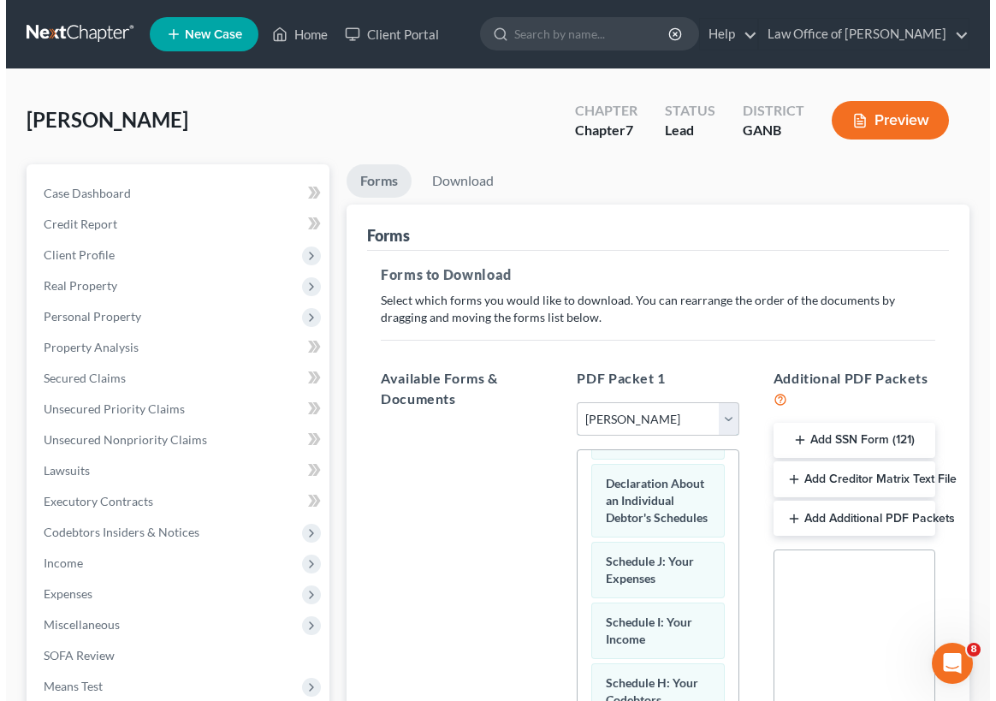
scroll to position [642, 0]
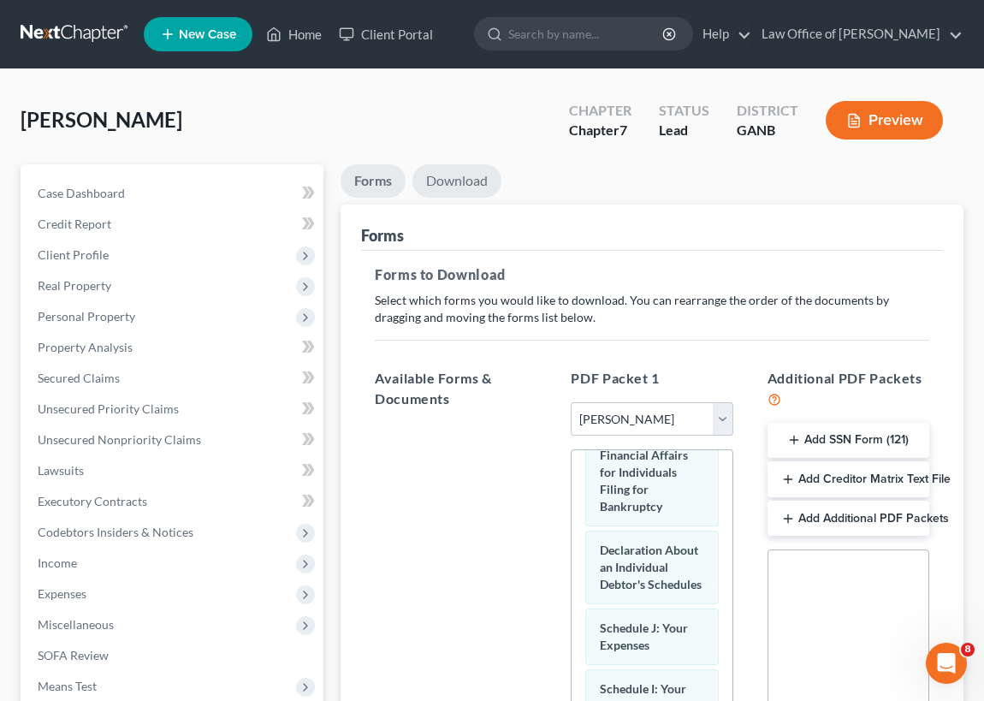
click at [464, 180] on link "Download" at bounding box center [456, 180] width 89 height 33
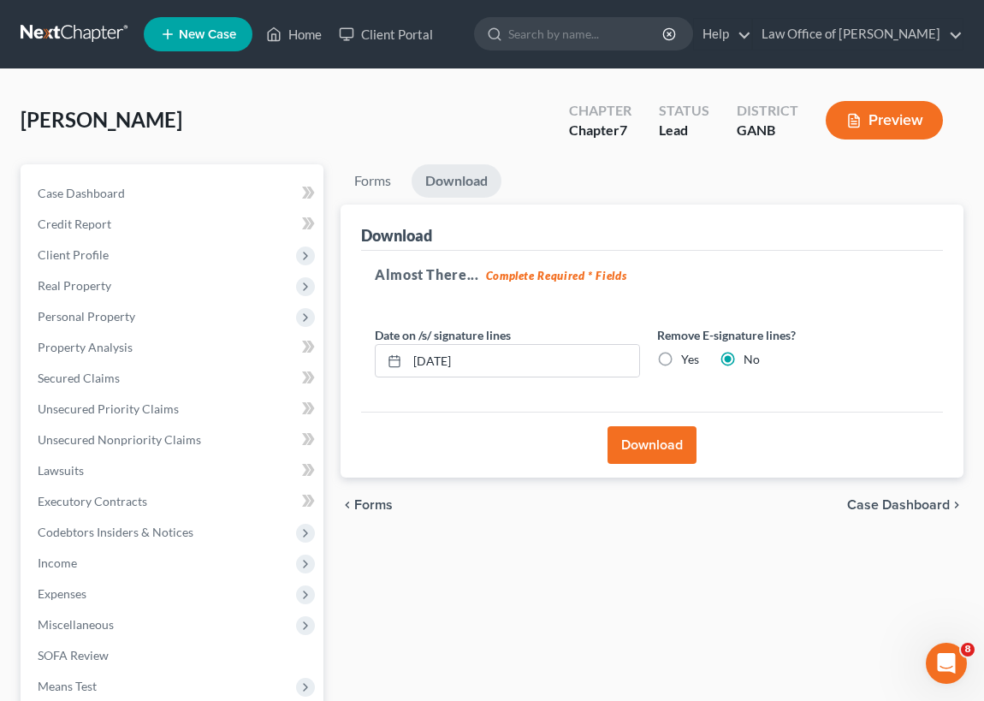
click at [654, 445] on button "Download" at bounding box center [651, 445] width 89 height 38
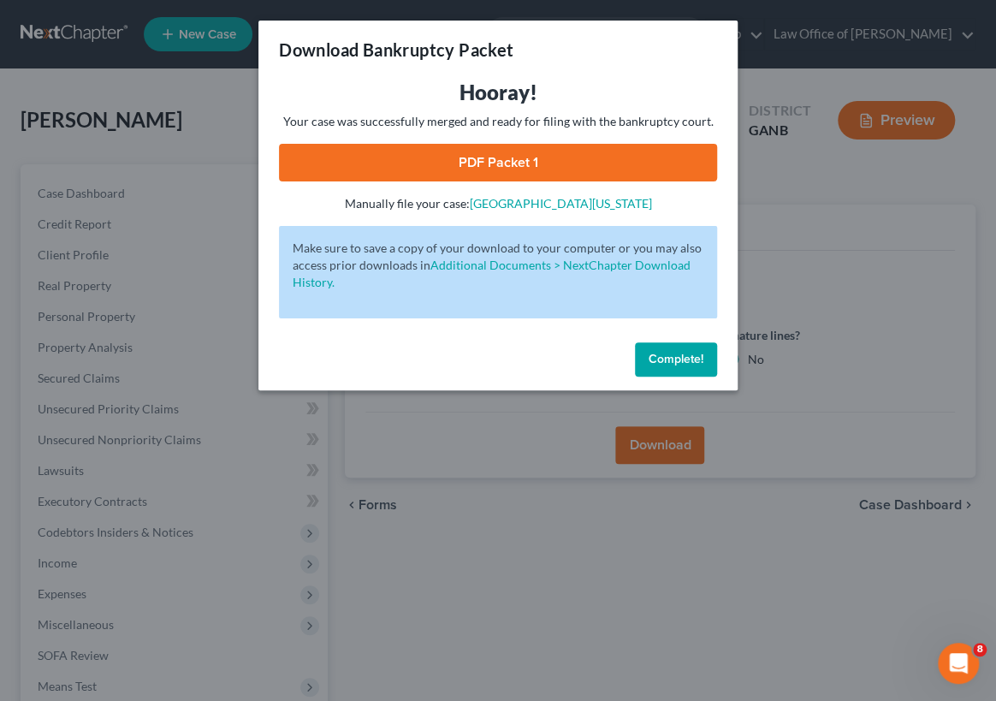
click at [401, 171] on link "PDF Packet 1" at bounding box center [498, 163] width 438 height 38
